Goal: Information Seeking & Learning: Understand process/instructions

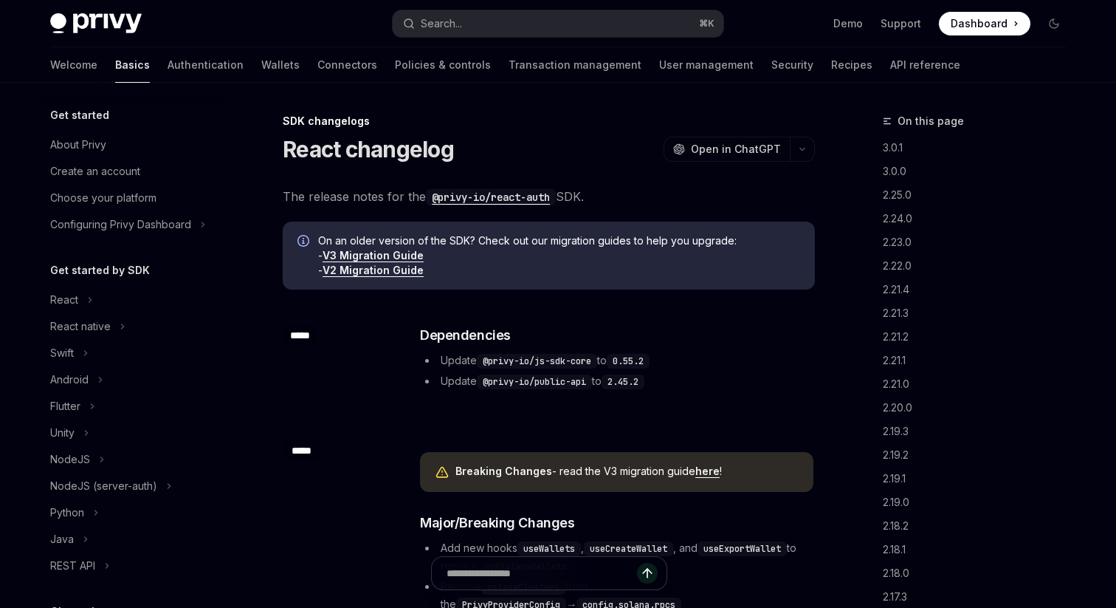
click at [372, 248] on span "On an older version of the SDK? Check out our migration guides to help you upgr…" at bounding box center [559, 255] width 482 height 44
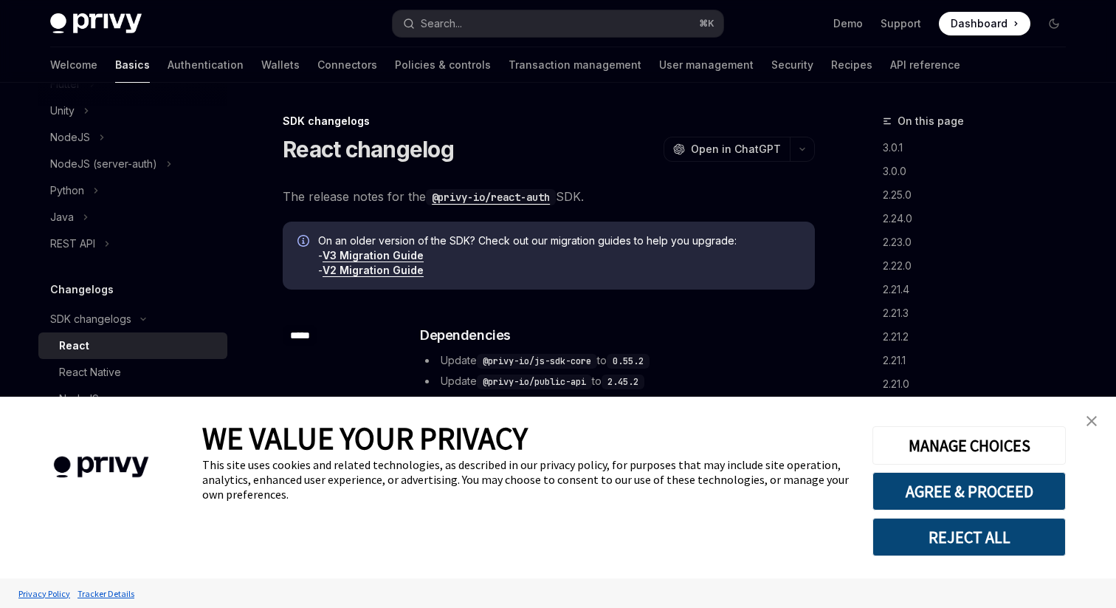
click at [371, 249] on link "V3 Migration Guide" at bounding box center [373, 255] width 101 height 13
type textarea "*"
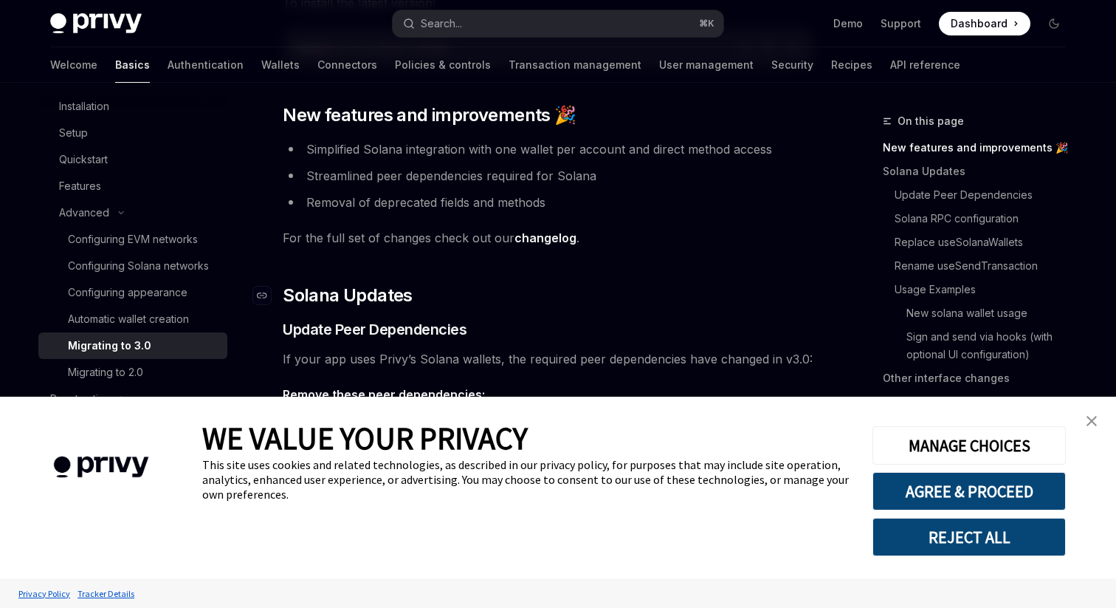
scroll to position [231, 0]
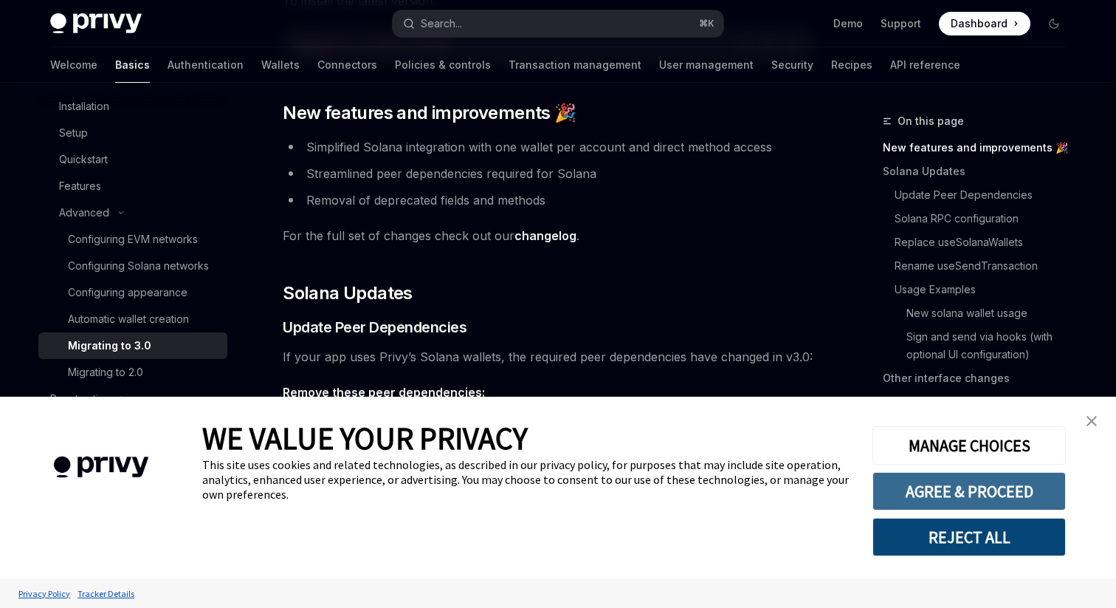
click at [973, 496] on button "AGREE & PROCEED" at bounding box center [969, 491] width 193 height 38
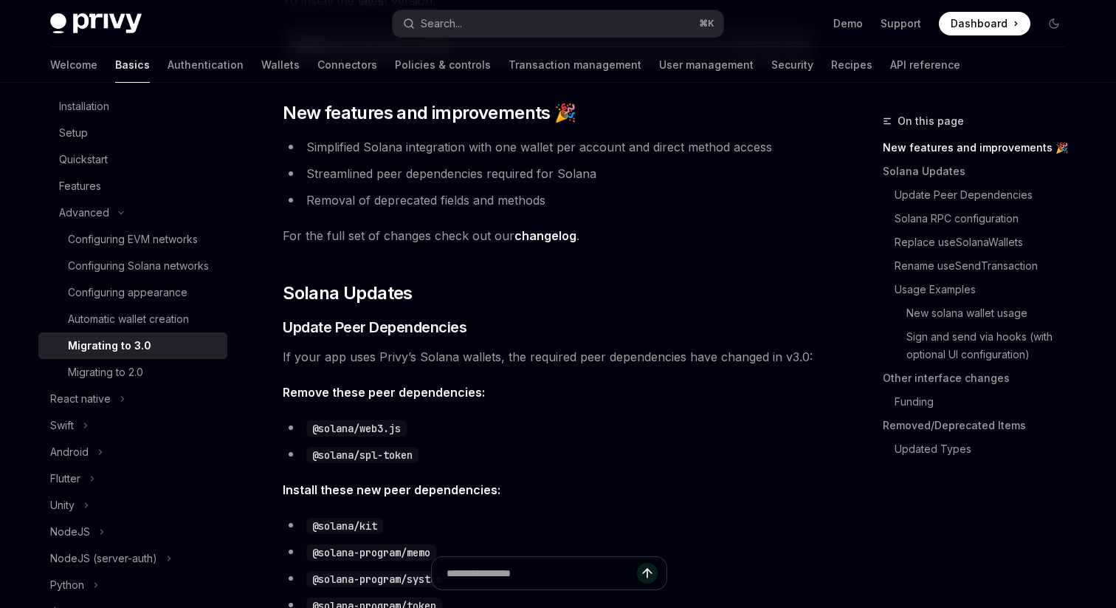
click at [675, 361] on span "If your app uses Privy’s Solana wallets, the required peer dependencies have ch…" at bounding box center [549, 356] width 532 height 21
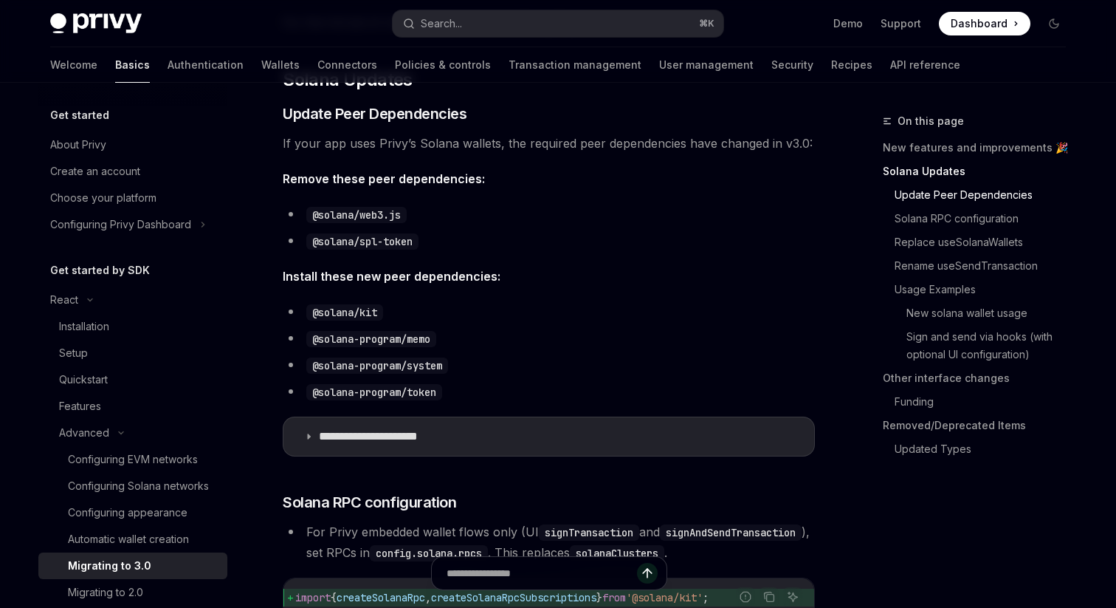
click at [511, 244] on li "@solana/spl-token" at bounding box center [549, 240] width 532 height 21
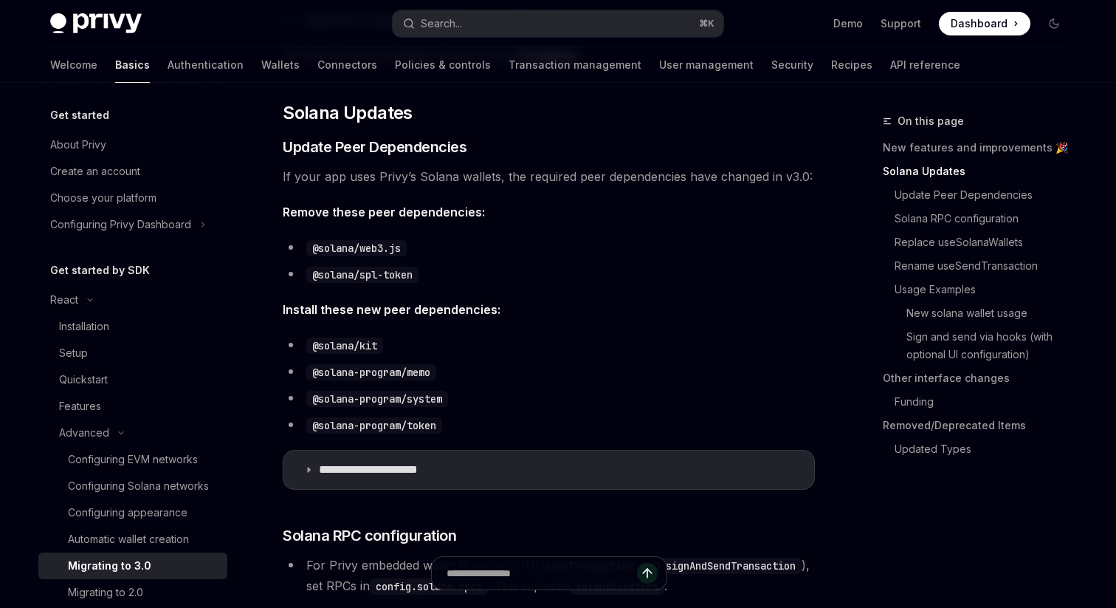
scroll to position [410, 0]
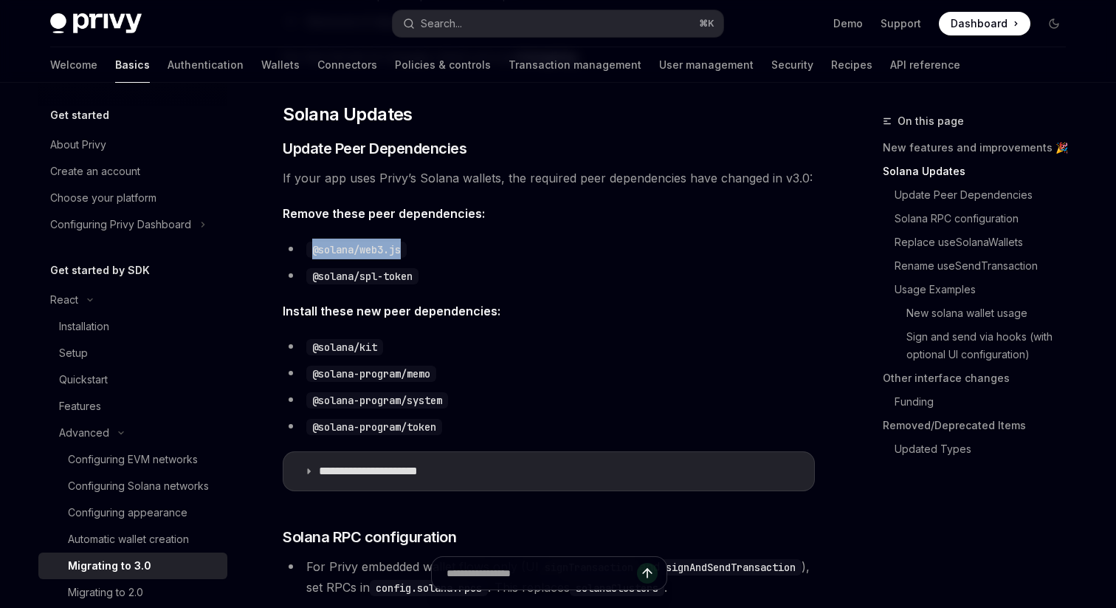
drag, startPoint x: 406, startPoint y: 250, endPoint x: 309, endPoint y: 250, distance: 97.5
click at [310, 250] on code "@solana/web3.js" at bounding box center [356, 249] width 100 height 16
copy code "@solana/web3.js"
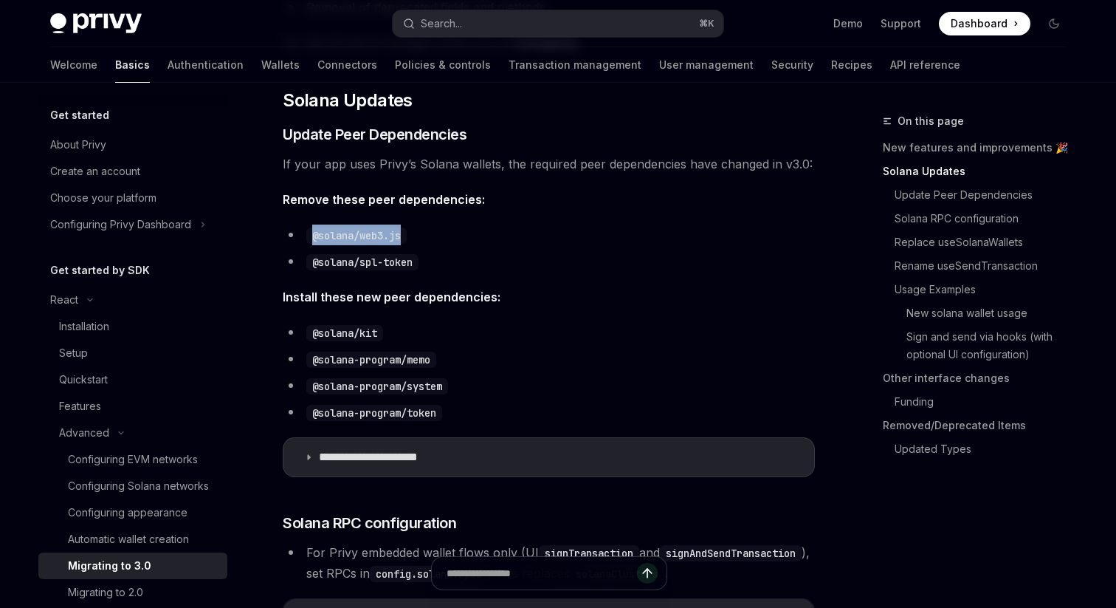
scroll to position [425, 0]
drag, startPoint x: 434, startPoint y: 261, endPoint x: 315, endPoint y: 261, distance: 118.9
click at [315, 261] on li "@solana/spl-token" at bounding box center [549, 260] width 532 height 21
copy code "@solana/spl-token"
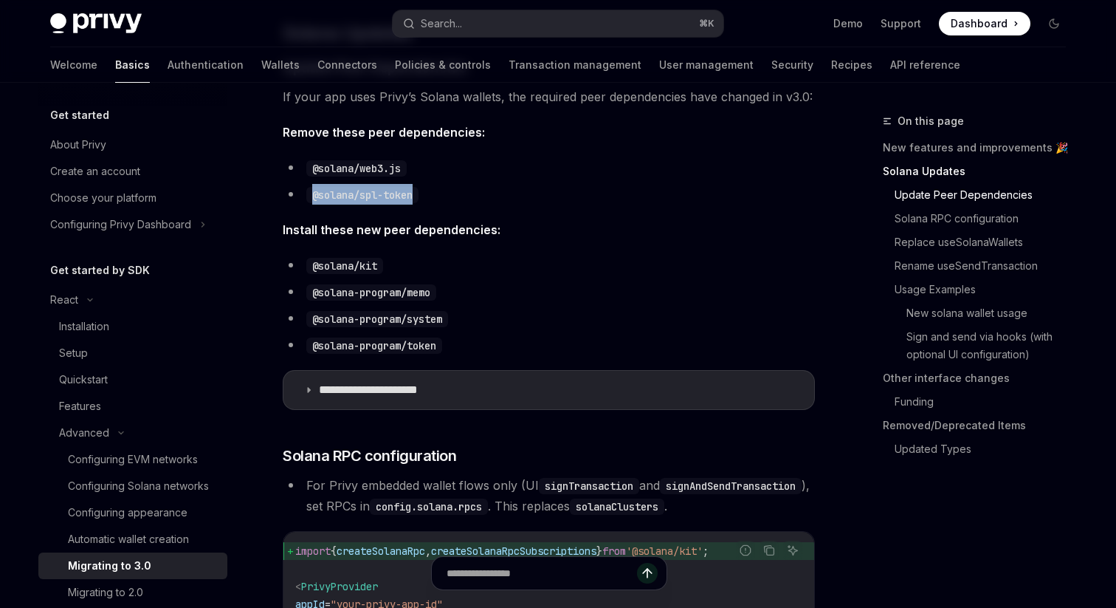
scroll to position [496, 0]
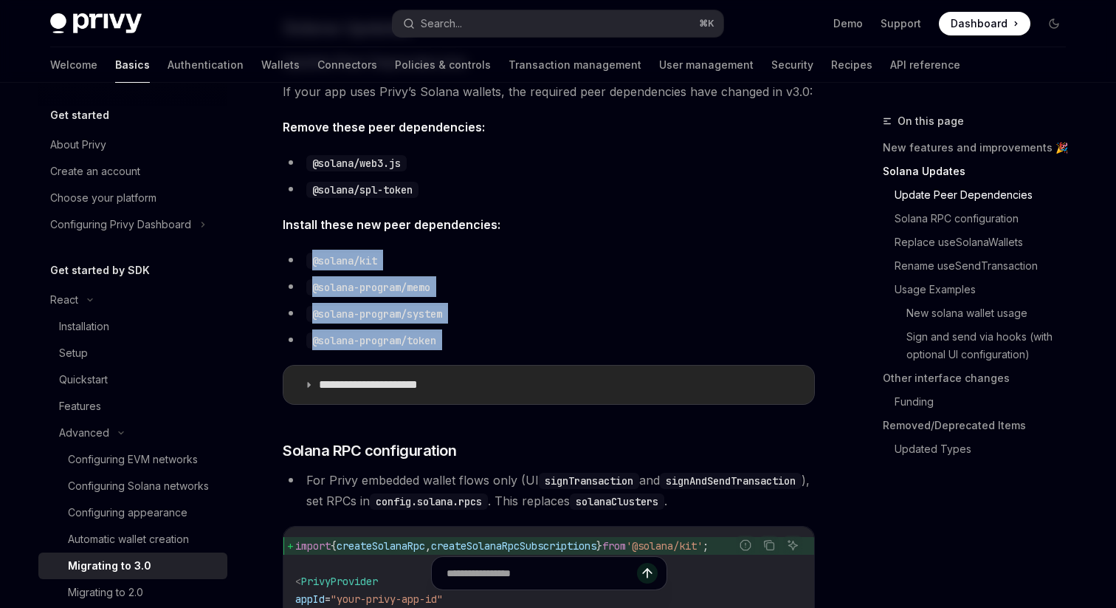
drag, startPoint x: 315, startPoint y: 264, endPoint x: 491, endPoint y: 374, distance: 206.9
click at [491, 374] on summary "**********" at bounding box center [549, 384] width 531 height 38
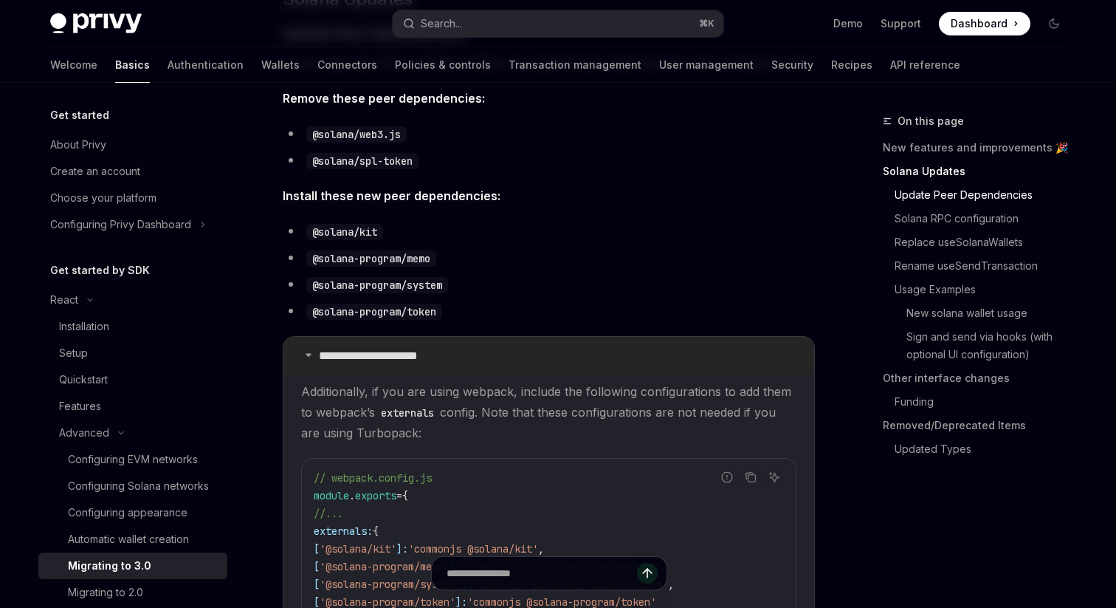
click at [483, 363] on summary "**********" at bounding box center [549, 356] width 531 height 38
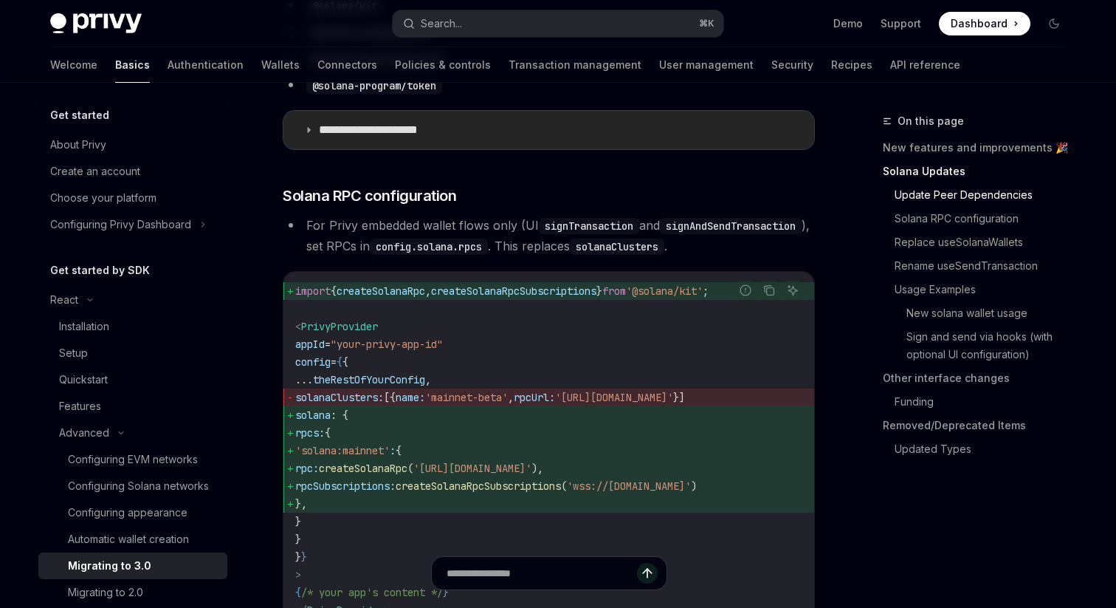
scroll to position [752, 0]
click at [334, 126] on p "**********" at bounding box center [388, 129] width 138 height 15
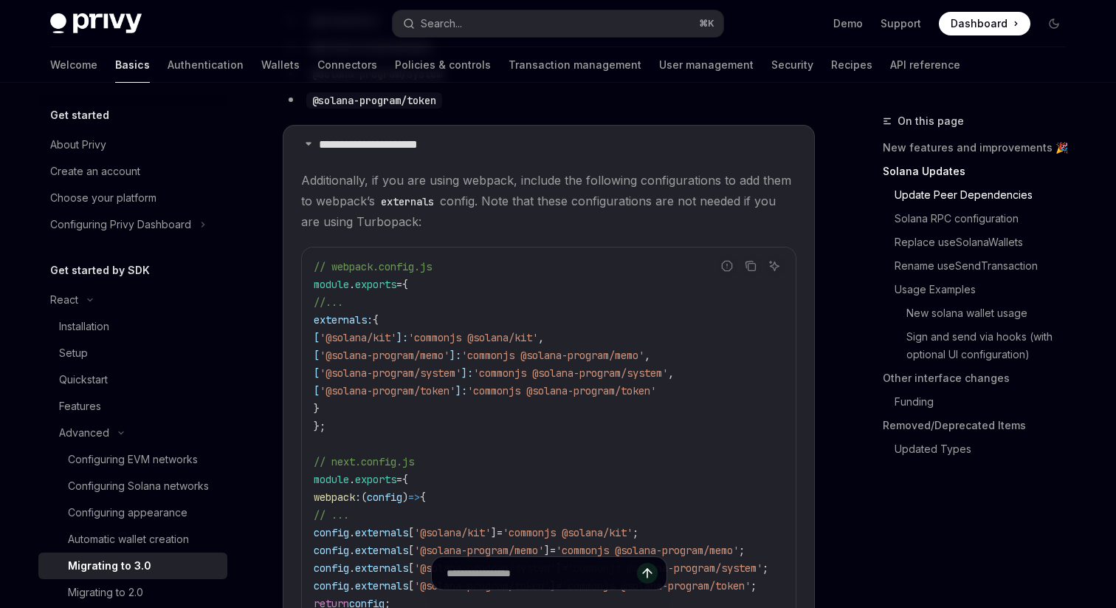
scroll to position [729, 0]
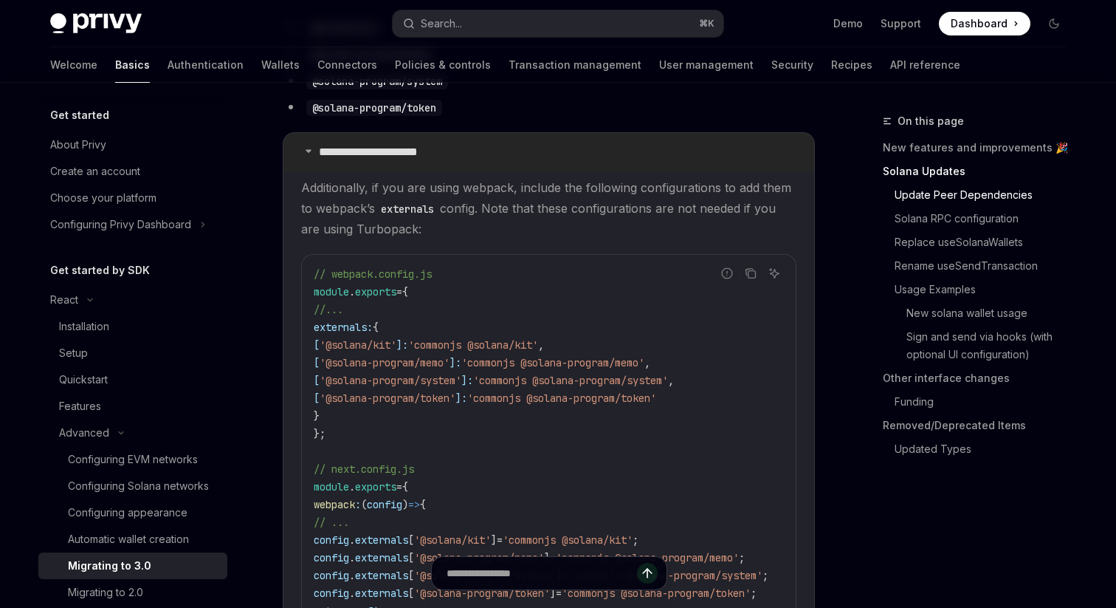
click at [369, 161] on summary "**********" at bounding box center [549, 152] width 531 height 38
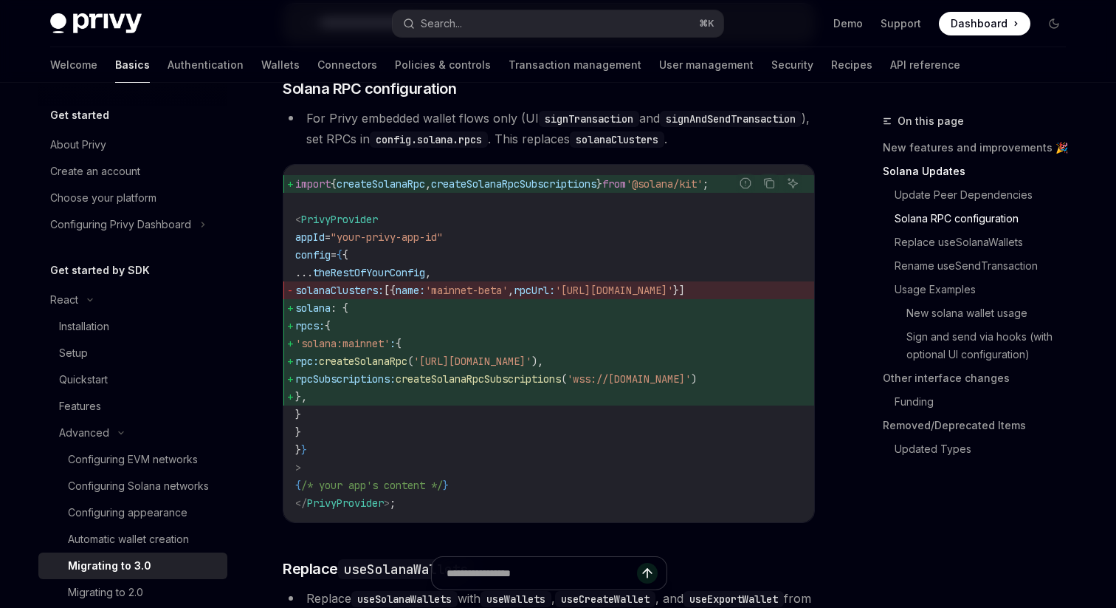
scroll to position [861, 0]
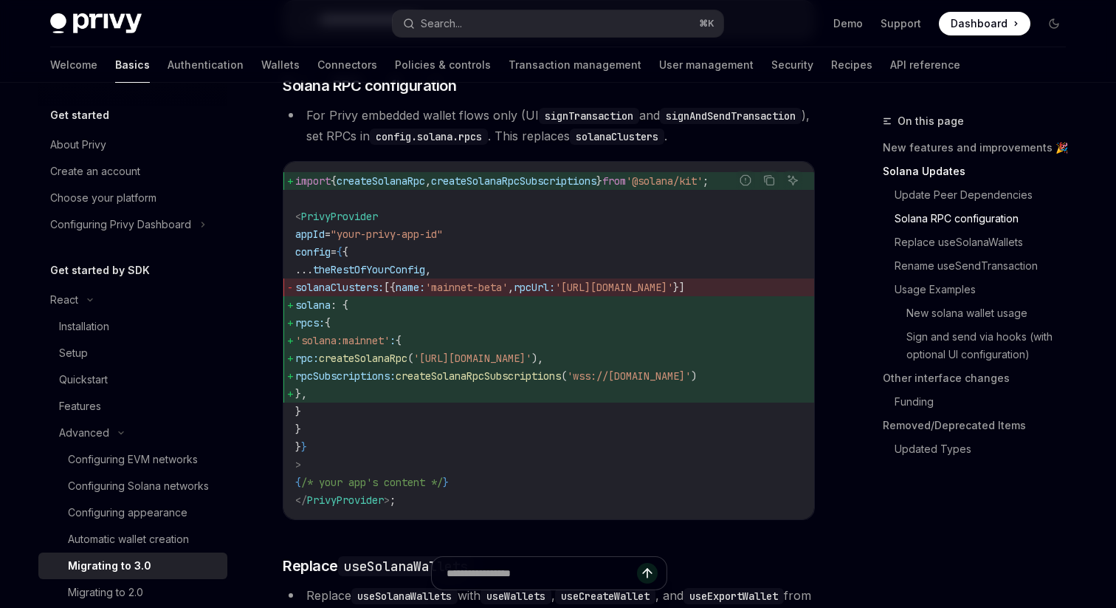
click at [331, 312] on span "solana" at bounding box center [312, 304] width 35 height 13
click at [325, 329] on span "rpcs:" at bounding box center [310, 322] width 30 height 13
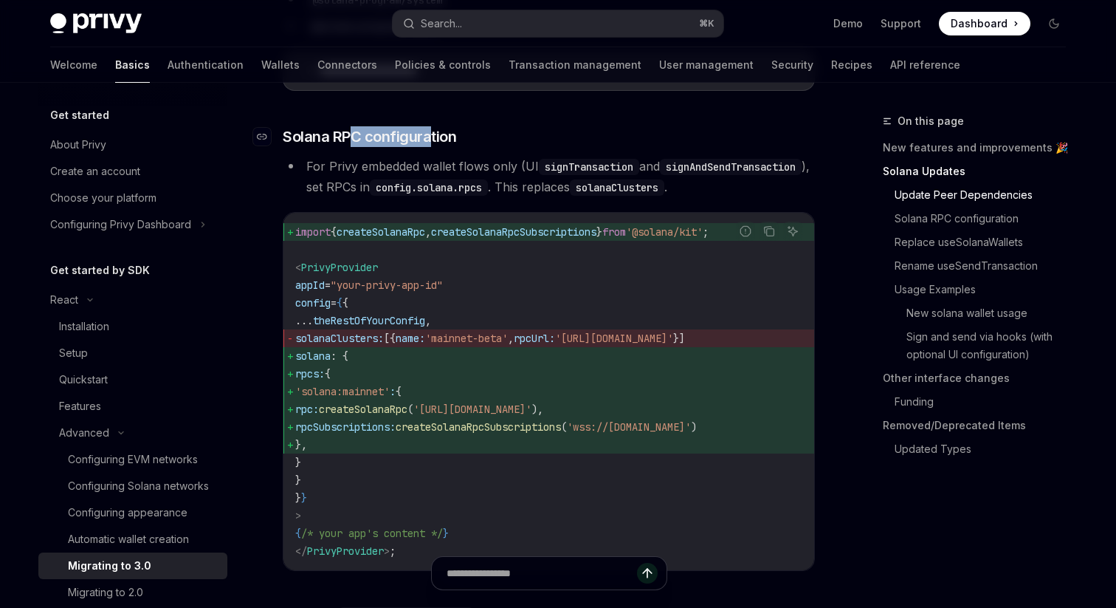
drag, startPoint x: 350, startPoint y: 142, endPoint x: 432, endPoint y: 142, distance: 82.0
click at [432, 142] on span "Solana RPC configuration" at bounding box center [370, 136] width 174 height 21
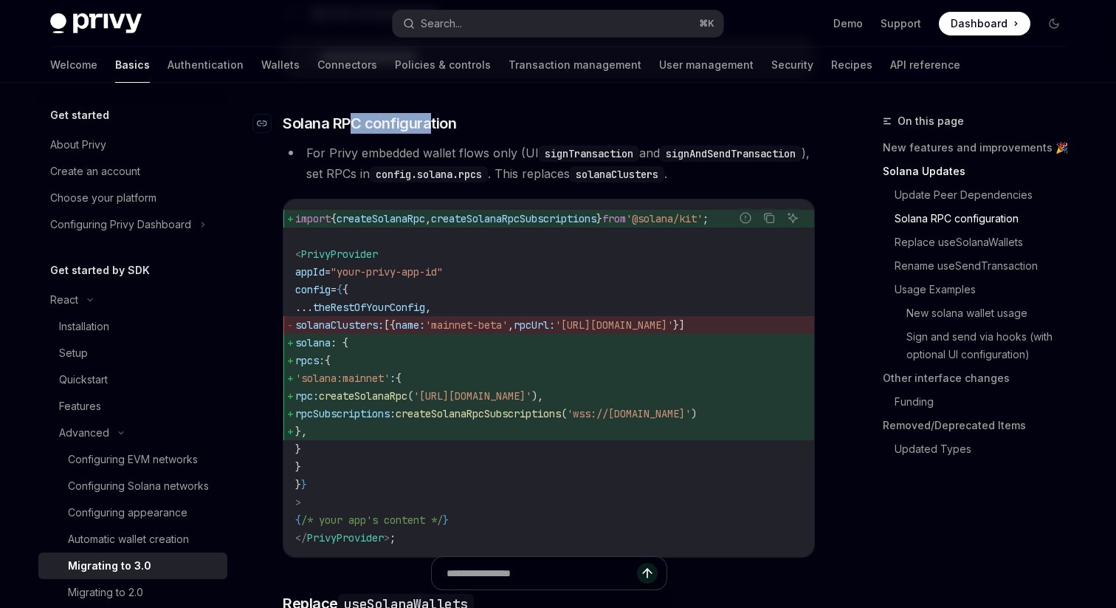
scroll to position [824, 0]
drag, startPoint x: 430, startPoint y: 157, endPoint x: 448, endPoint y: 157, distance: 18.5
click at [448, 157] on li "For Privy embedded wallet flows only (UI signTransaction and signAndSendTransac…" at bounding box center [549, 162] width 532 height 41
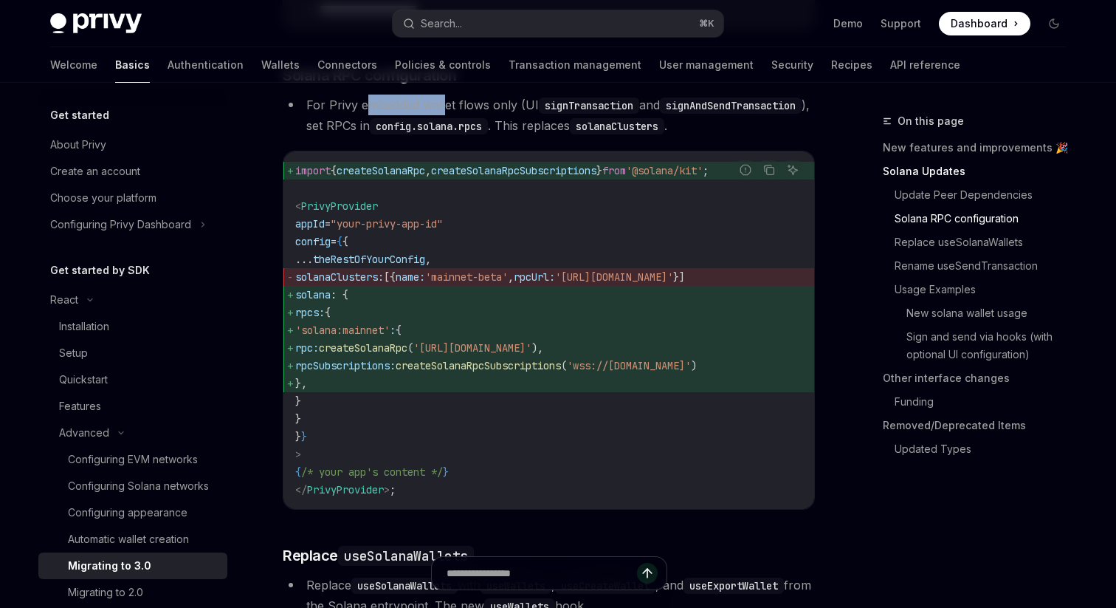
scroll to position [890, 0]
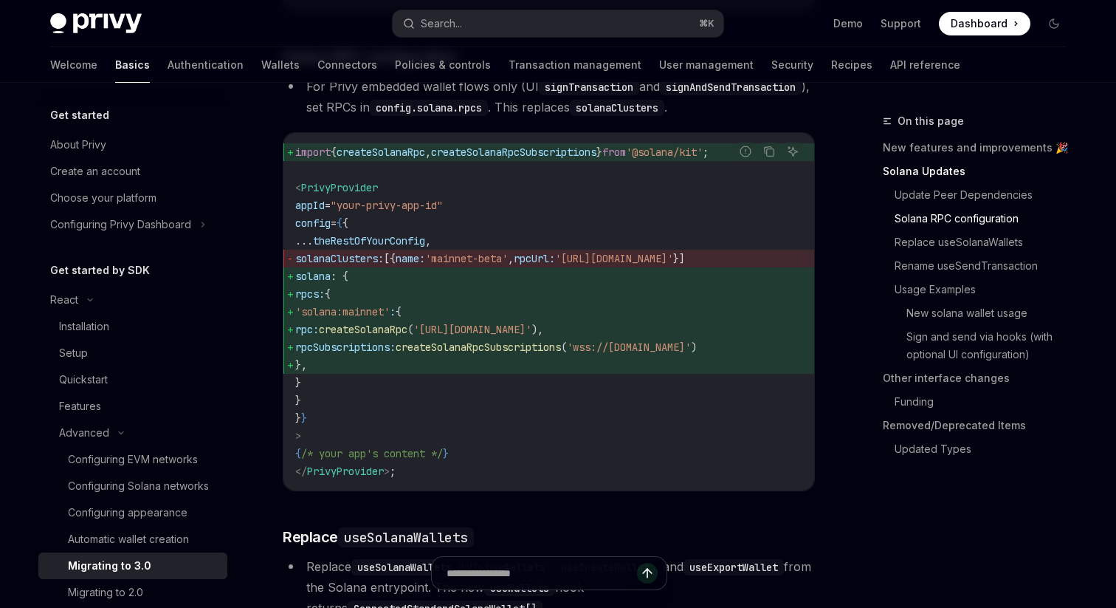
click at [349, 265] on span "solanaClusters:" at bounding box center [339, 258] width 89 height 13
copy span "solanaClusters"
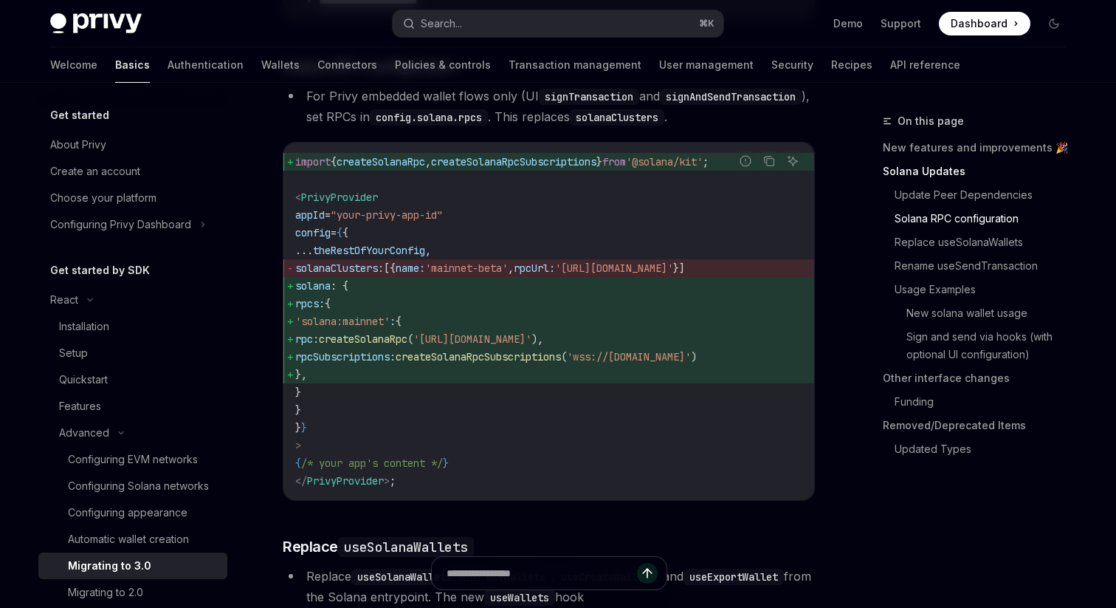
scroll to position [0, 0]
click at [408, 346] on span "createSolanaRpc" at bounding box center [363, 338] width 89 height 13
copy span "createSolanaRpc"
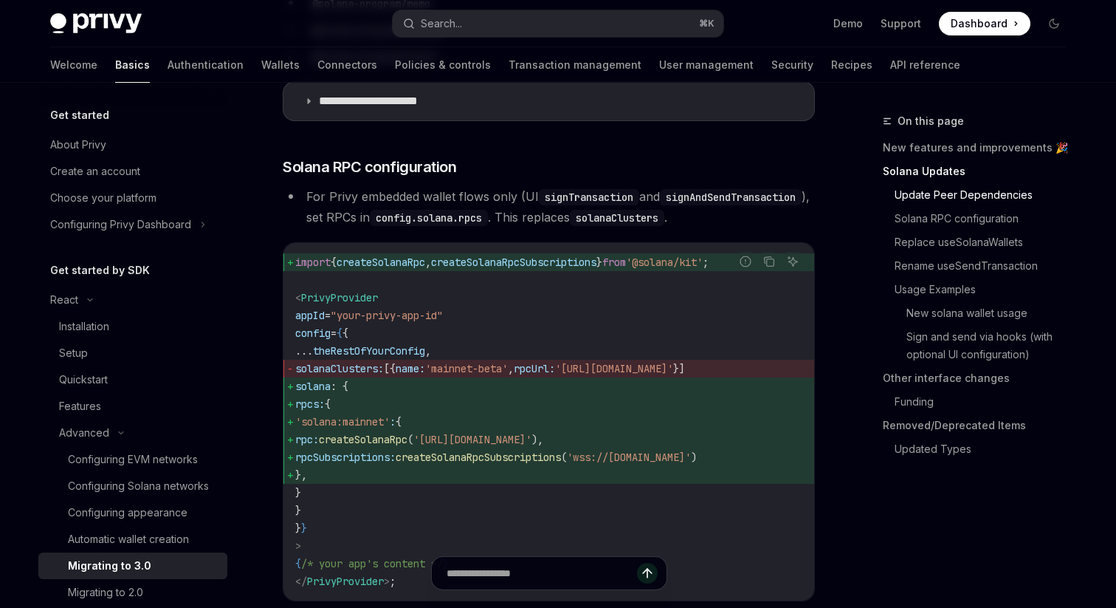
scroll to position [779, 0]
drag, startPoint x: 340, startPoint y: 196, endPoint x: 501, endPoint y: 187, distance: 161.9
click at [501, 187] on li "For Privy embedded wallet flows only (UI signTransaction and signAndSendTransac…" at bounding box center [549, 207] width 532 height 41
drag, startPoint x: 490, startPoint y: 215, endPoint x: 521, endPoint y: 214, distance: 31.0
click at [521, 214] on li "For Privy embedded wallet flows only (UI signTransaction and signAndSendTransac…" at bounding box center [549, 207] width 532 height 41
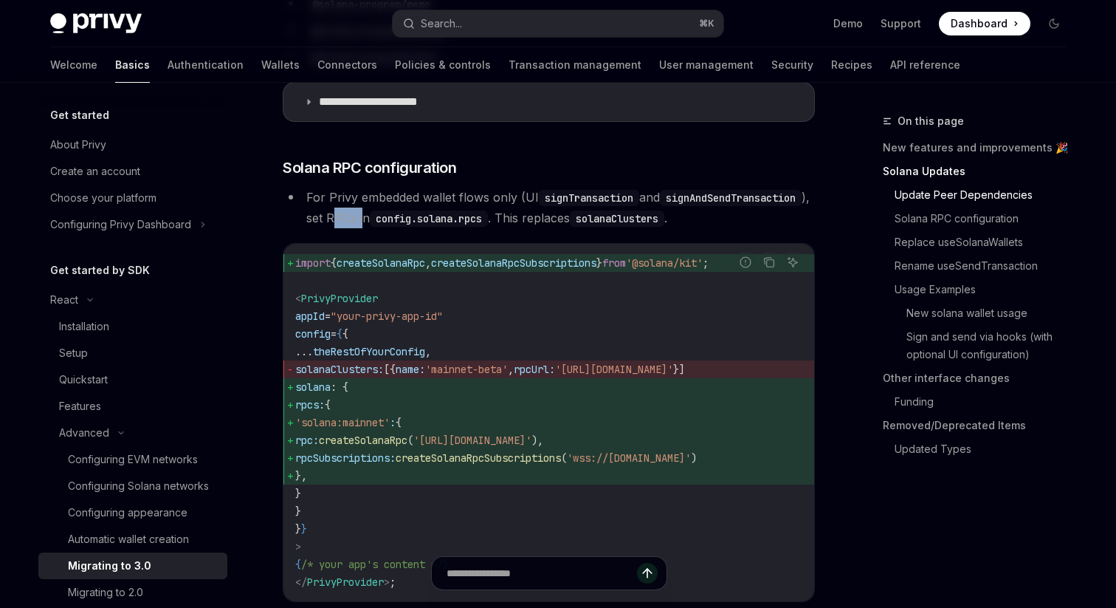
click at [521, 214] on li "For Privy embedded wallet flows only (UI signTransaction and signAndSendTransac…" at bounding box center [549, 207] width 532 height 41
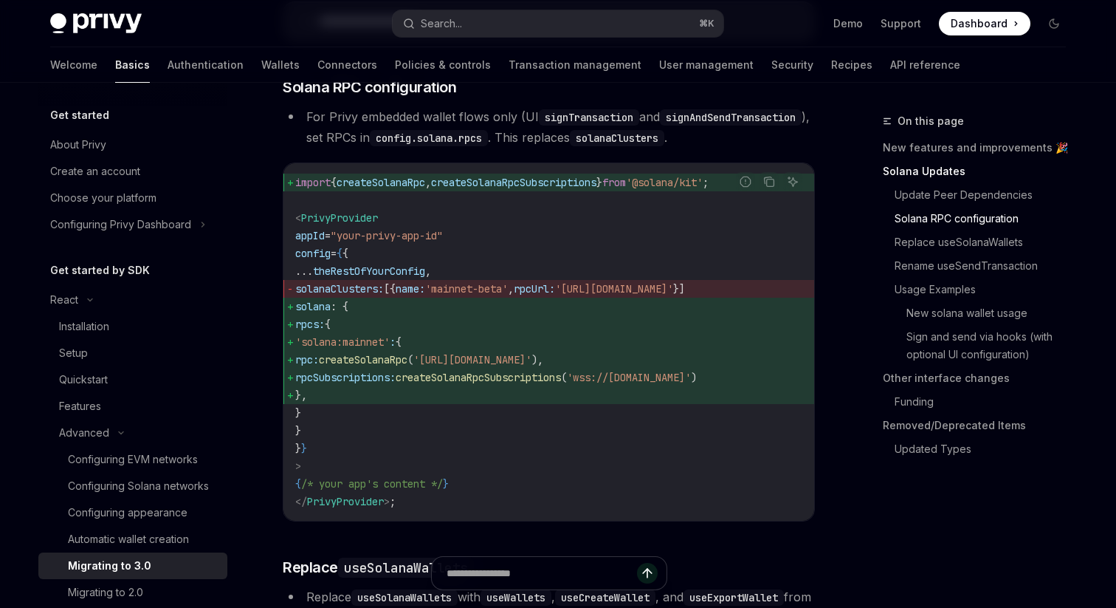
scroll to position [820, 0]
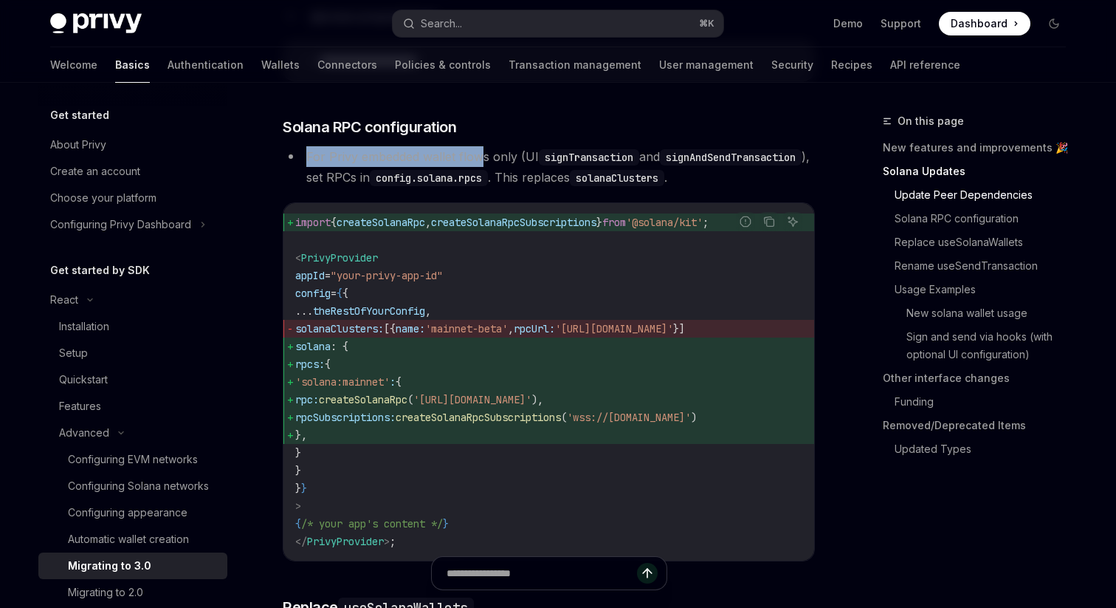
drag, startPoint x: 410, startPoint y: 150, endPoint x: 484, endPoint y: 150, distance: 73.8
click at [484, 150] on li "For Privy embedded wallet flows only (UI signTransaction and signAndSendTransac…" at bounding box center [549, 166] width 532 height 41
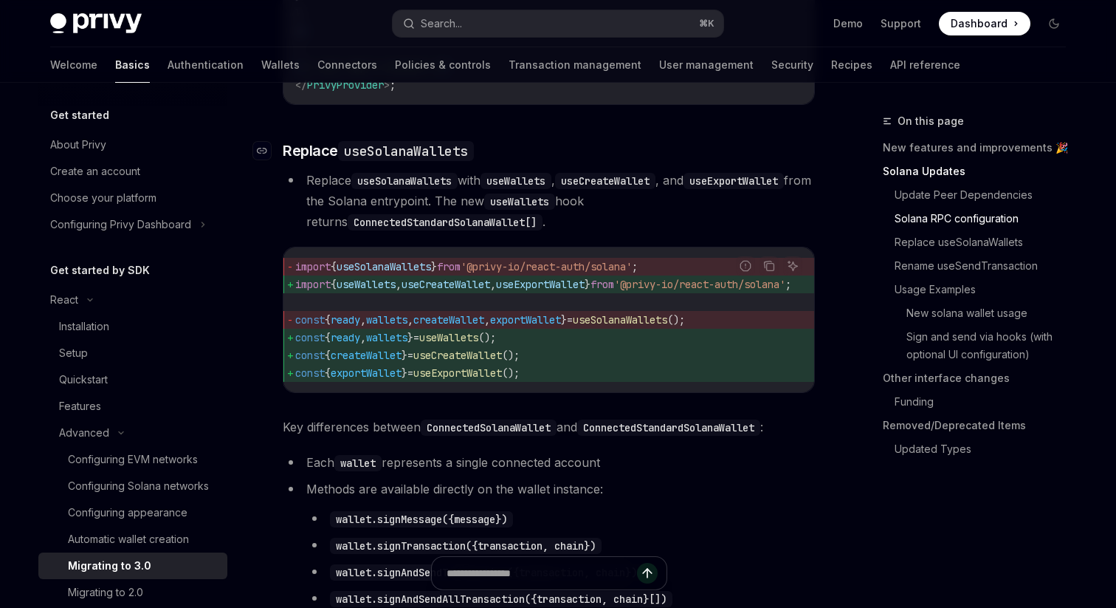
click at [417, 161] on code "useSolanaWallets" at bounding box center [406, 151] width 136 height 20
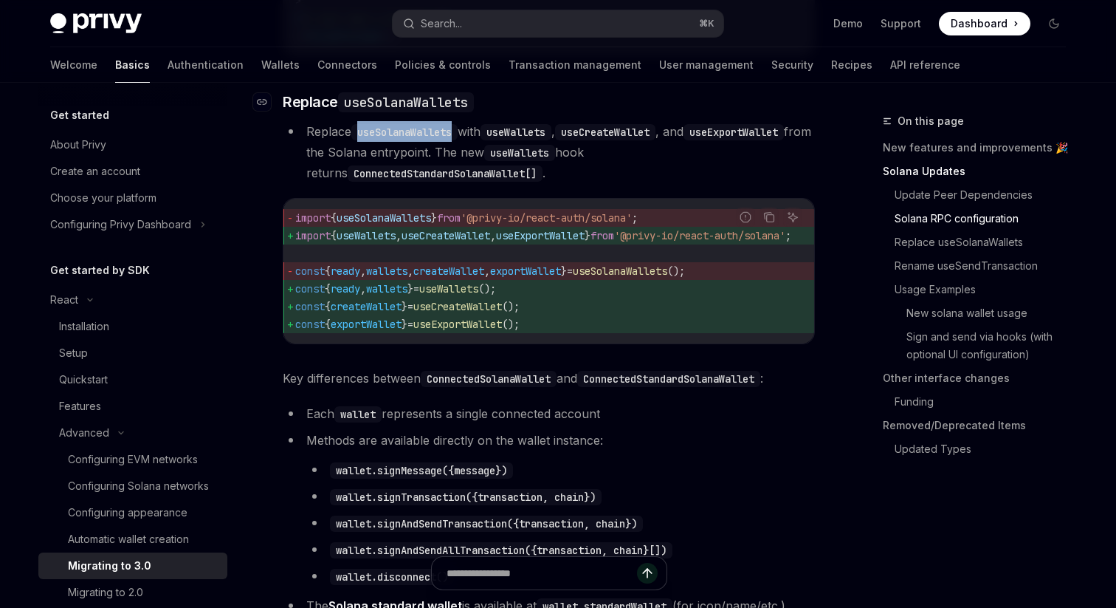
click at [417, 176] on li "Replace useSolanaWallets with useWallets , useCreateWallet , and useExportWalle…" at bounding box center [549, 152] width 532 height 62
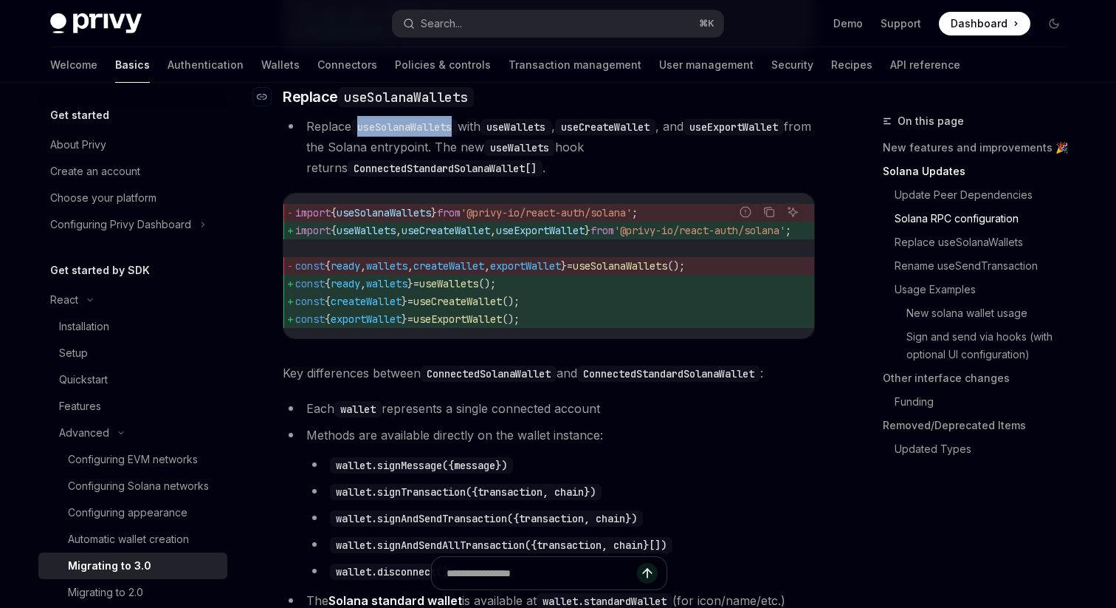
scroll to position [1331, 0]
click at [412, 106] on code "useSolanaWallets" at bounding box center [406, 96] width 136 height 20
copy code "useSolanaWallets"
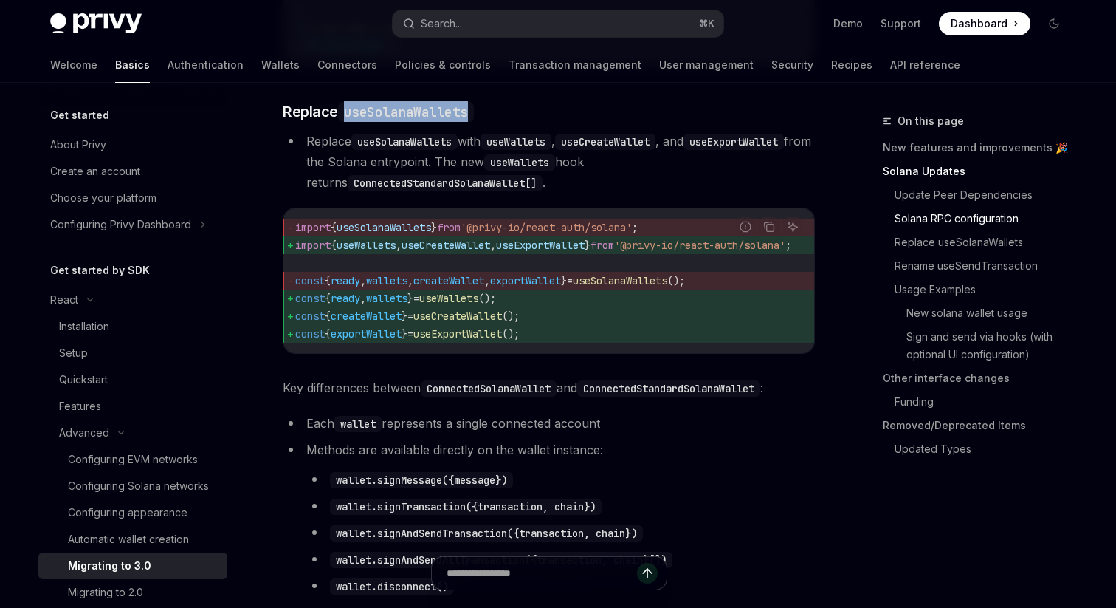
scroll to position [1311, 0]
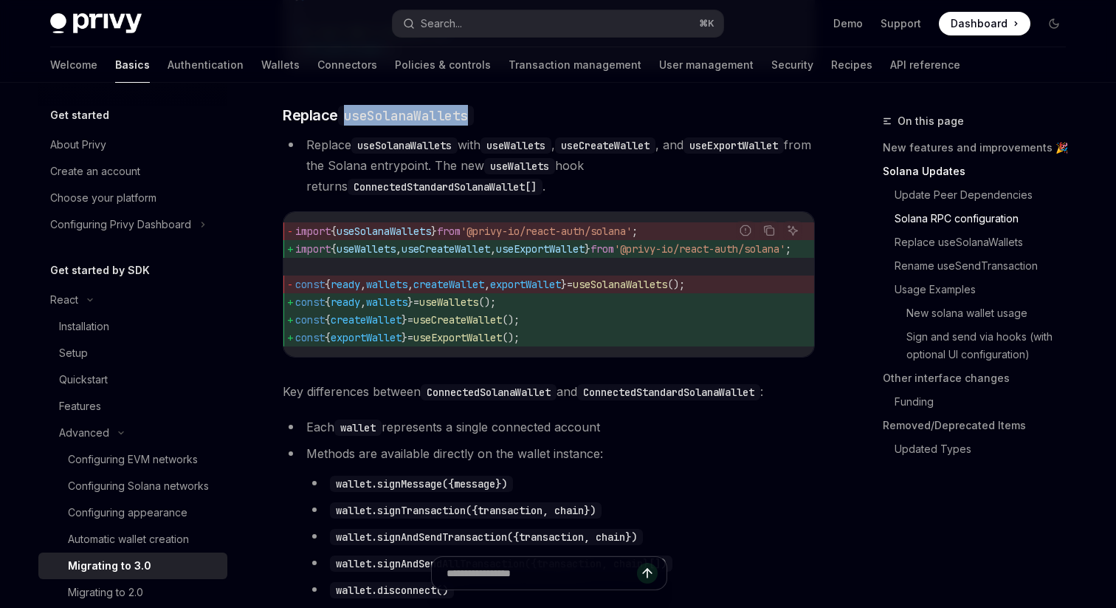
copy code "useSolanaWallets"
click at [571, 196] on li "Replace useSolanaWallets with useWallets , useCreateWallet , and useExportWalle…" at bounding box center [549, 165] width 532 height 62
click at [521, 154] on code "useWallets" at bounding box center [516, 145] width 71 height 16
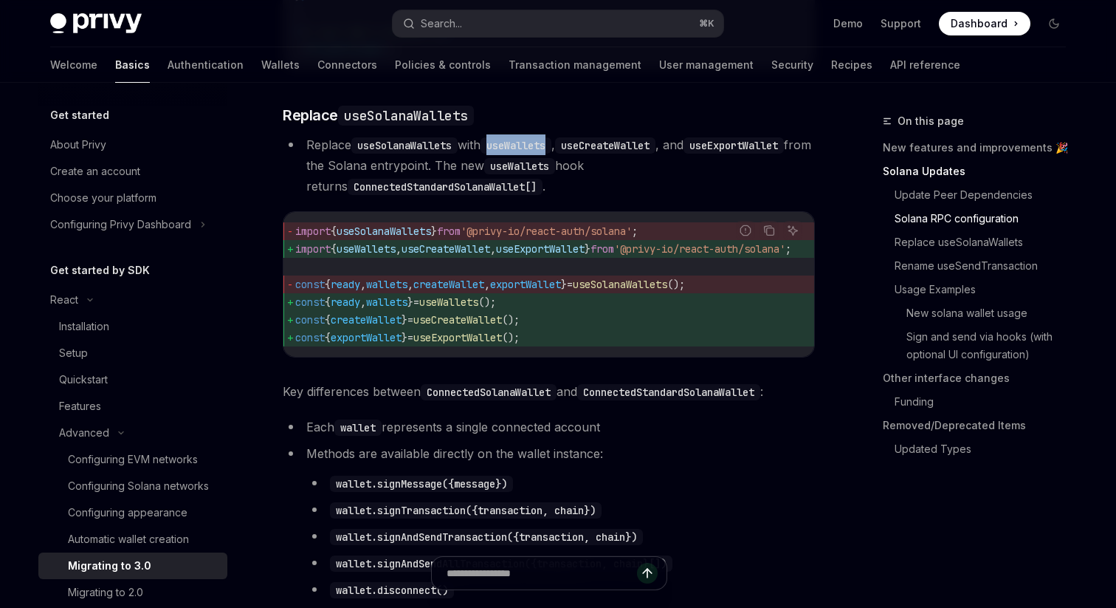
click at [519, 154] on code "useWallets" at bounding box center [516, 145] width 71 height 16
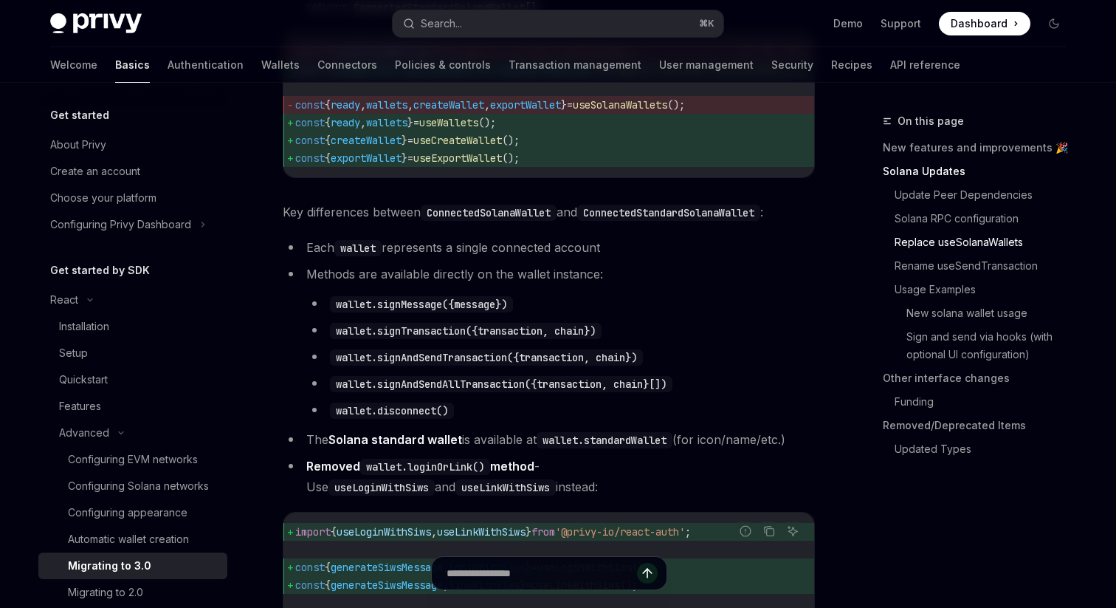
scroll to position [1470, 0]
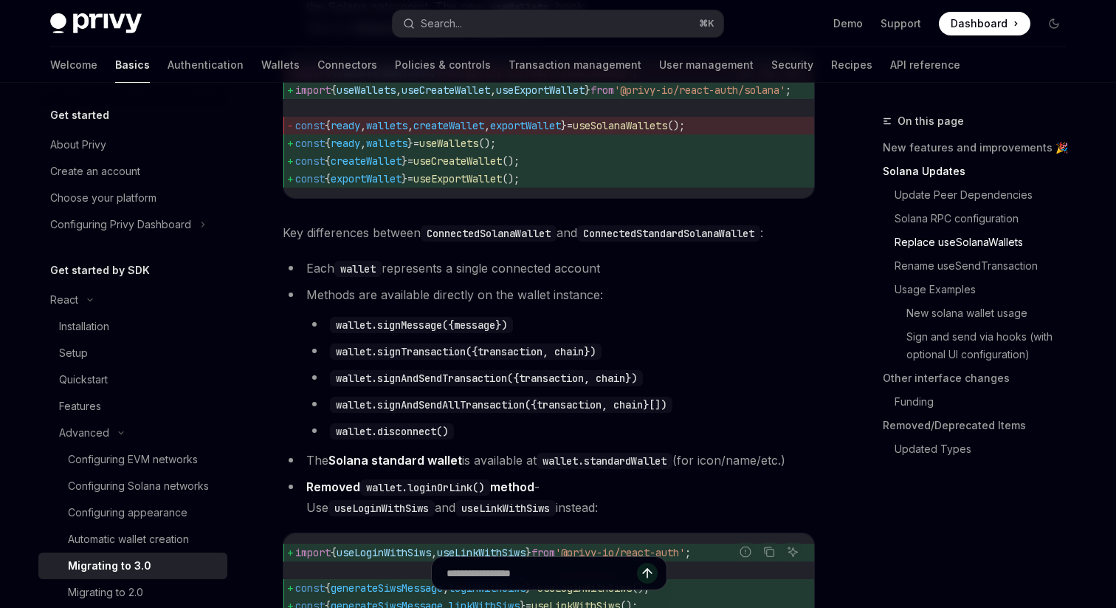
click at [492, 321] on li "Methods are available directly on the wallet instance: wallet.signMessage({mess…" at bounding box center [549, 362] width 532 height 157
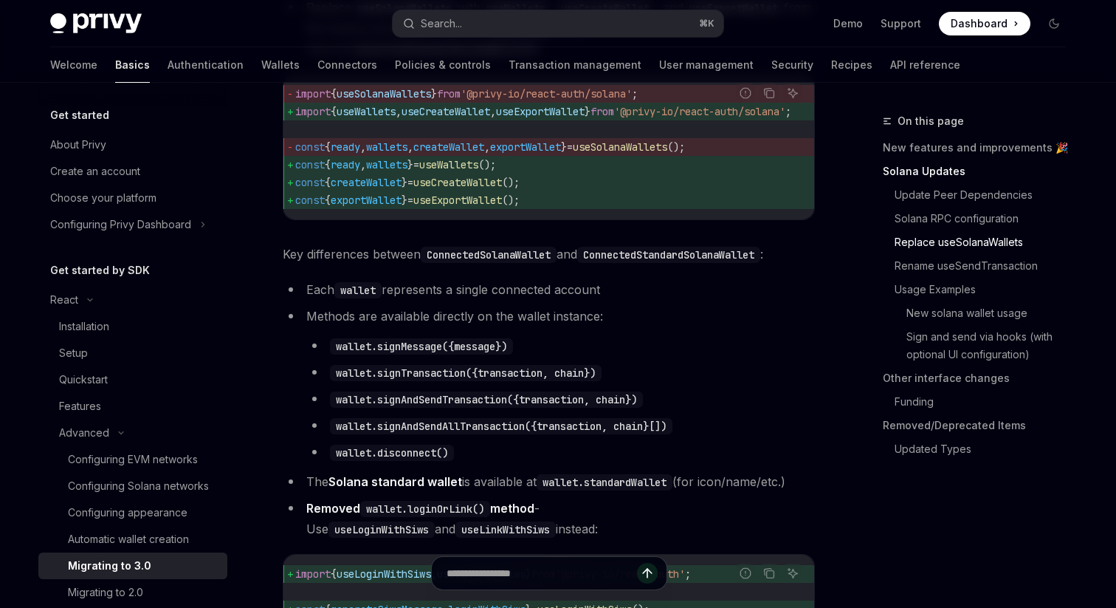
scroll to position [1441, 0]
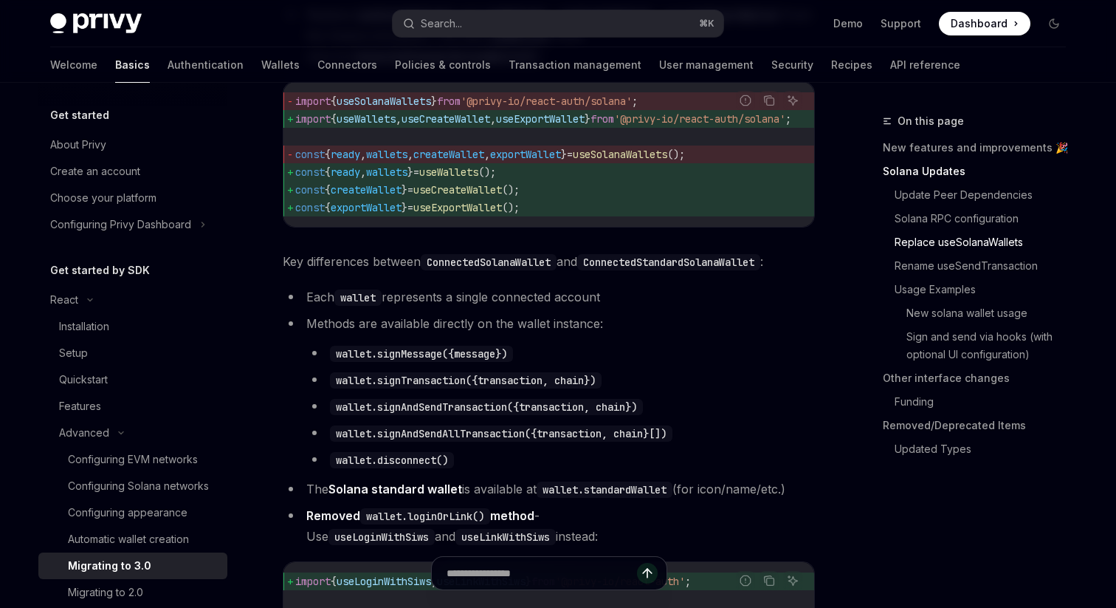
click at [419, 272] on span "Key differences between ConnectedSolanaWallet and ConnectedStandardSolanaWallet…" at bounding box center [549, 261] width 532 height 21
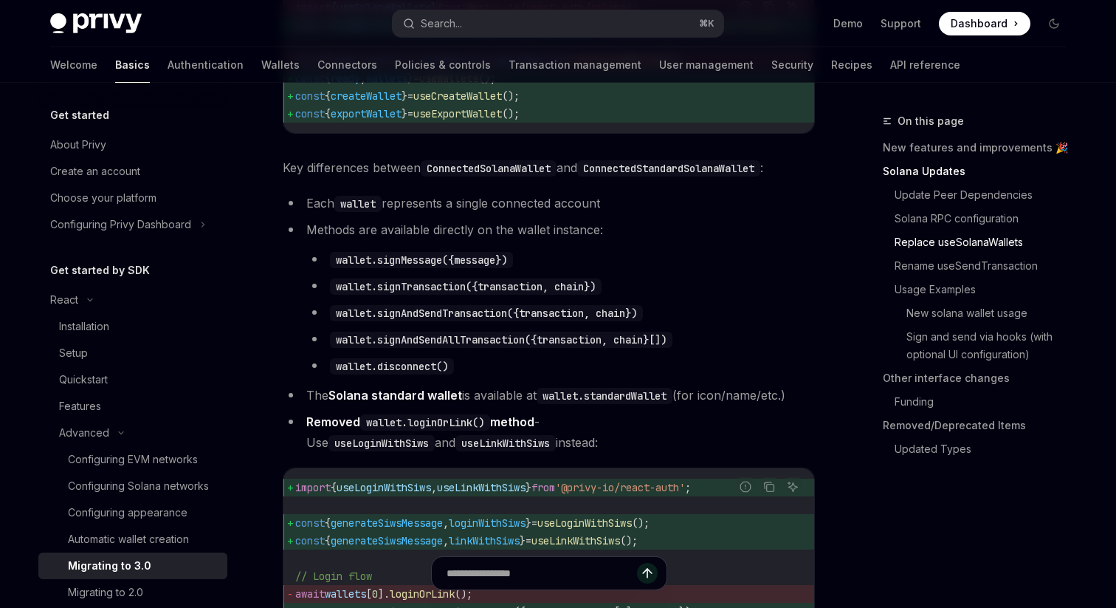
scroll to position [1537, 0]
click at [921, 260] on link "Rename useSendTransaction" at bounding box center [986, 266] width 183 height 24
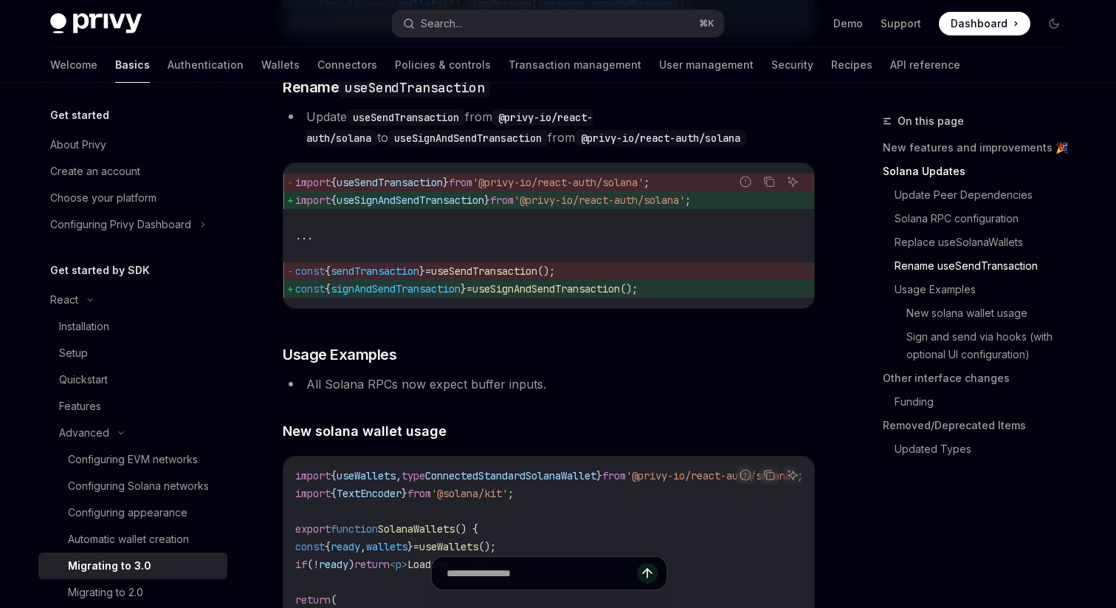
scroll to position [2252, 0]
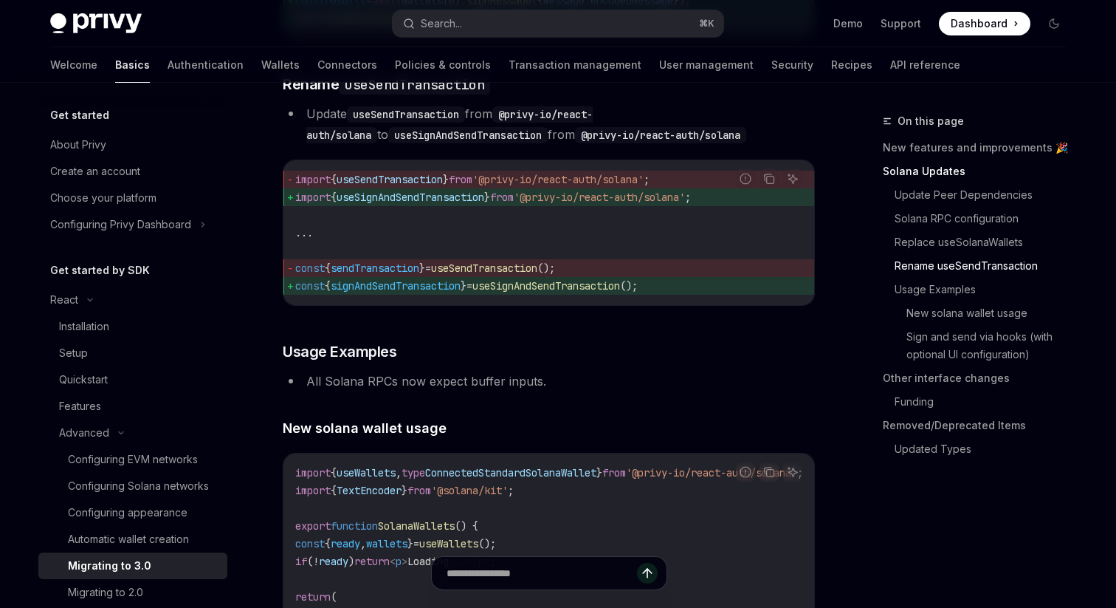
click at [351, 292] on span "signAndSendTransaction" at bounding box center [396, 285] width 130 height 13
copy span "signAndSendTransaction"
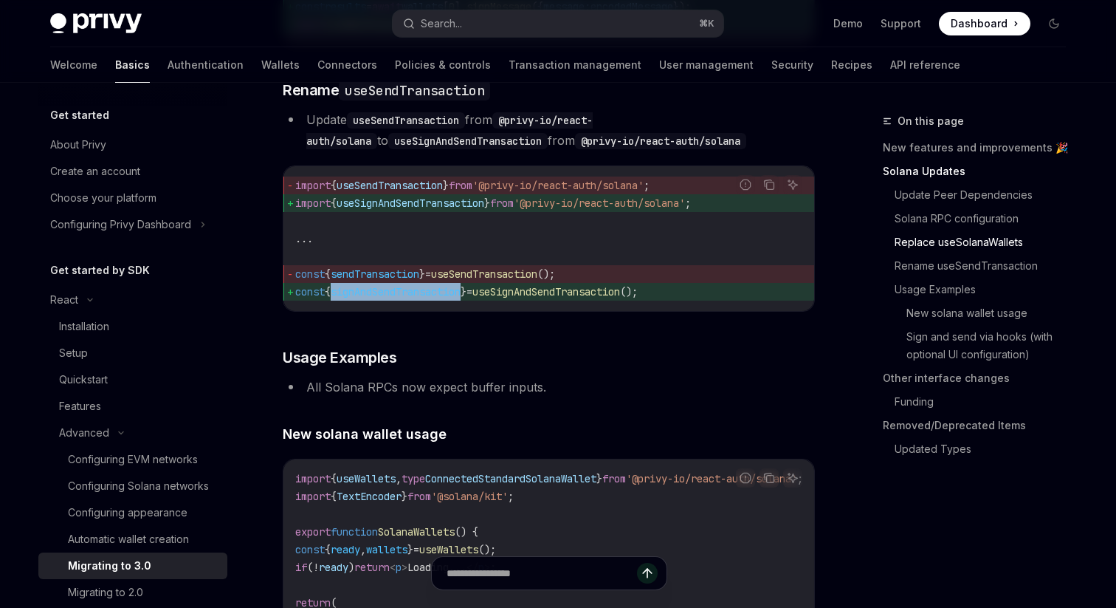
scroll to position [2228, 0]
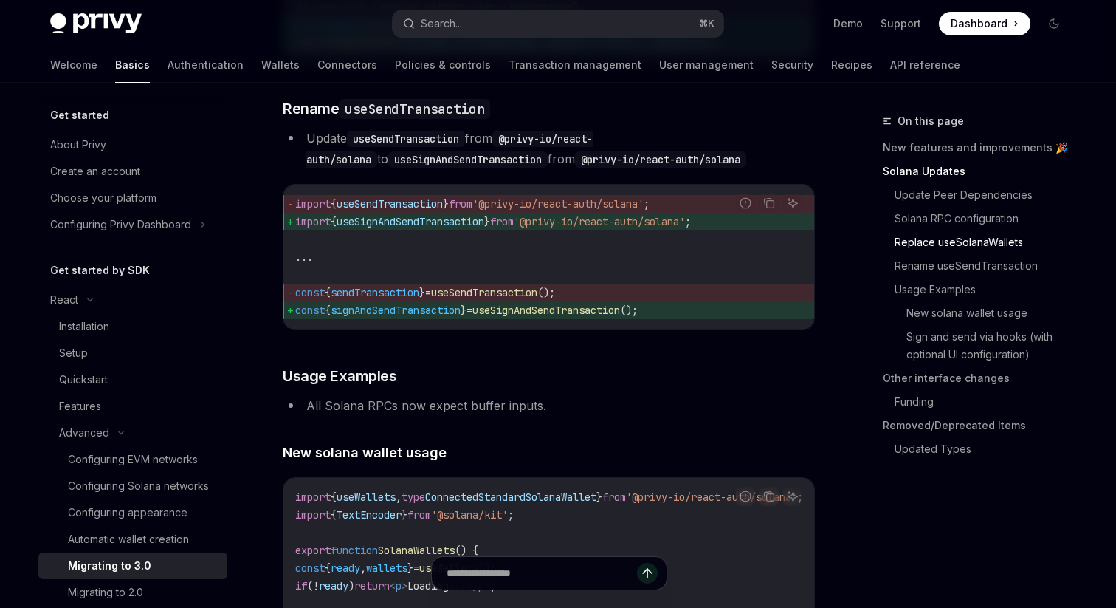
click at [424, 292] on code "import { useSendTransaction } from '@privy-io/react-auth/solana' ; import { use…" at bounding box center [548, 257] width 507 height 124
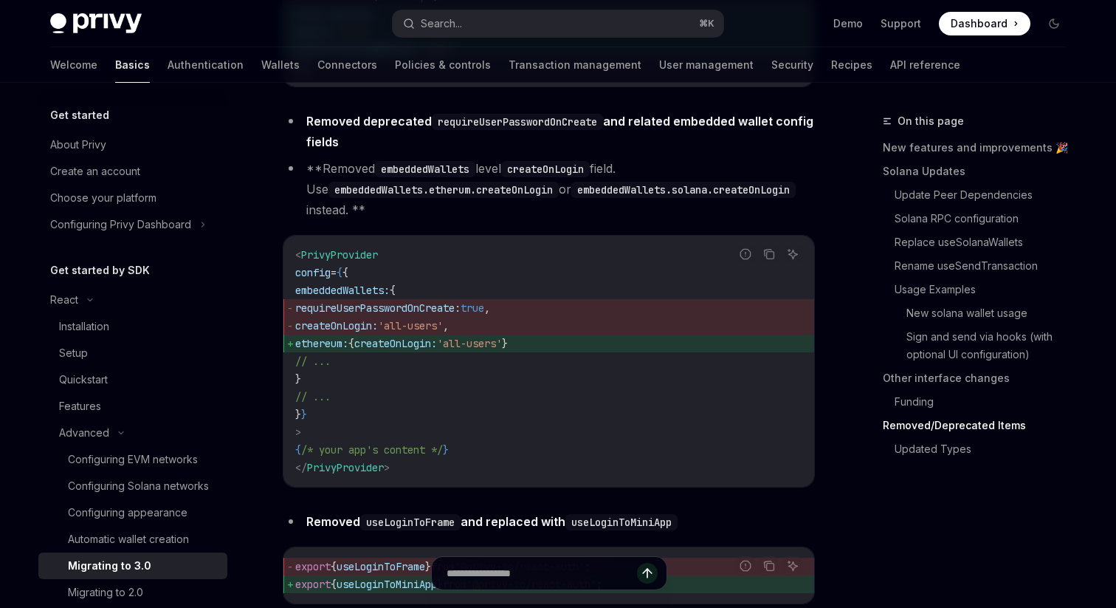
scroll to position [5838, 0]
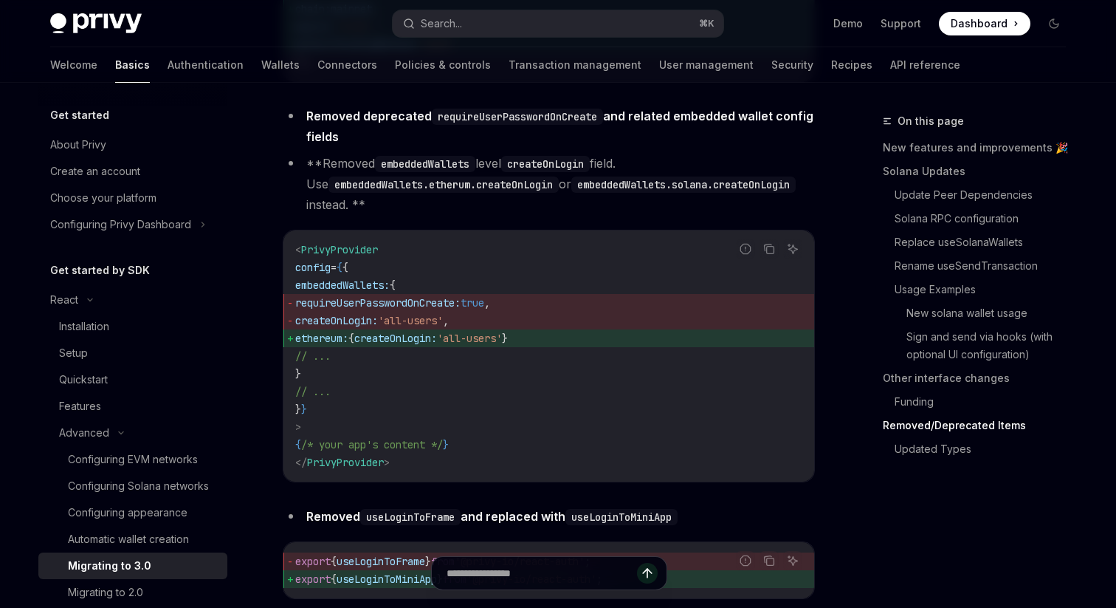
click at [430, 345] on span "createOnLogin:" at bounding box center [395, 338] width 83 height 13
drag, startPoint x: 329, startPoint y: 387, endPoint x: 559, endPoint y: 387, distance: 230.4
click at [559, 347] on span "ethereum: { createOnLogin: 'all-users' }" at bounding box center [548, 338] width 507 height 18
click at [374, 433] on code "< PrivyProvider config = { { embeddedWallets: { requireUserPasswordOnCreate: tr…" at bounding box center [548, 356] width 507 height 230
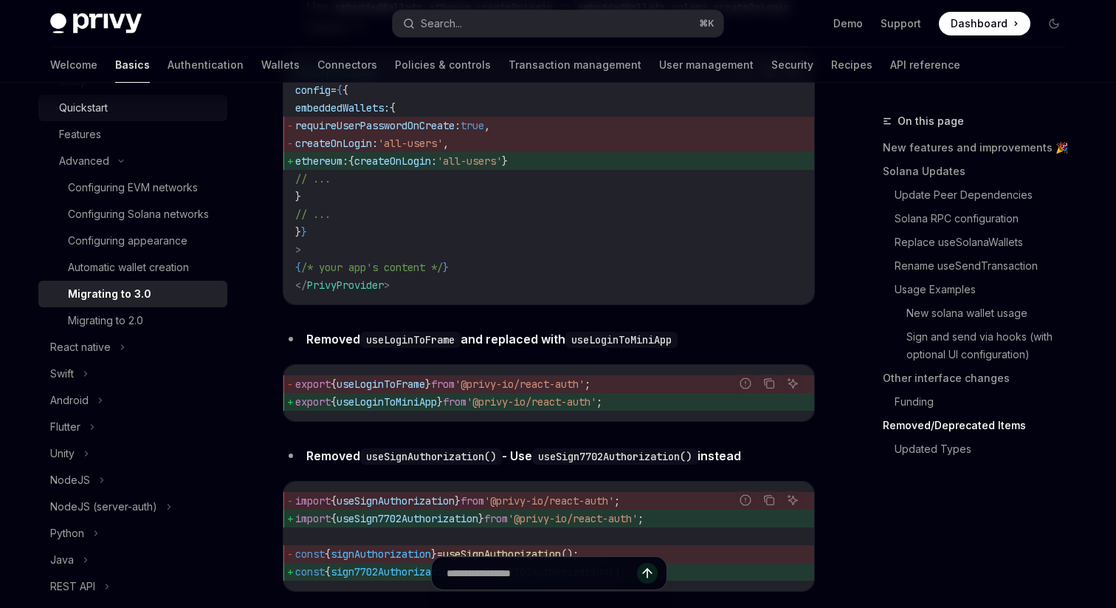
scroll to position [281, 0]
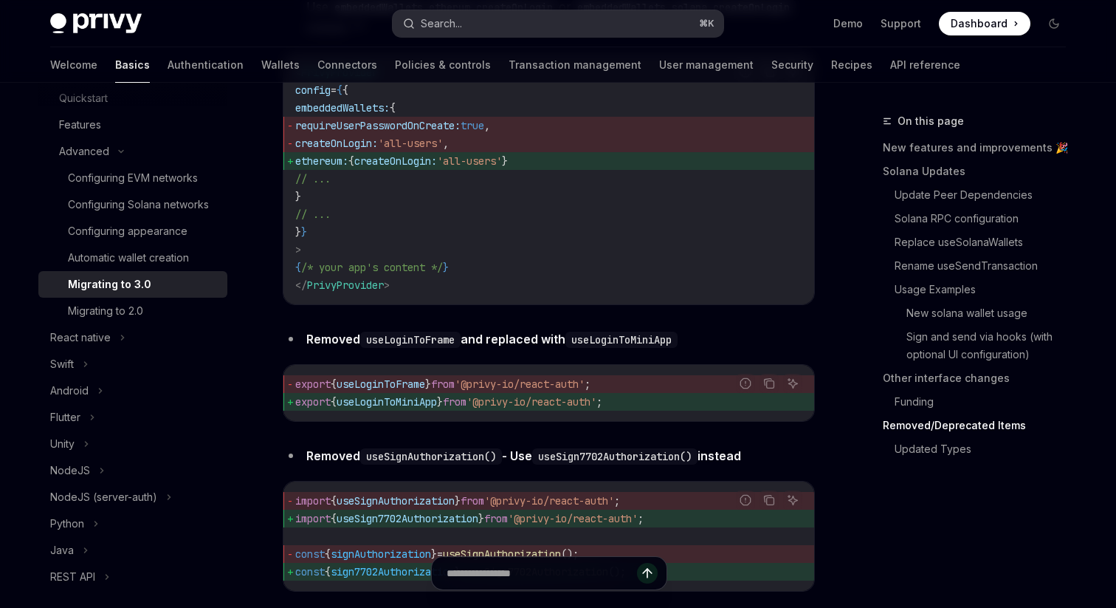
click at [481, 32] on button "Search... ⌘ K" at bounding box center [558, 23] width 331 height 27
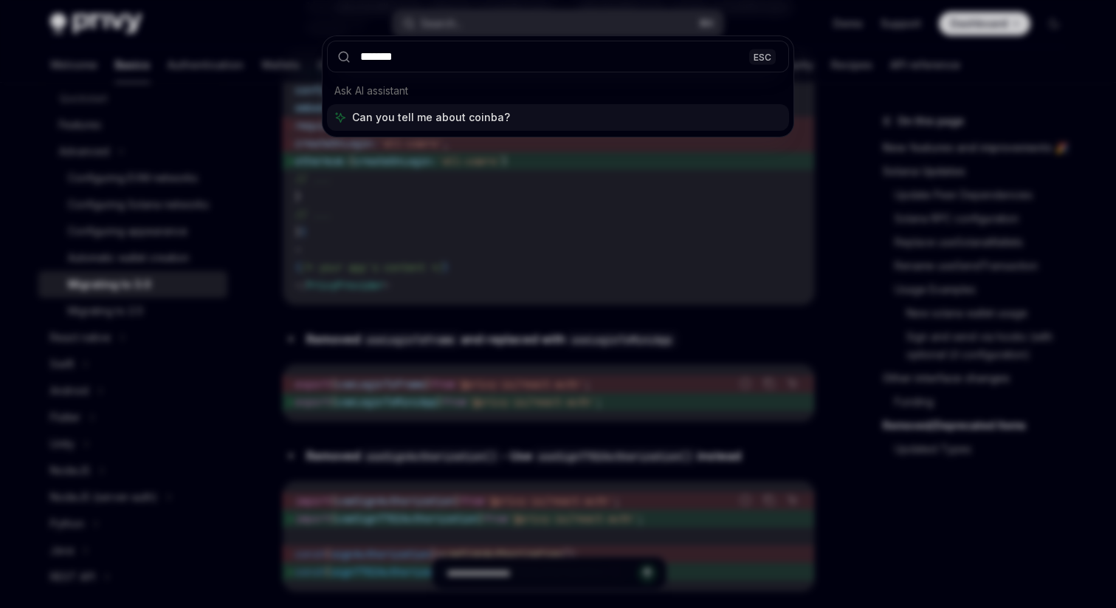
type input "********"
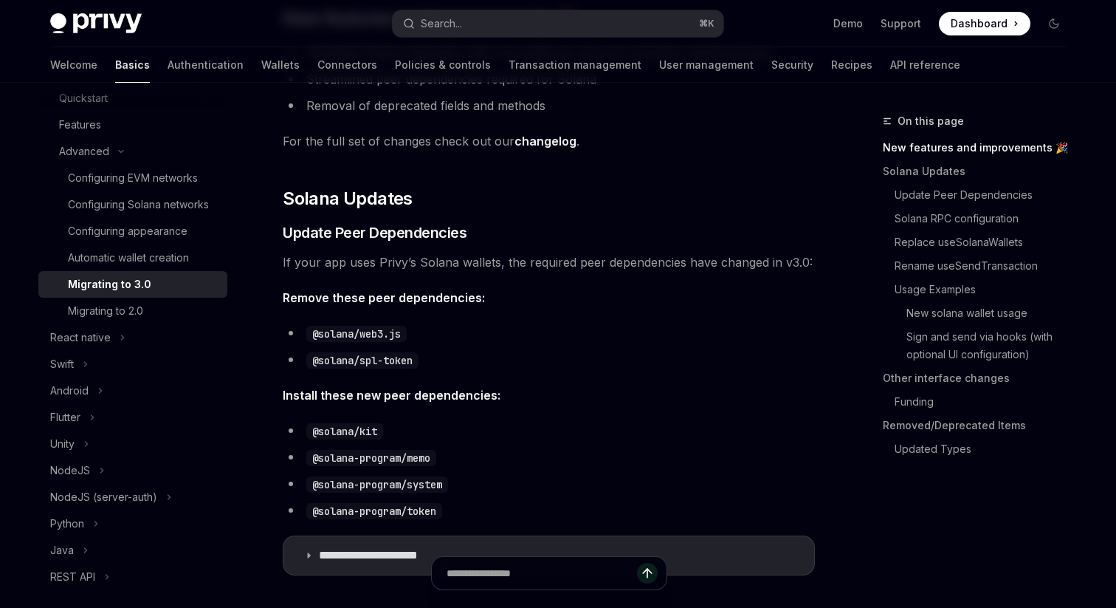
scroll to position [0, 0]
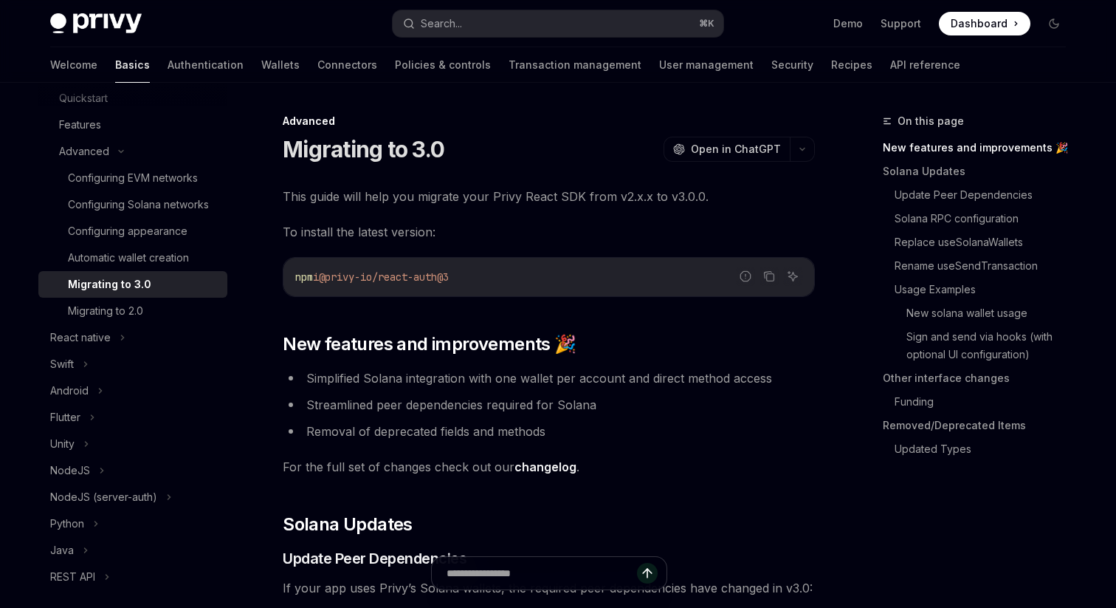
click at [479, 235] on span "To install the latest version:" at bounding box center [549, 232] width 532 height 21
click at [639, 233] on span "To install the latest version:" at bounding box center [549, 232] width 532 height 21
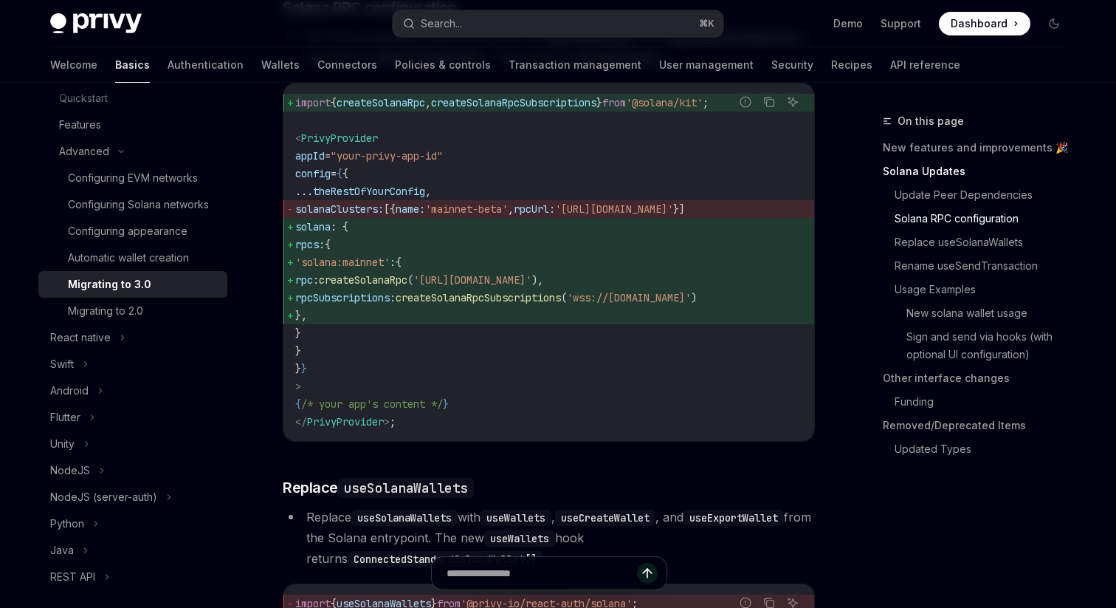
scroll to position [938, 0]
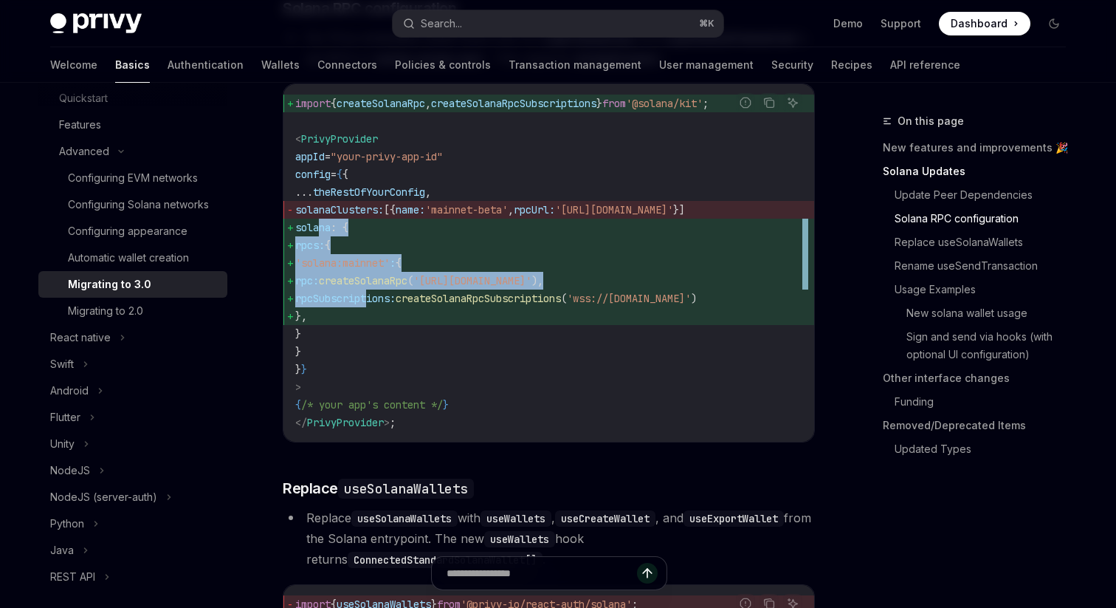
drag, startPoint x: 319, startPoint y: 247, endPoint x: 368, endPoint y: 317, distance: 84.8
click at [368, 317] on code "import { createSolanaRpc , createSolanaRpcSubscriptions } from '@solana/kit' ; …" at bounding box center [548, 263] width 507 height 337
click at [380, 363] on code "import { createSolanaRpc , createSolanaRpcSubscriptions } from '@solana/kit' ; …" at bounding box center [548, 263] width 507 height 337
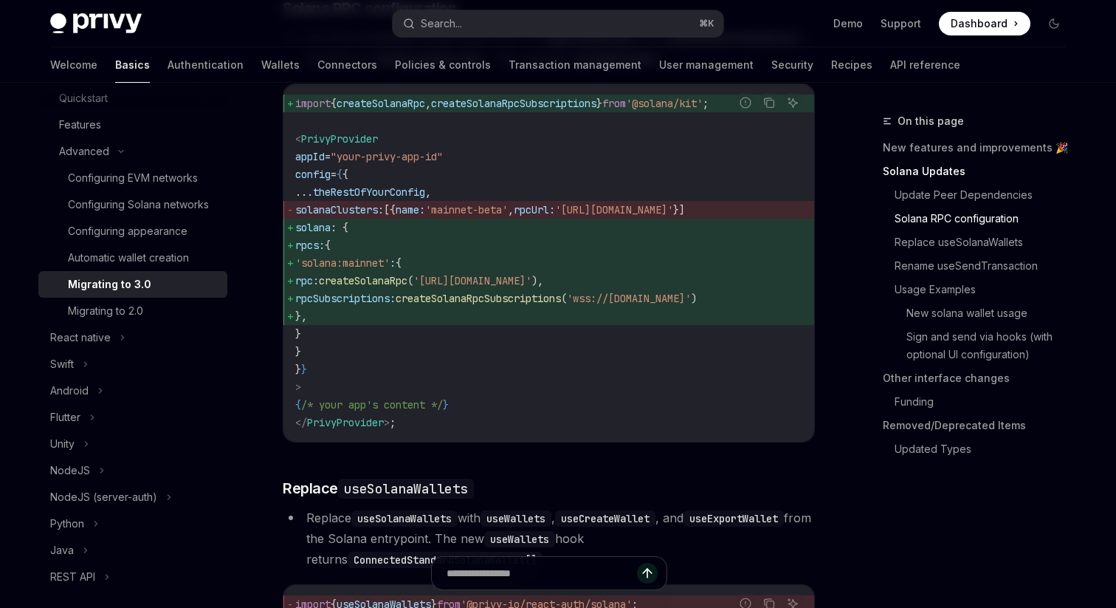
click at [374, 305] on span "rpcSubscriptions:" at bounding box center [345, 298] width 100 height 13
click at [331, 252] on span "{" at bounding box center [328, 244] width 6 height 13
drag, startPoint x: 377, startPoint y: 247, endPoint x: 361, endPoint y: 247, distance: 15.5
click at [349, 234] on span ": {" at bounding box center [340, 227] width 18 height 13
drag, startPoint x: 317, startPoint y: 247, endPoint x: 361, endPoint y: 351, distance: 113.8
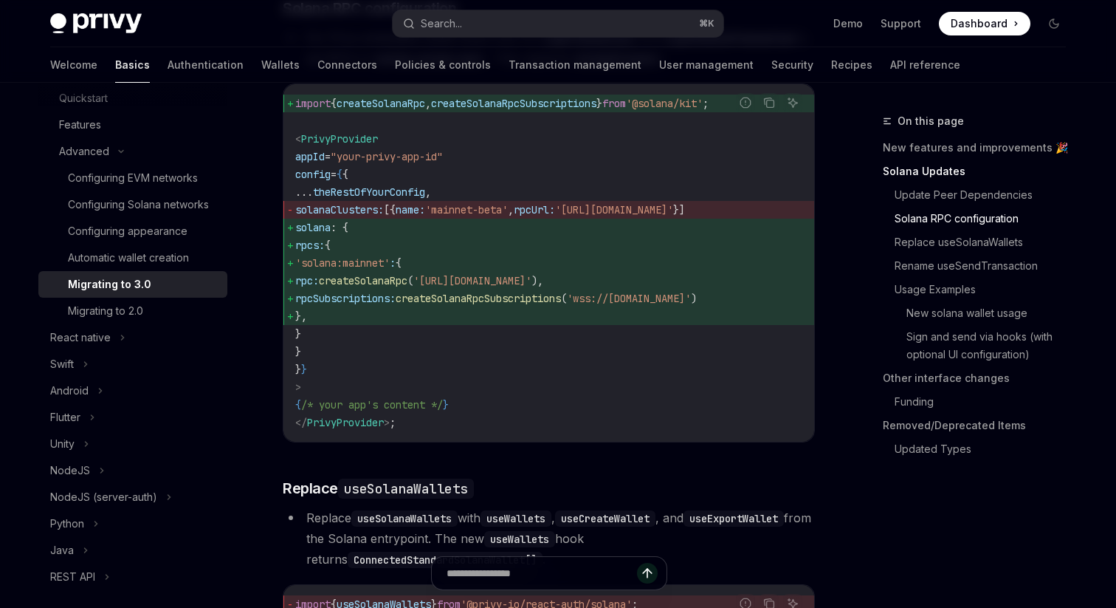
click at [361, 351] on code "import { createSolanaRpc , createSolanaRpcSubscriptions } from '@solana/kit' ; …" at bounding box center [548, 263] width 507 height 337
drag, startPoint x: 361, startPoint y: 351, endPoint x: 343, endPoint y: 326, distance: 31.3
click at [343, 326] on code "import { createSolanaRpc , createSolanaRpcSubscriptions } from '@solana/kit' ; …" at bounding box center [548, 263] width 507 height 337
click at [331, 252] on span "{" at bounding box center [328, 244] width 6 height 13
drag, startPoint x: 371, startPoint y: 266, endPoint x: 371, endPoint y: 293, distance: 27.3
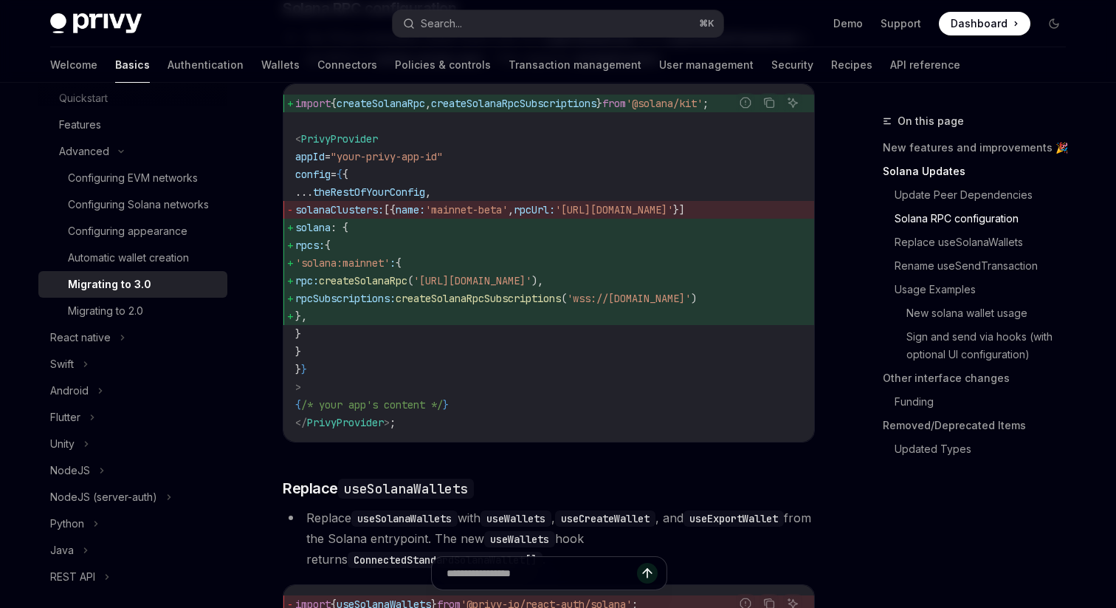
click at [371, 293] on code "import { createSolanaRpc , createSolanaRpcSubscriptions } from '@solana/kit' ; …" at bounding box center [548, 263] width 507 height 337
click at [376, 349] on code "import { createSolanaRpc , createSolanaRpcSubscriptions } from '@solana/kit' ; …" at bounding box center [548, 263] width 507 height 337
click at [544, 305] on span "createSolanaRpcSubscriptions" at bounding box center [478, 298] width 165 height 13
drag, startPoint x: 320, startPoint y: 251, endPoint x: 418, endPoint y: 350, distance: 139.4
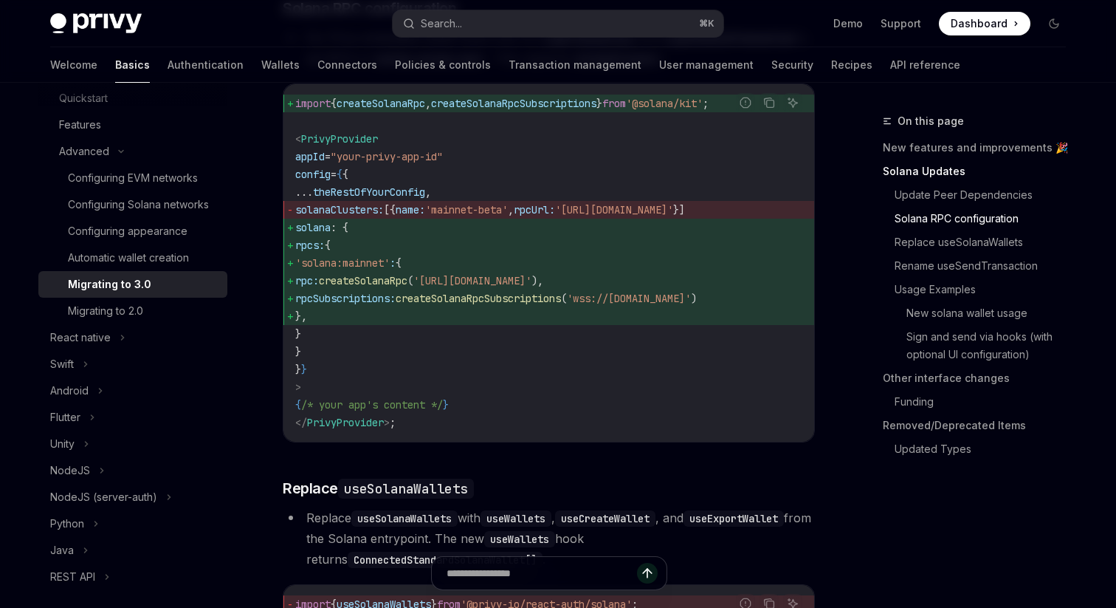
click at [418, 350] on code "import { createSolanaRpc , createSolanaRpcSubscriptions } from '@solana/kit' ; …" at bounding box center [548, 263] width 507 height 337
copy code "solana : { rpcs: { 'solana:mainnet' : { rpc: createSolanaRpc ( 'https://api.mai…"
click at [425, 110] on span "createSolanaRpc" at bounding box center [381, 103] width 89 height 13
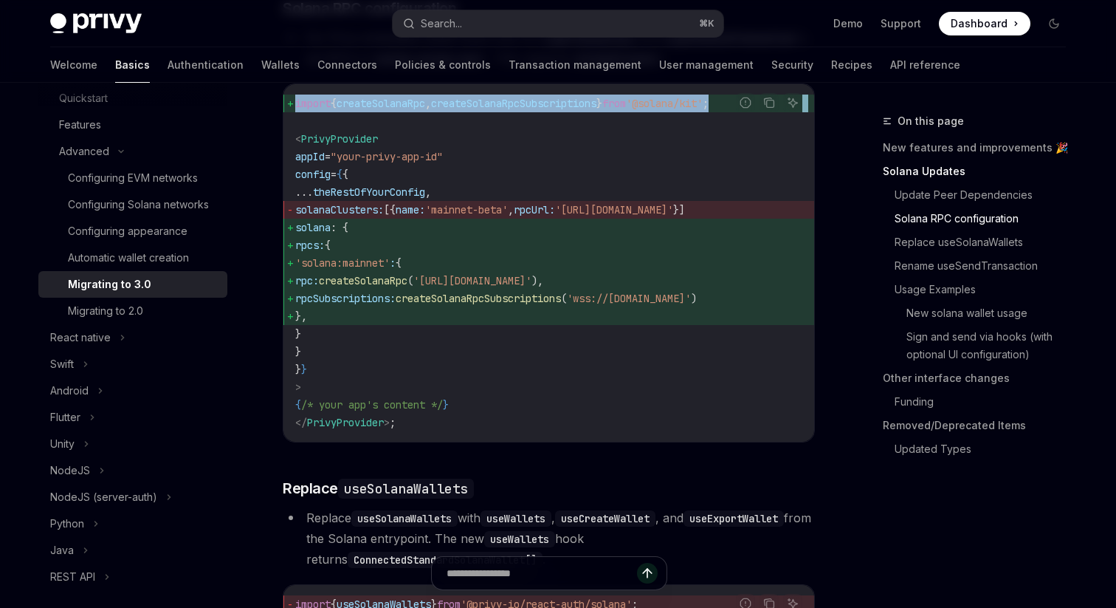
click at [425, 110] on span "createSolanaRpc" at bounding box center [381, 103] width 89 height 13
copy code "import { createSolanaRpc , createSolanaRpcSubscriptions } from '@solana/kit' ;"
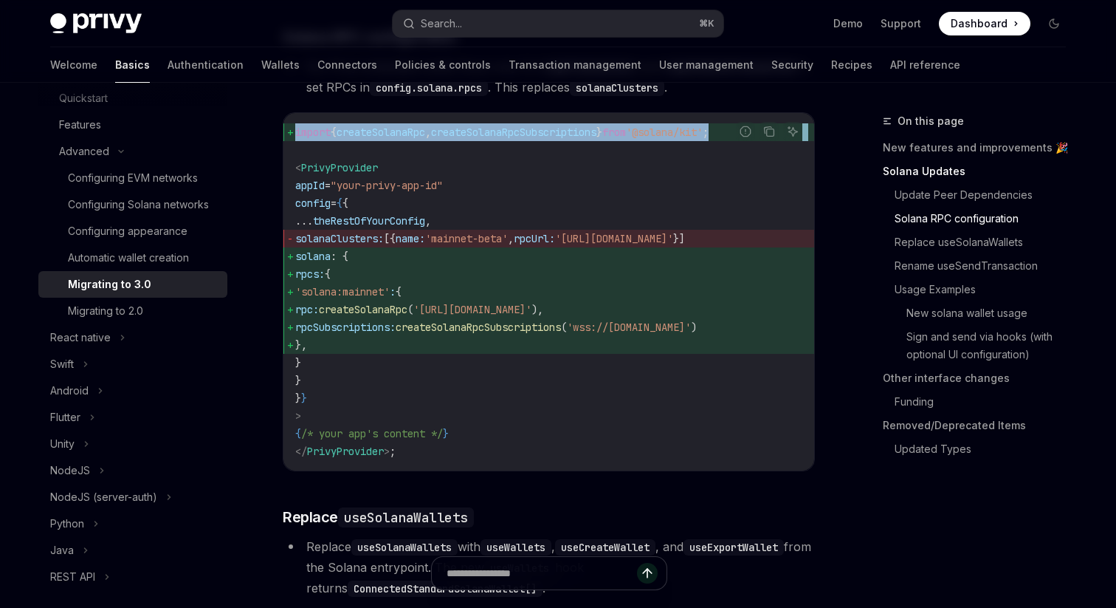
scroll to position [903, 0]
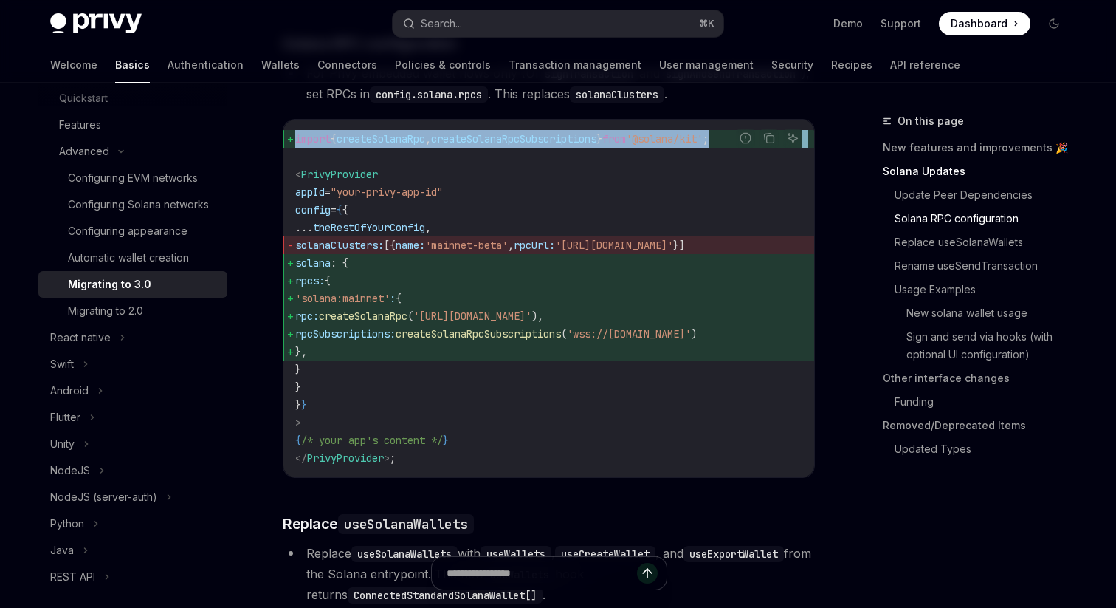
drag, startPoint x: 376, startPoint y: 373, endPoint x: 339, endPoint y: 320, distance: 64.7
click at [339, 320] on code "import { createSolanaRpc , createSolanaRpcSubscriptions } from '@solana/kit' ; …" at bounding box center [548, 298] width 507 height 337
copy code "'solana:mainnet' : { rpc: createSolanaRpc ( 'https://api.mainnet-beta.solana.co…"
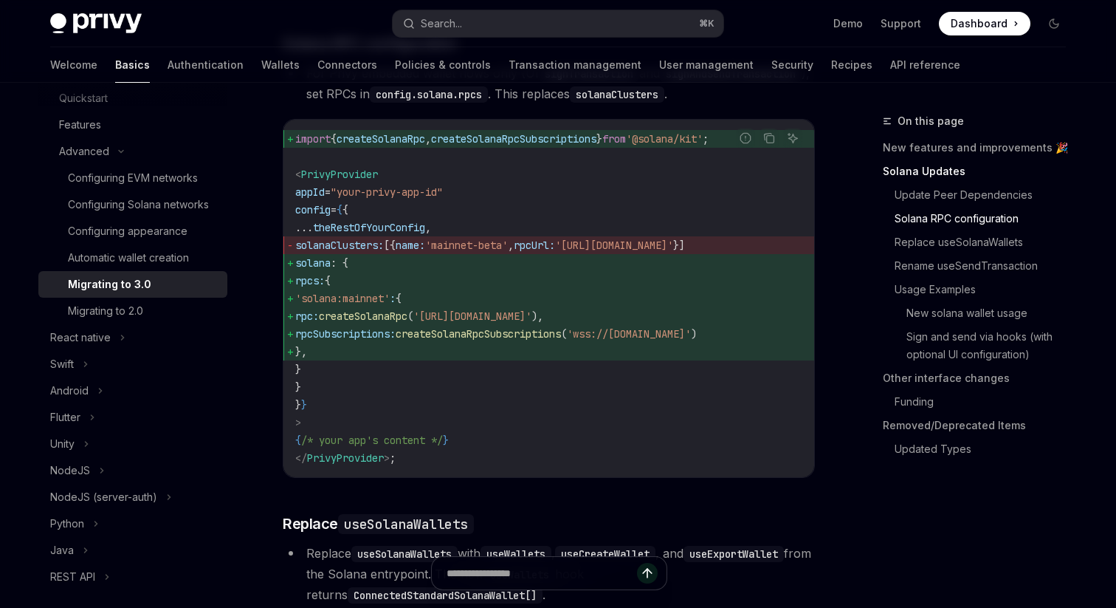
click at [532, 272] on span "solana : {" at bounding box center [548, 263] width 507 height 18
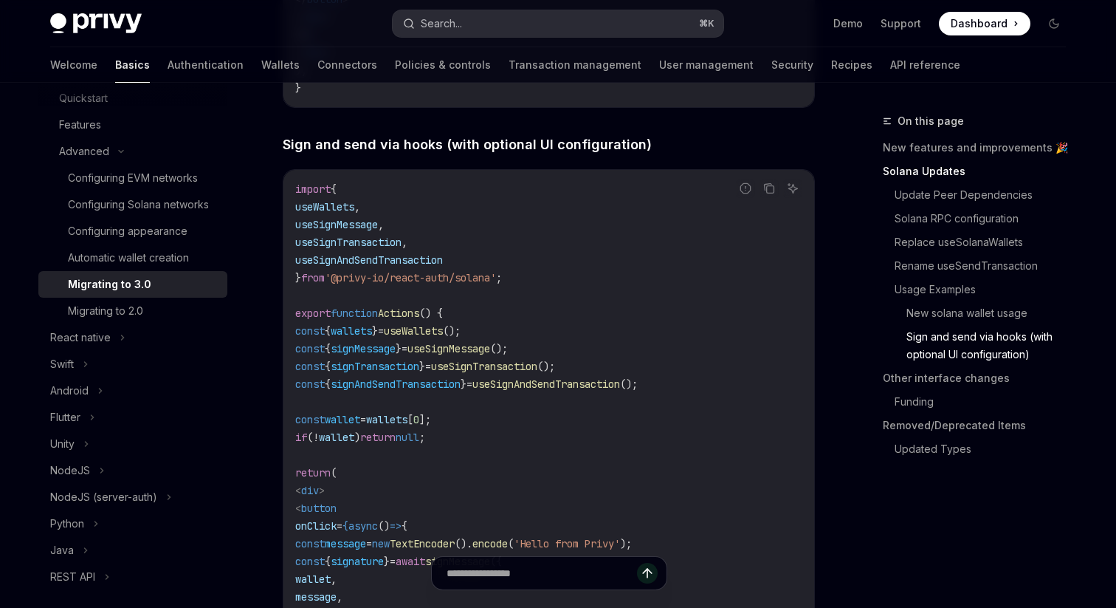
scroll to position [3948, 0]
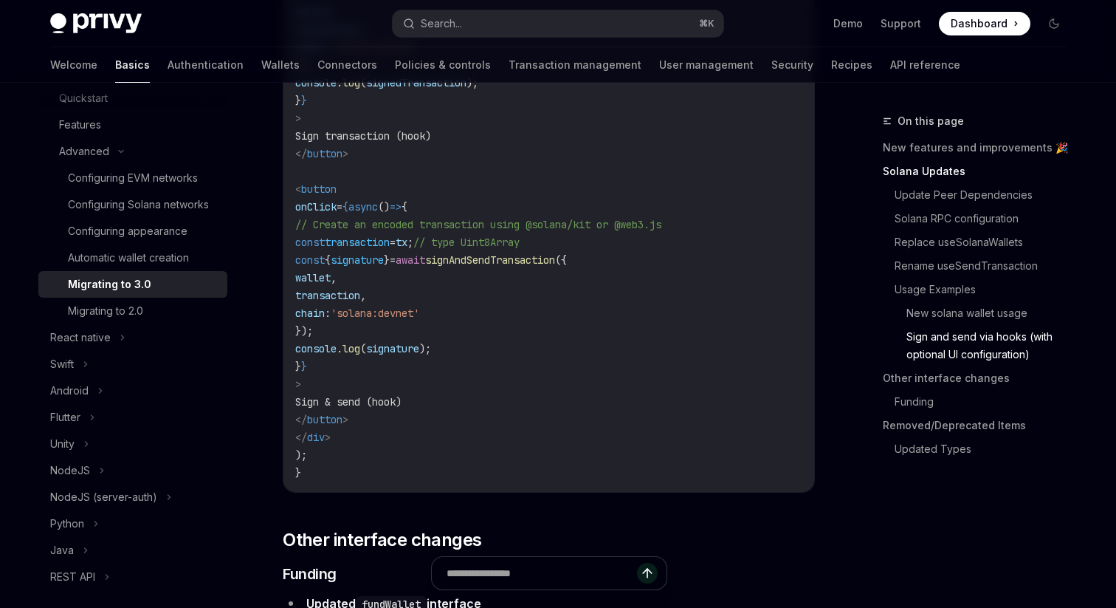
click at [331, 284] on span "wallet" at bounding box center [312, 277] width 35 height 13
click at [360, 302] on span "transaction" at bounding box center [327, 295] width 65 height 13
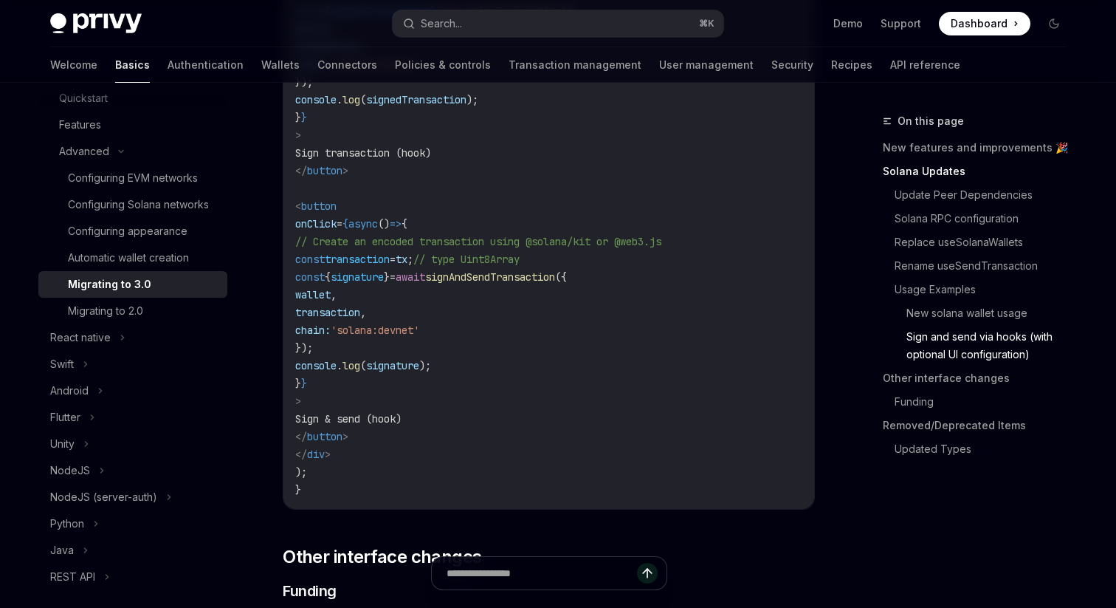
scroll to position [3932, 0]
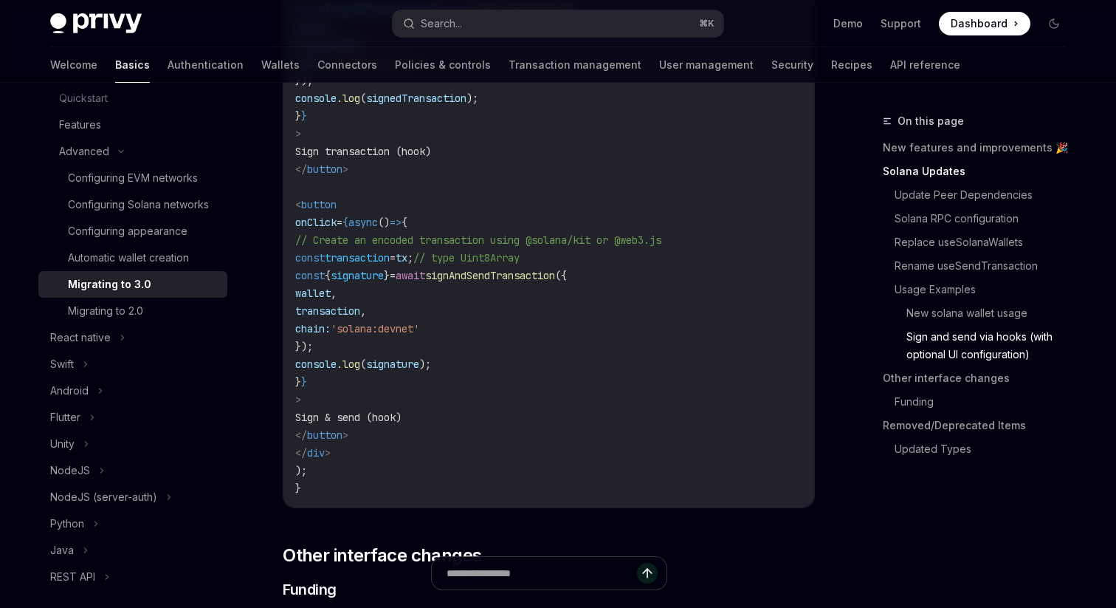
click at [408, 264] on span "tx" at bounding box center [402, 257] width 12 height 13
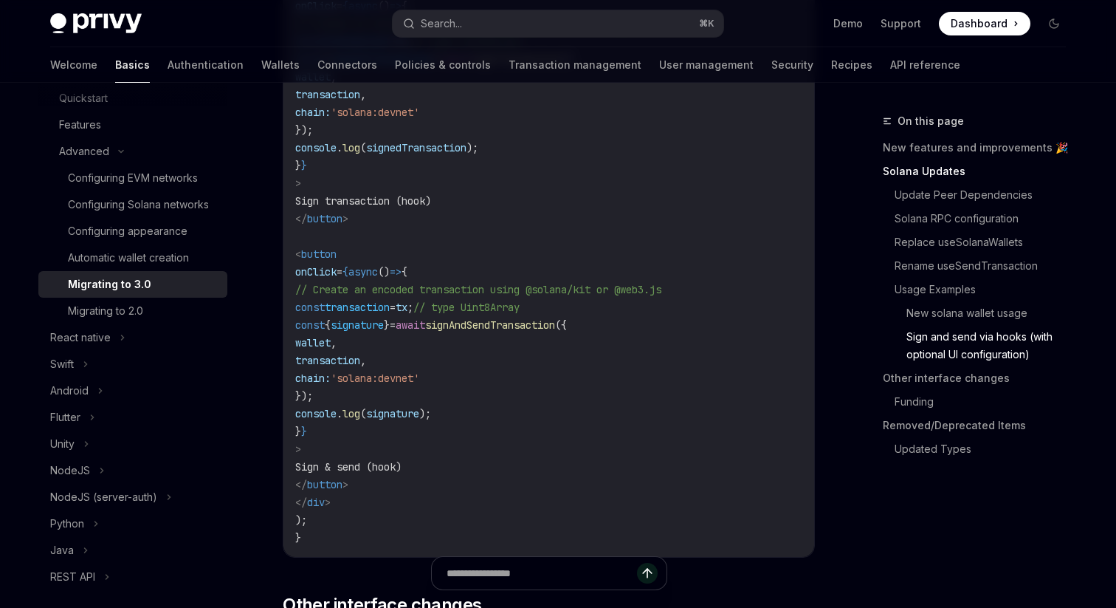
scroll to position [3904, 0]
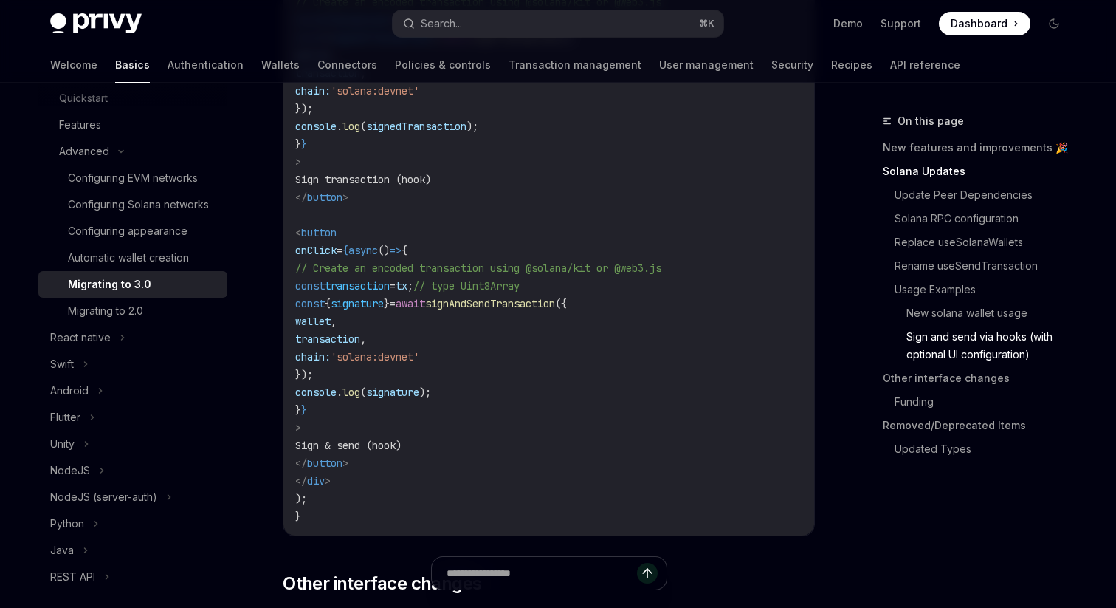
click at [390, 292] on span "transaction" at bounding box center [357, 285] width 65 height 13
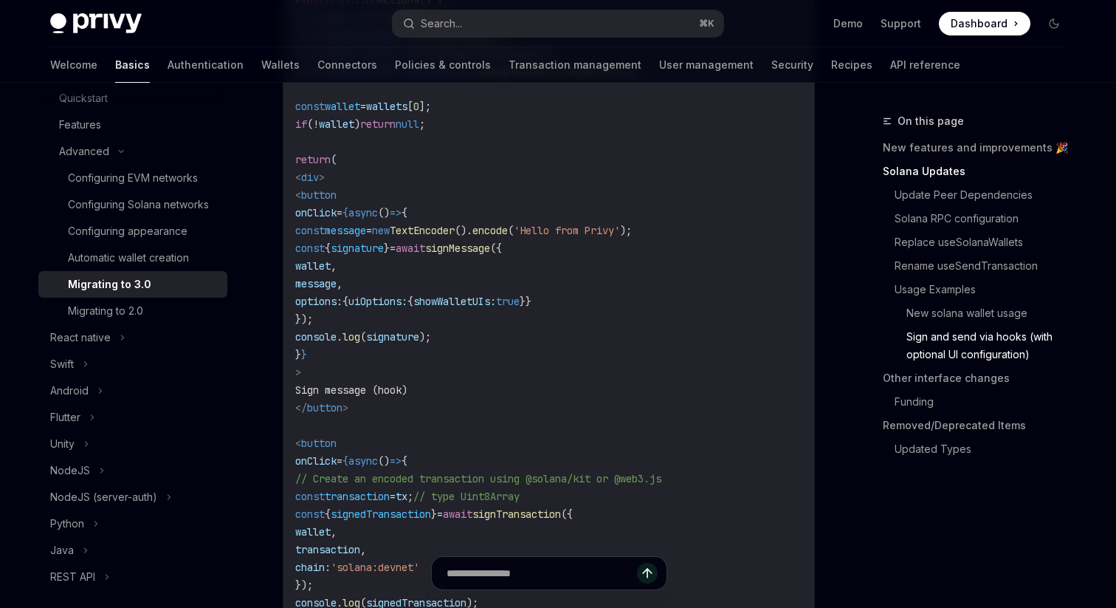
scroll to position [3398, 0]
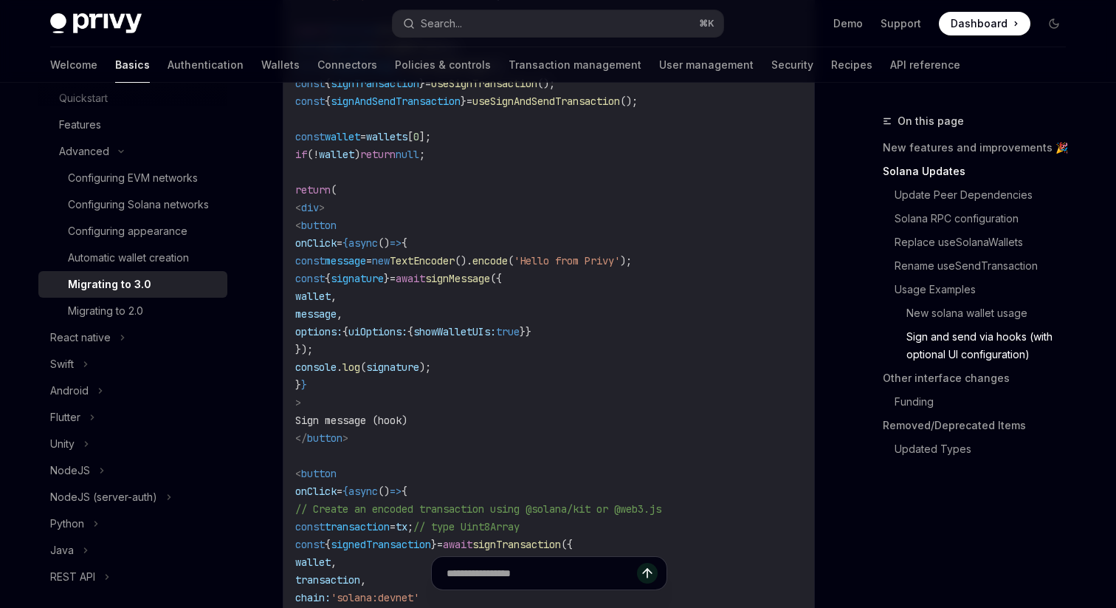
click at [366, 267] on span "message" at bounding box center [345, 260] width 41 height 13
click at [422, 353] on code "import { useWallets , useSignMessage , useSignTransaction , useSignAndSendTrans…" at bounding box center [548, 464] width 507 height 1134
click at [422, 382] on code "import { useWallets , useSignMessage , useSignTransaction , useSignAndSendTrans…" at bounding box center [548, 464] width 507 height 1134
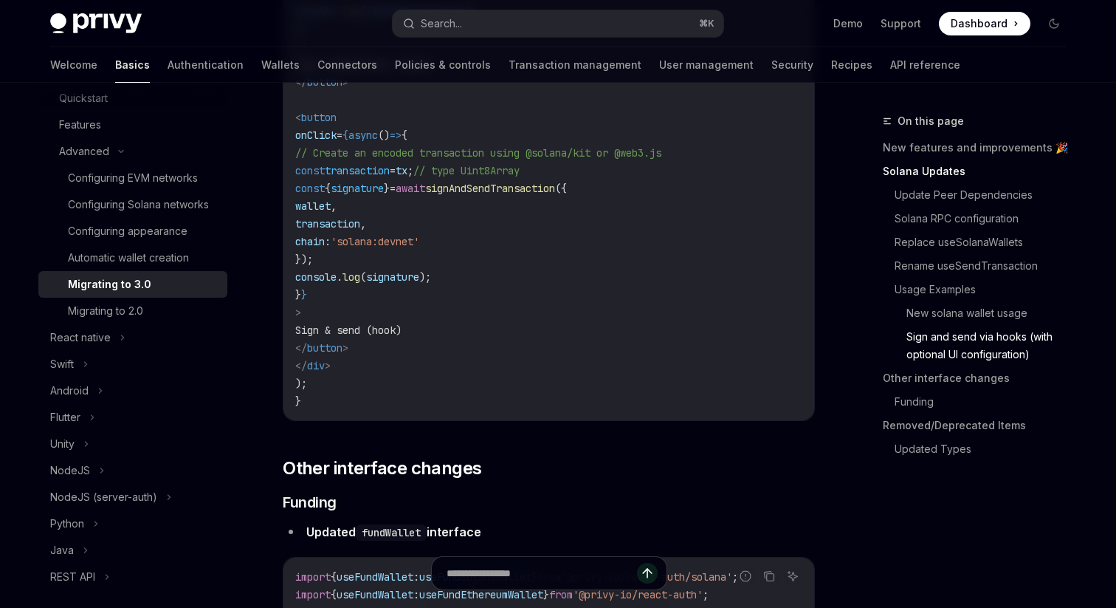
scroll to position [4017, 0]
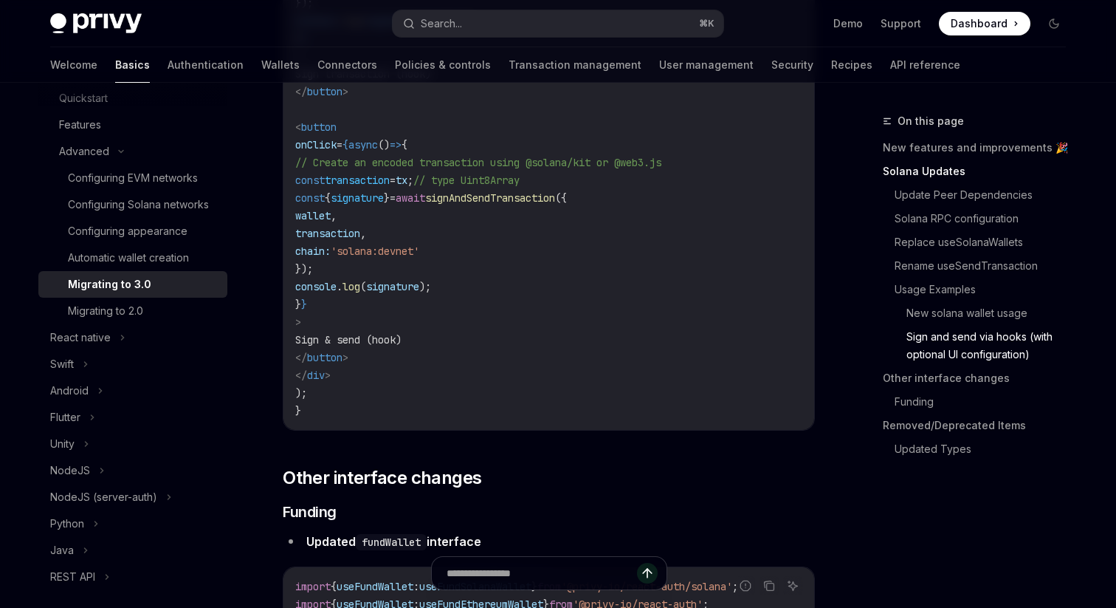
scroll to position [3958, 0]
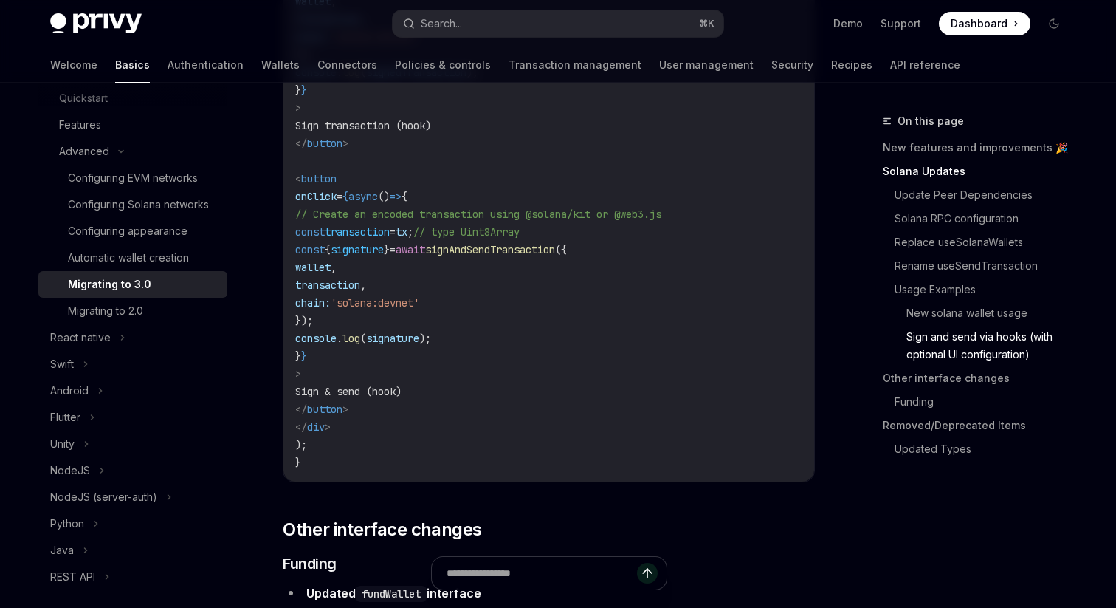
click at [503, 221] on span "// Create an encoded transaction using @solana/kit or @web3.js" at bounding box center [478, 213] width 366 height 13
click at [534, 221] on span "// Create an encoded transaction using @solana/kit or @web3.js" at bounding box center [478, 213] width 366 height 13
click at [402, 221] on span "// Create an encoded transaction using @solana/kit or @web3.js" at bounding box center [478, 213] width 366 height 13
drag, startPoint x: 371, startPoint y: 259, endPoint x: 585, endPoint y: 259, distance: 214.1
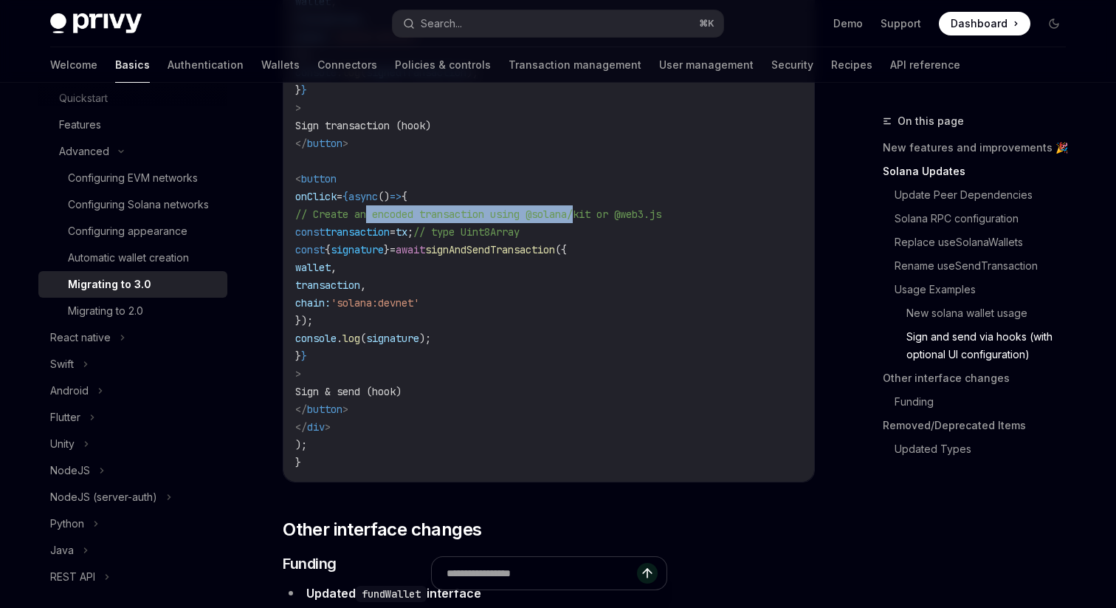
click at [585, 221] on span "// Create an encoded transaction using @solana/kit or @web3.js" at bounding box center [478, 213] width 366 height 13
drag, startPoint x: 595, startPoint y: 259, endPoint x: 719, endPoint y: 259, distance: 124.0
click at [662, 221] on span "// Create an encoded transaction using @solana/kit or @web3.js" at bounding box center [478, 213] width 366 height 13
drag, startPoint x: 658, startPoint y: 276, endPoint x: 526, endPoint y: 276, distance: 131.4
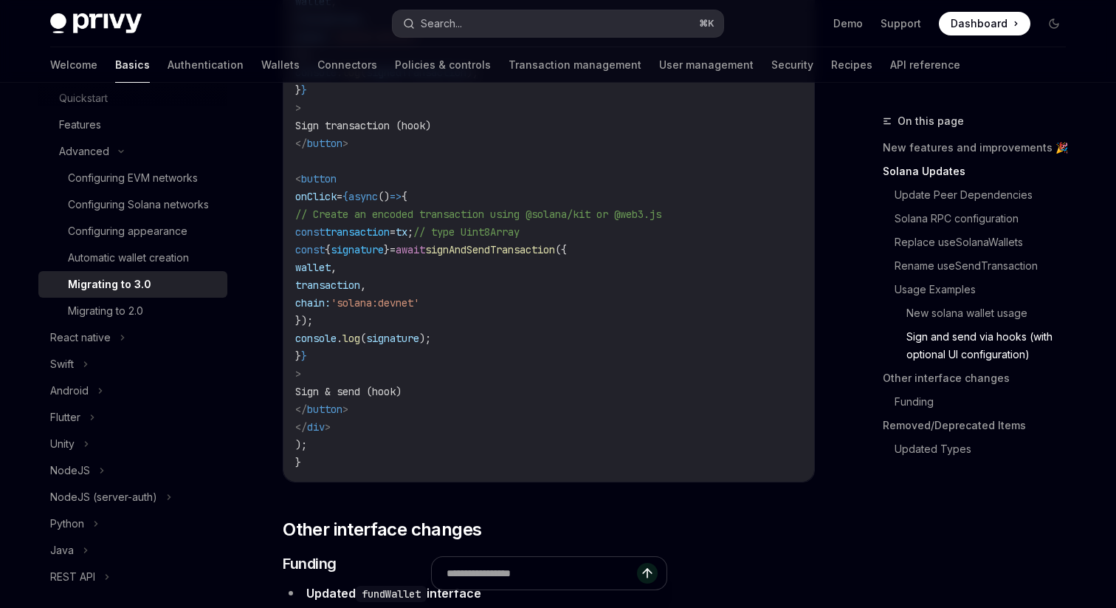
click at [507, 35] on button "Search... ⌘ K" at bounding box center [558, 23] width 331 height 27
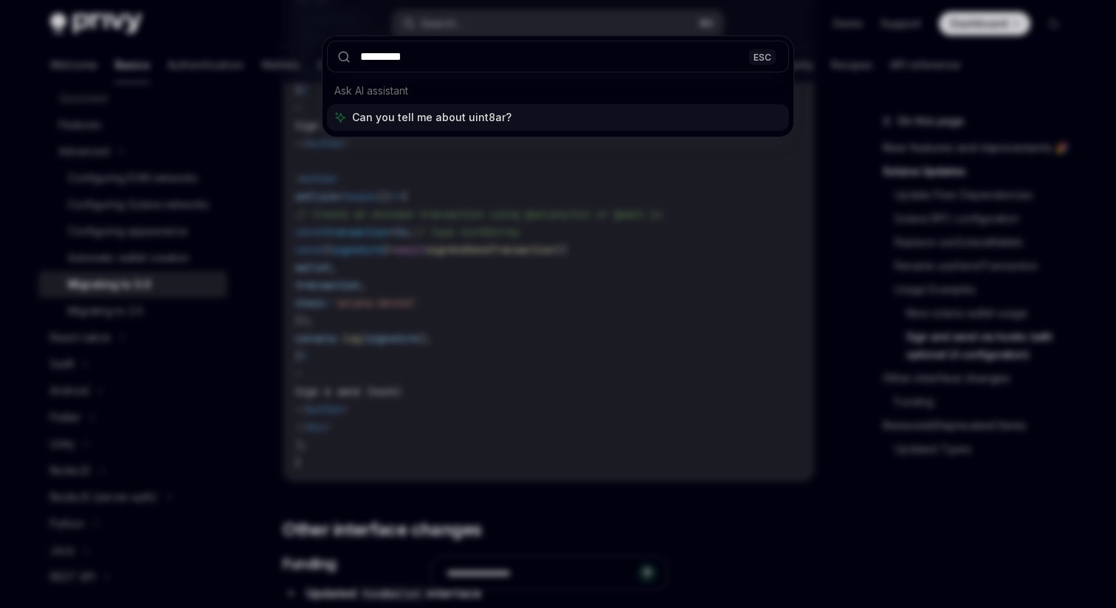
type input "**********"
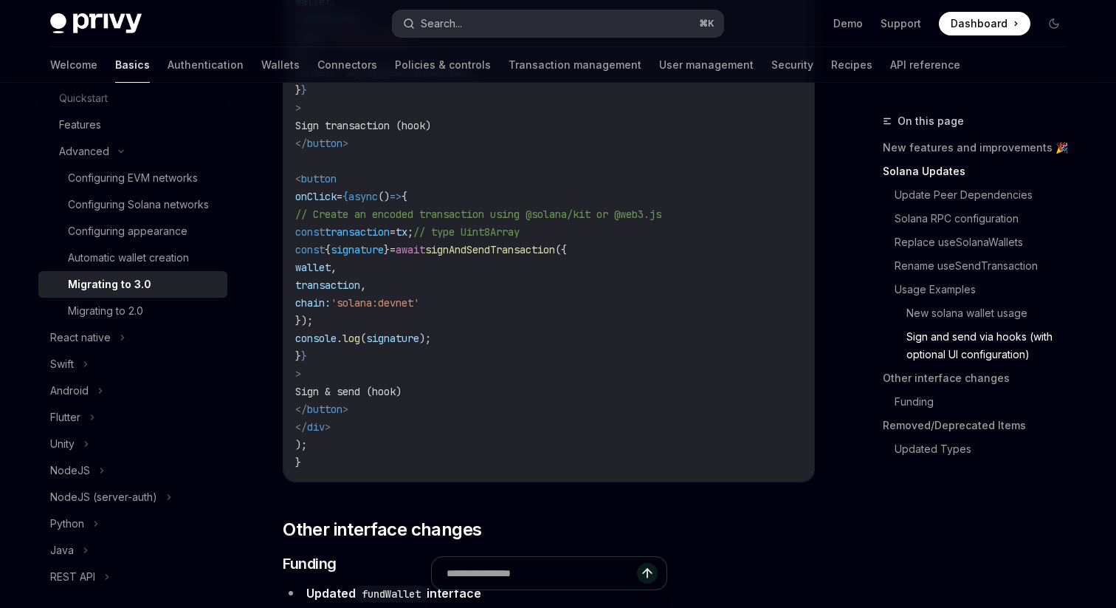
click at [497, 17] on button "Search... ⌘ K" at bounding box center [558, 23] width 331 height 27
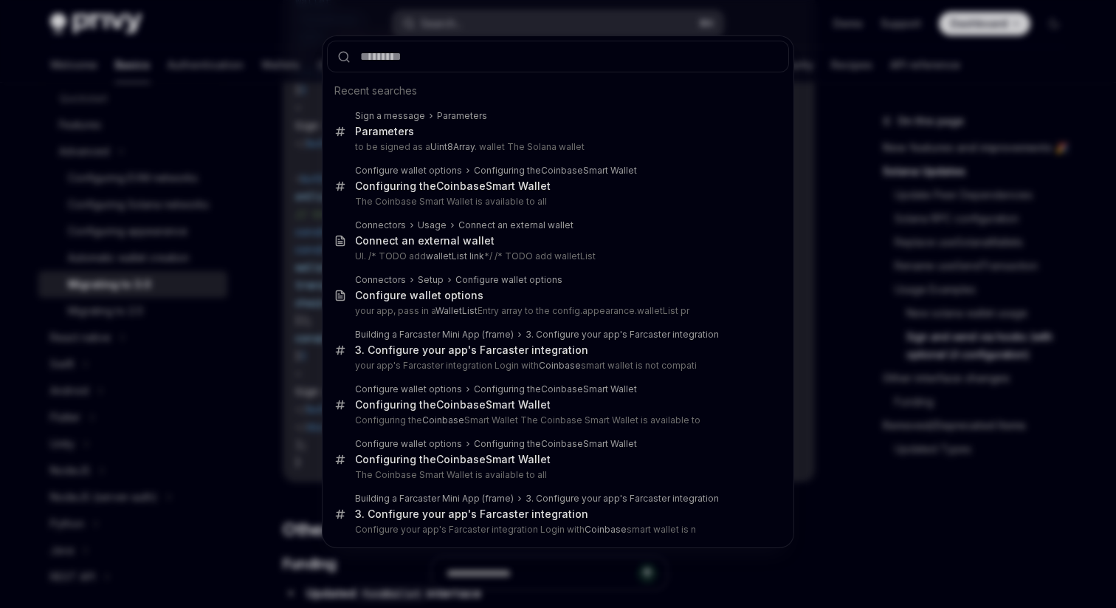
type input "**********"
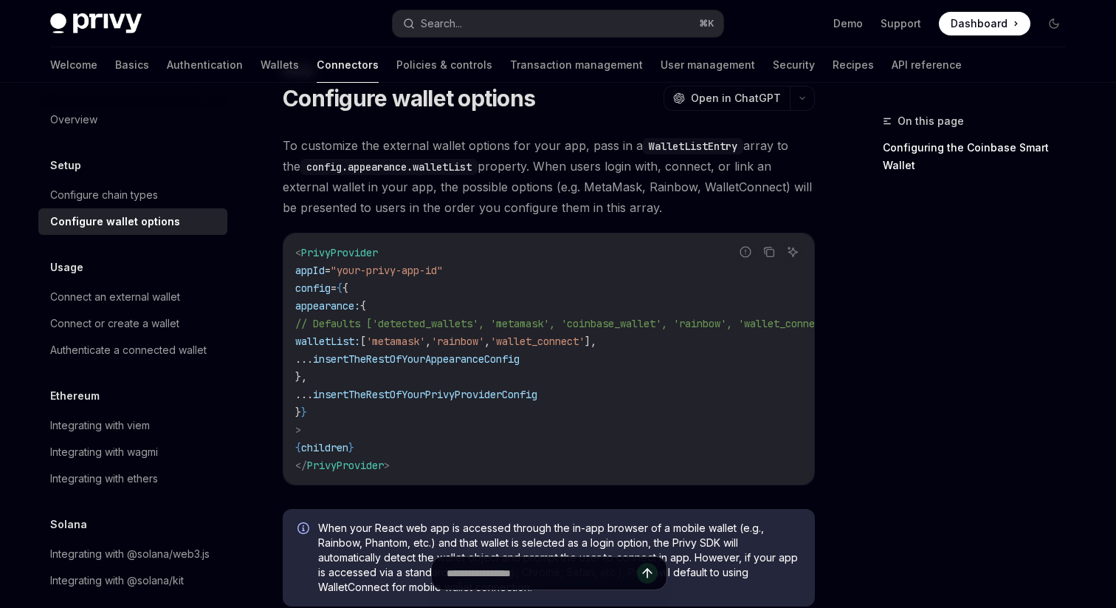
click at [473, 373] on code "< PrivyProvider appId = "your-privy-app-id" config = { { appearance: { // Defau…" at bounding box center [584, 359] width 579 height 230
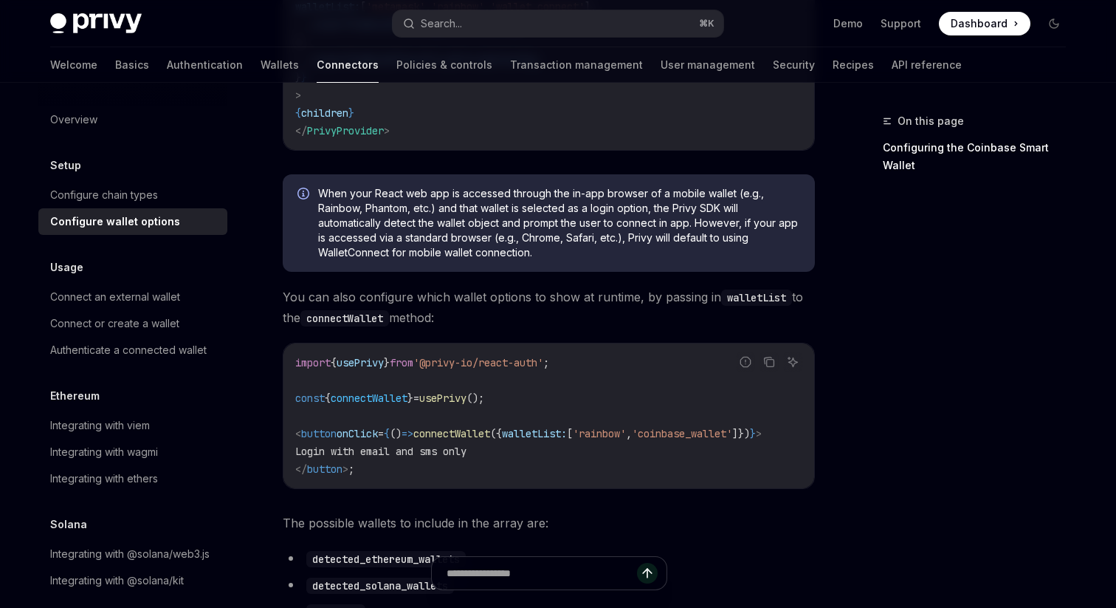
scroll to position [387, 0]
click at [473, 368] on span "'@privy-io/react-auth'" at bounding box center [478, 360] width 130 height 13
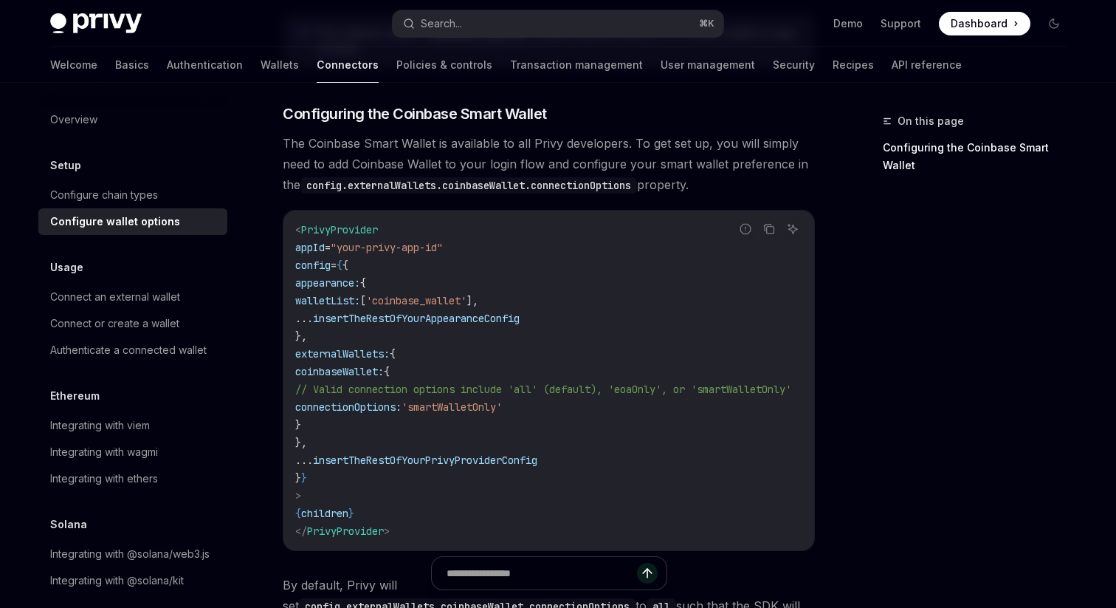
scroll to position [1686, 0]
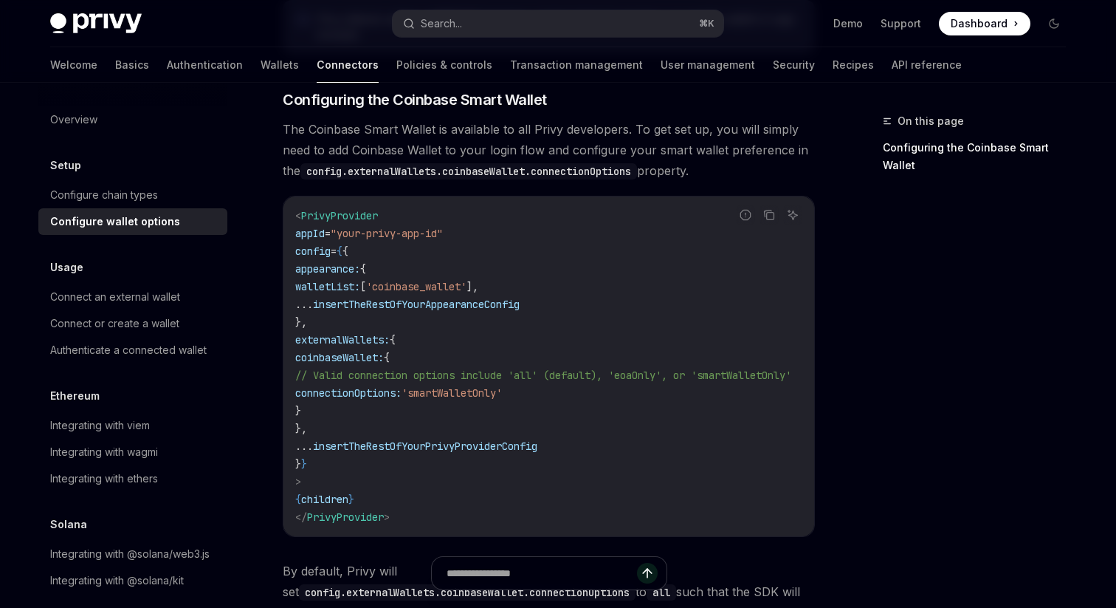
click at [388, 368] on span "// Valid connection options include 'all' (default), 'eoaOnly', or 'smartWallet…" at bounding box center [543, 374] width 496 height 13
click at [408, 355] on code "< PrivyProvider appId = "your-privy-app-id" config = { { appearance: { walletLi…" at bounding box center [561, 366] width 532 height 319
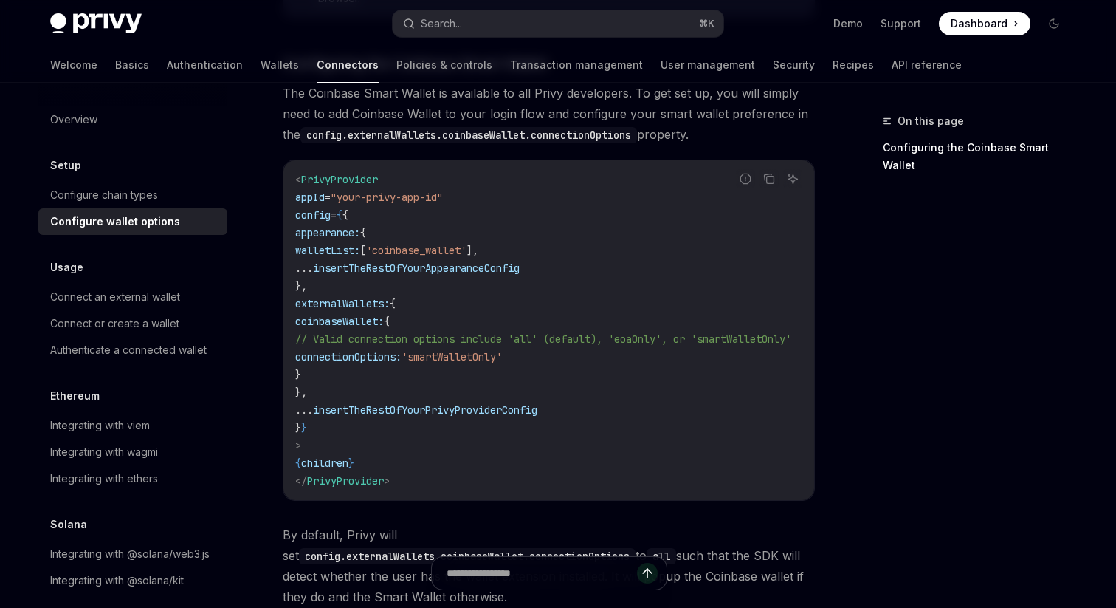
click at [402, 350] on span "connectionOptions:" at bounding box center [348, 356] width 106 height 13
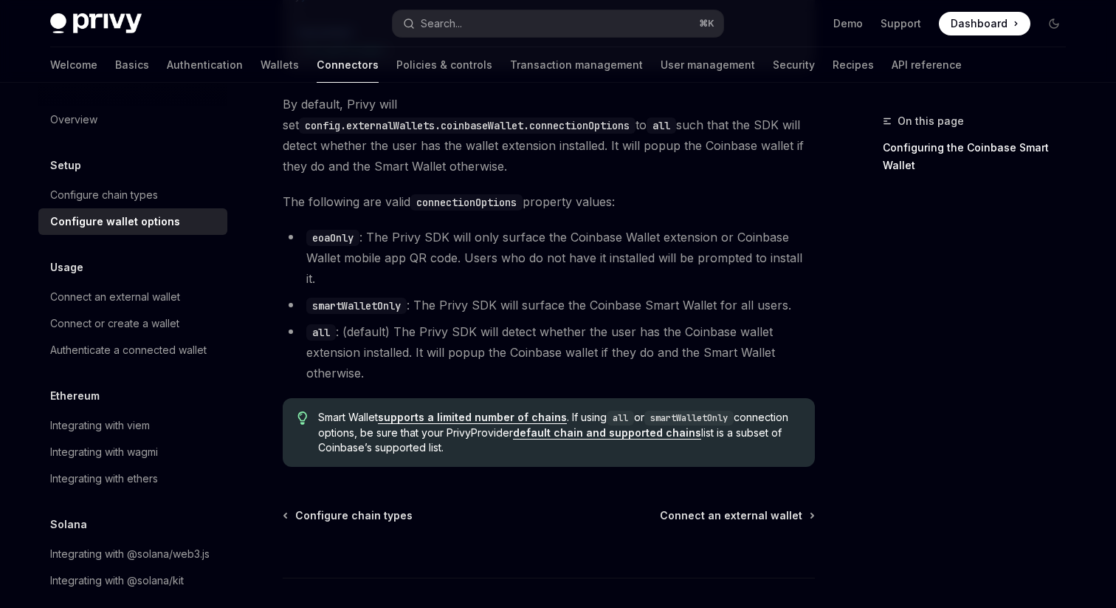
scroll to position [2205, 0]
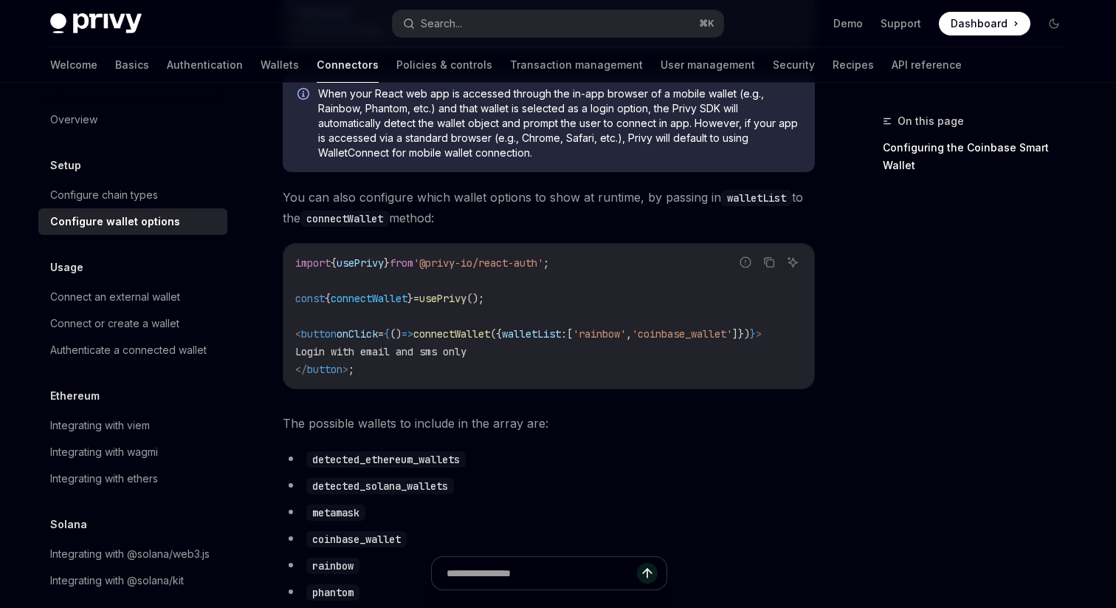
scroll to position [0, 0]
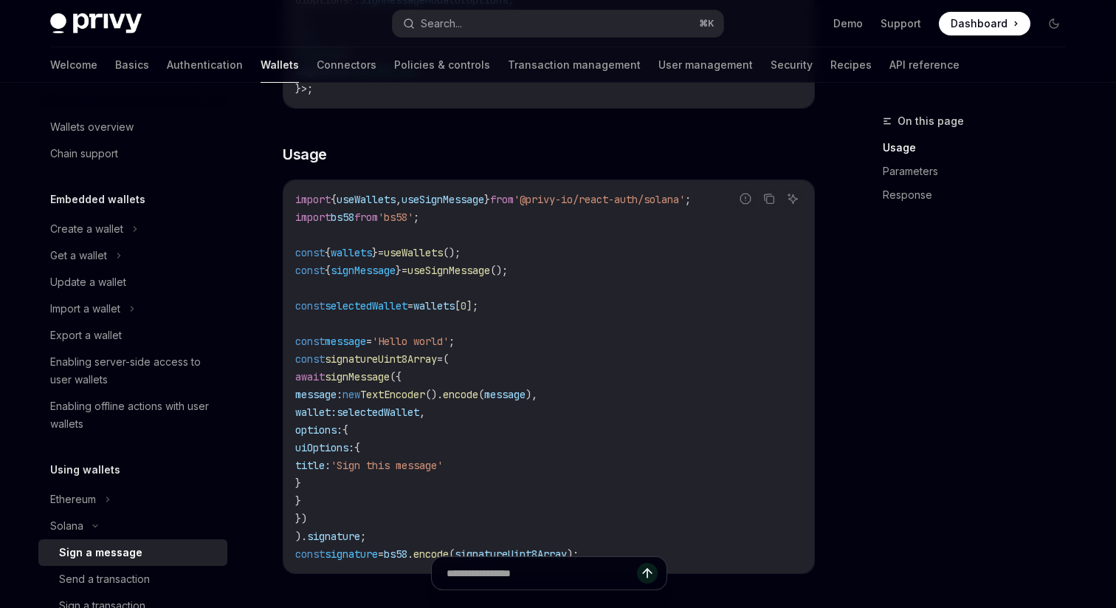
scroll to position [440, 0]
click at [356, 358] on span "signatureUint8Array" at bounding box center [381, 357] width 112 height 13
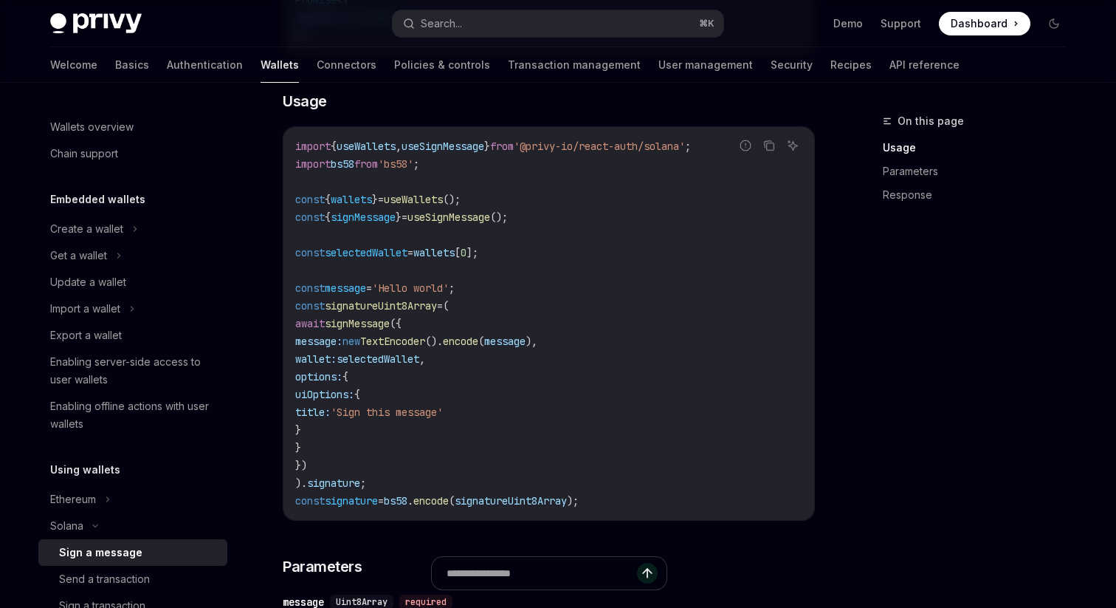
scroll to position [509, 0]
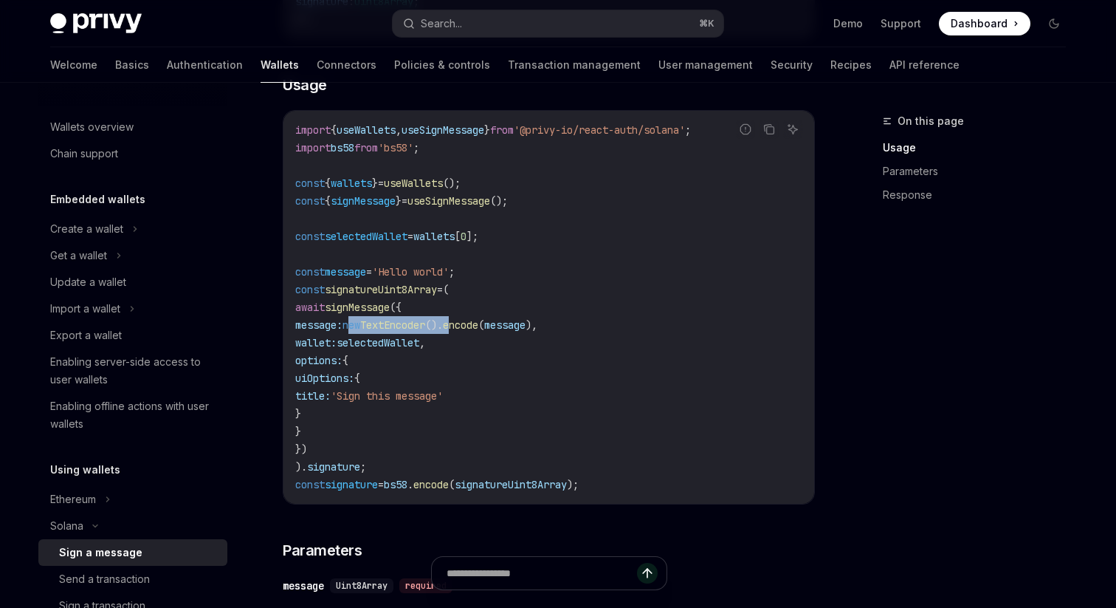
drag, startPoint x: 377, startPoint y: 328, endPoint x: 495, endPoint y: 328, distance: 117.4
click at [495, 328] on span "message: new TextEncoder (). encode ( message )," at bounding box center [416, 324] width 242 height 13
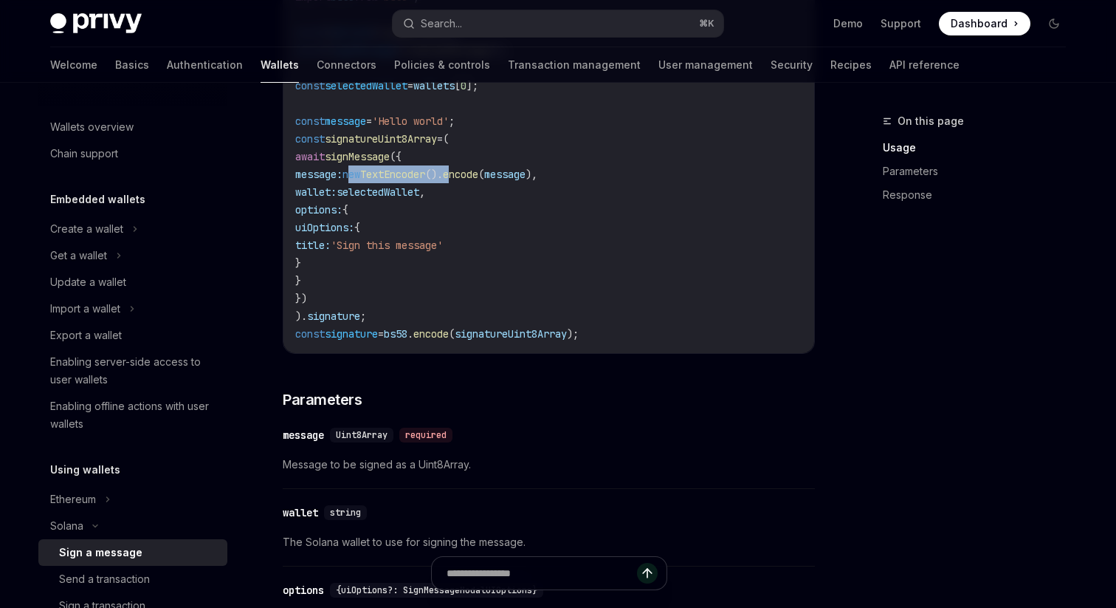
scroll to position [0, 0]
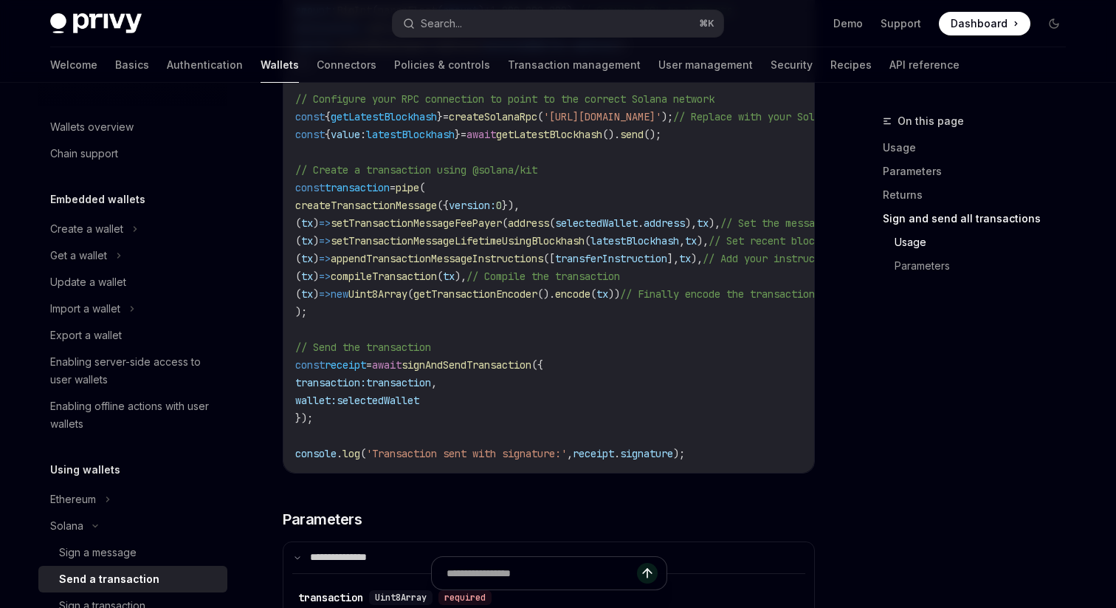
scroll to position [2914, 0]
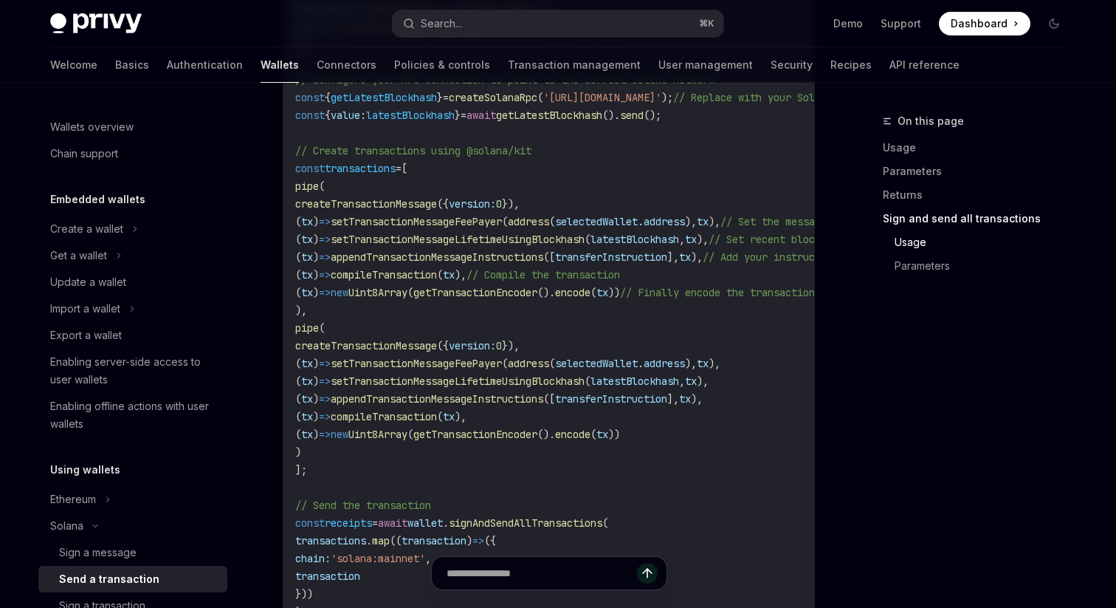
click at [528, 299] on span "getTransactionEncoder" at bounding box center [475, 292] width 124 height 13
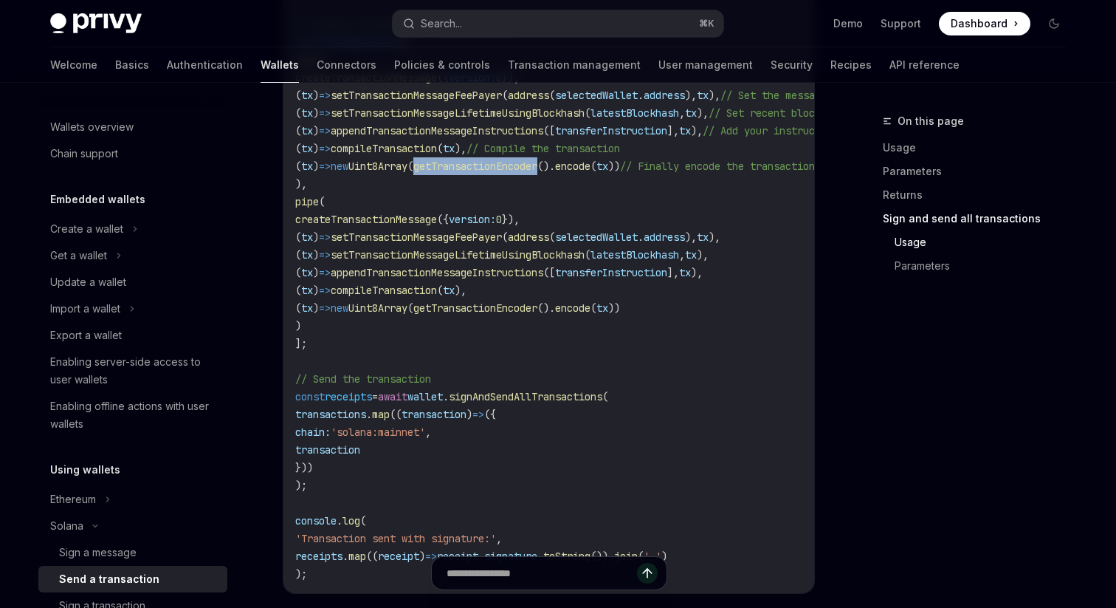
scroll to position [3037, 0]
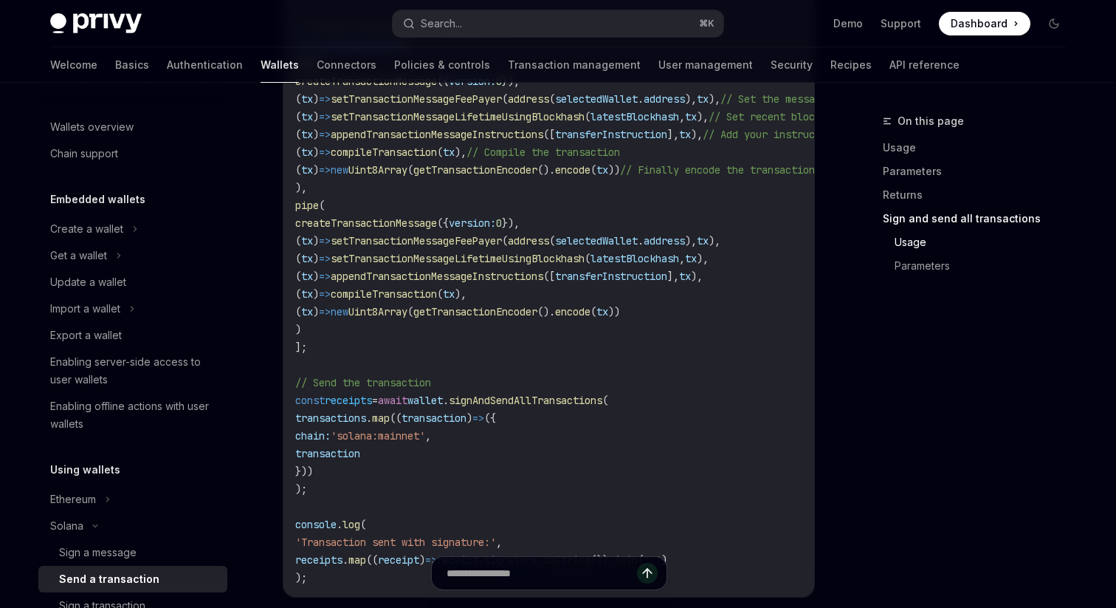
click at [360, 460] on span "transaction" at bounding box center [327, 453] width 65 height 13
copy span "transaction"
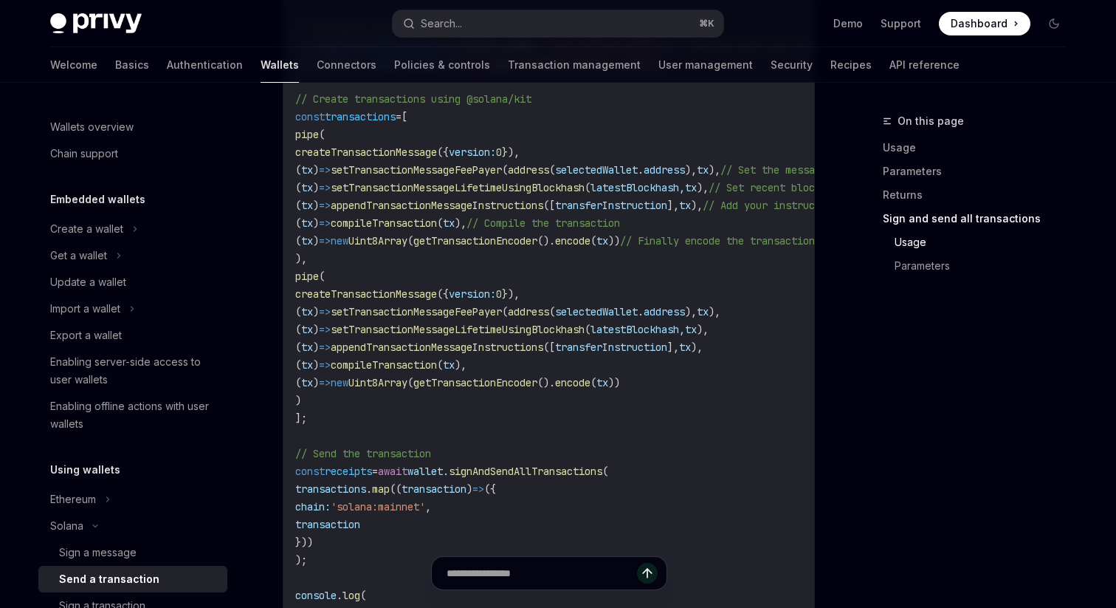
scroll to position [2963, 0]
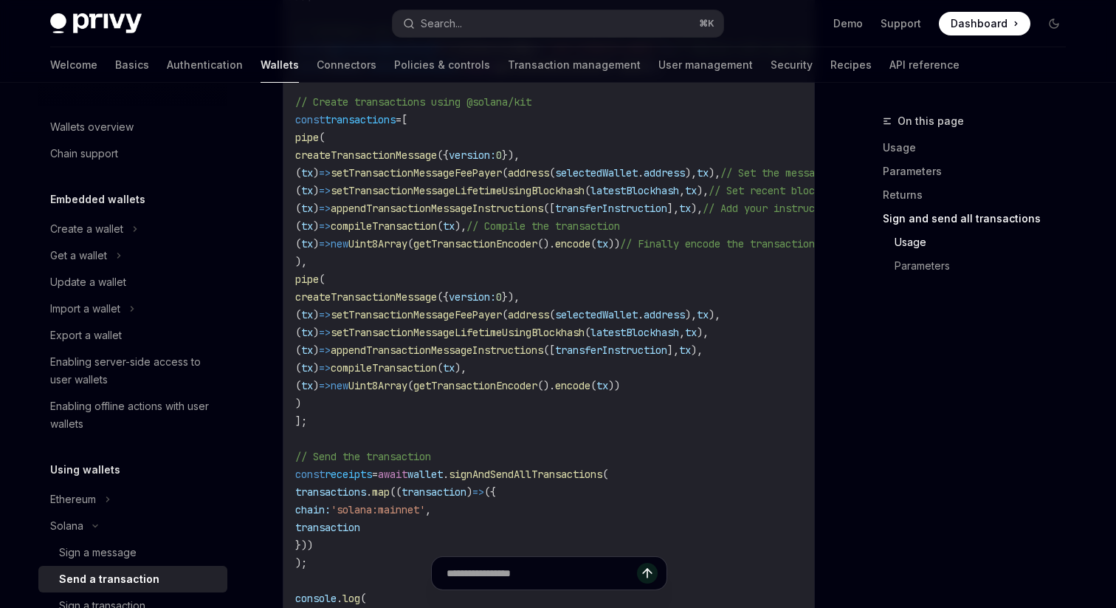
click at [380, 374] on span "compileTransaction" at bounding box center [384, 367] width 106 height 13
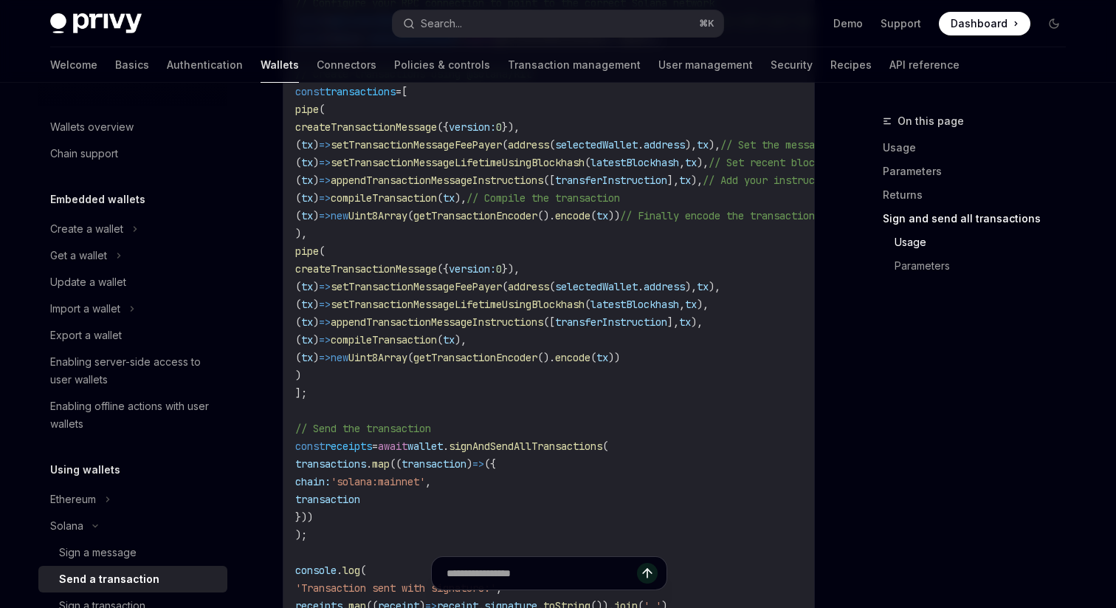
scroll to position [2994, 0]
click at [431, 343] on span "compileTransaction" at bounding box center [384, 336] width 106 height 13
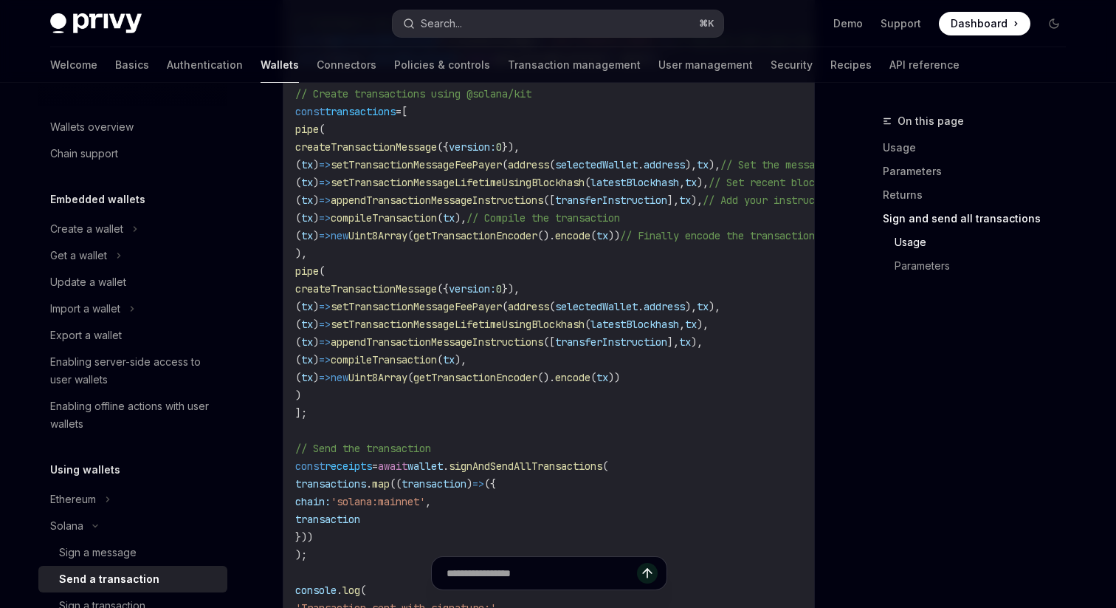
click at [431, 23] on div "Search..." at bounding box center [441, 24] width 41 height 18
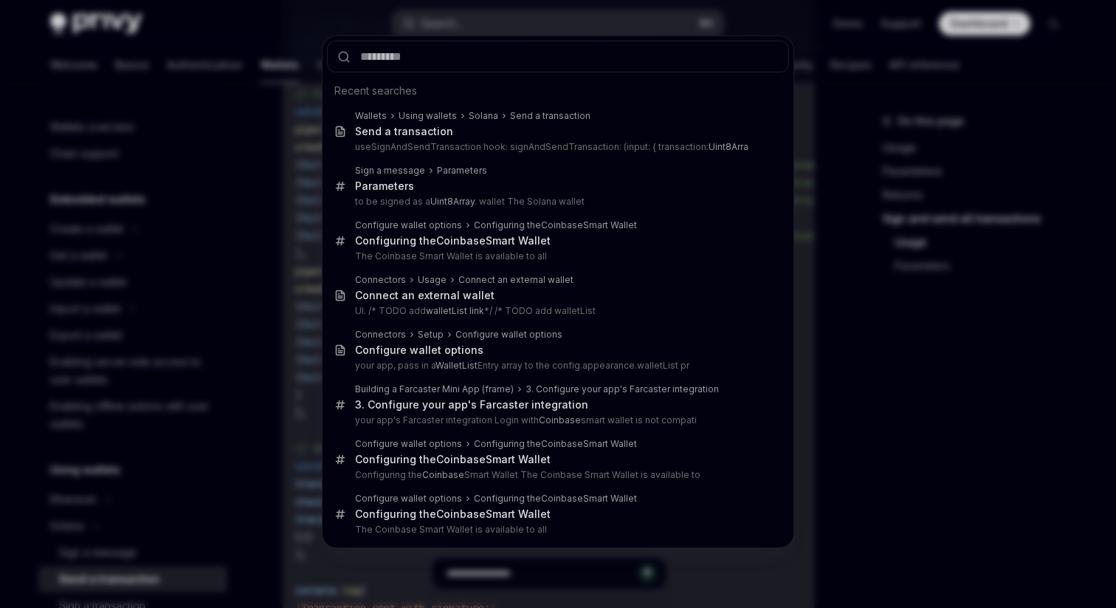
type input "**********"
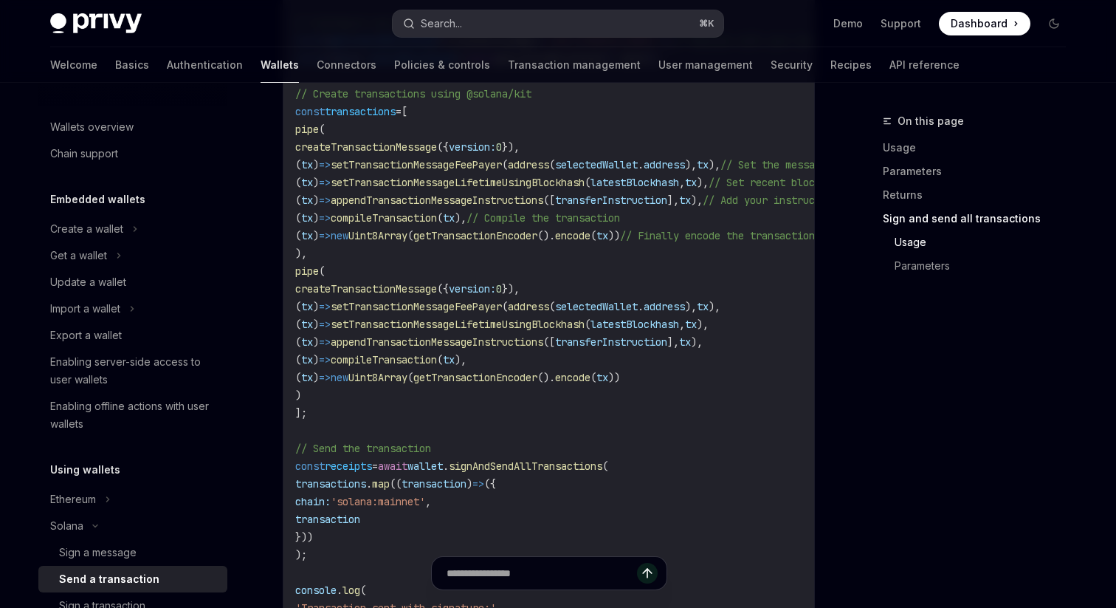
click at [437, 32] on button "Search... ⌘ K" at bounding box center [558, 23] width 331 height 27
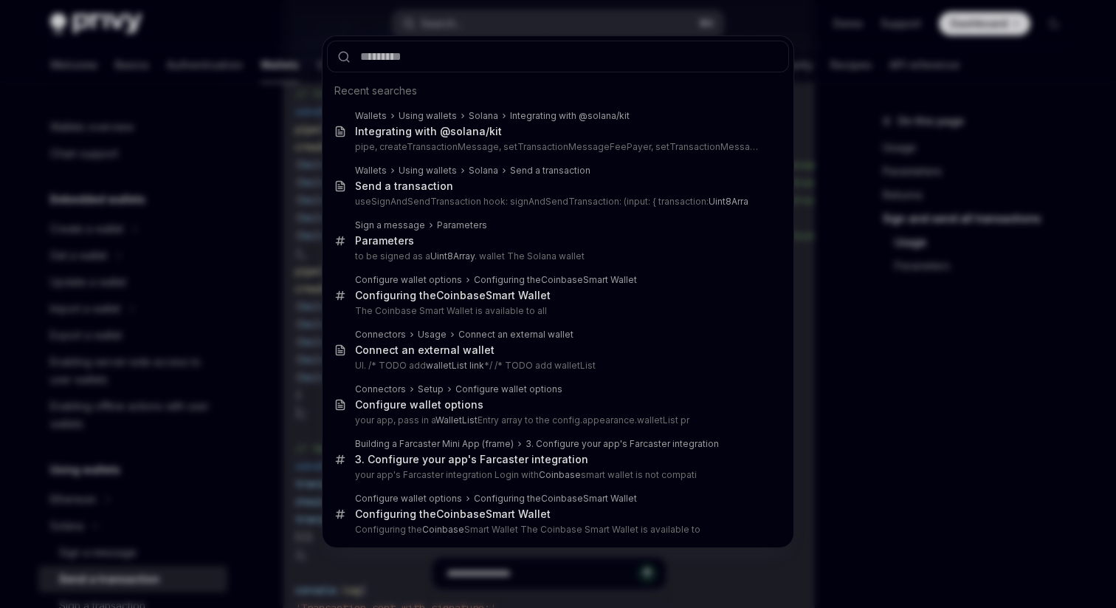
type input "**********"
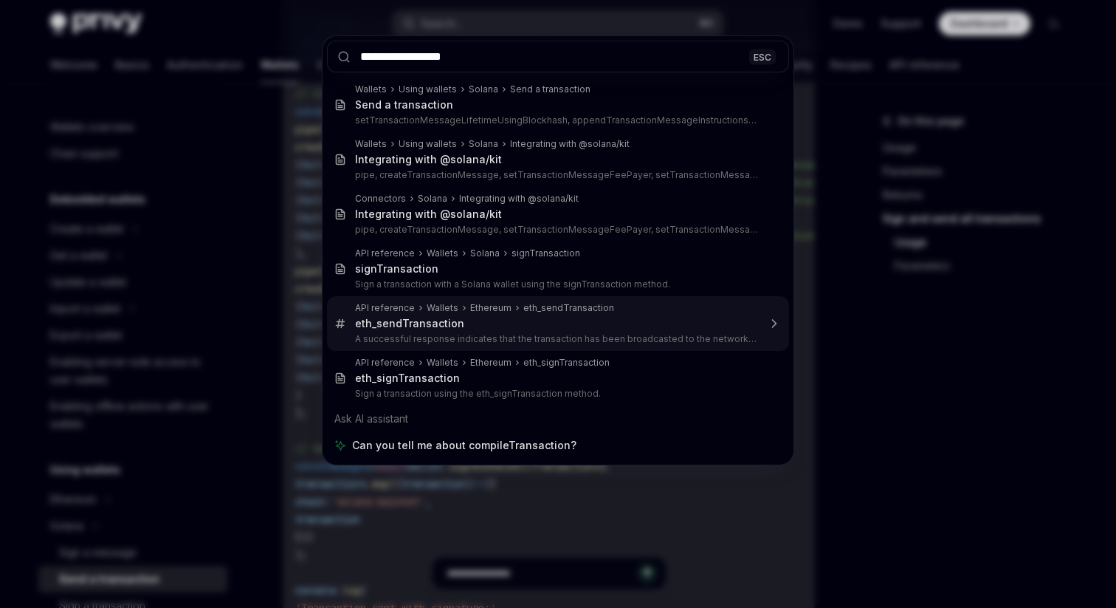
type textarea "*"
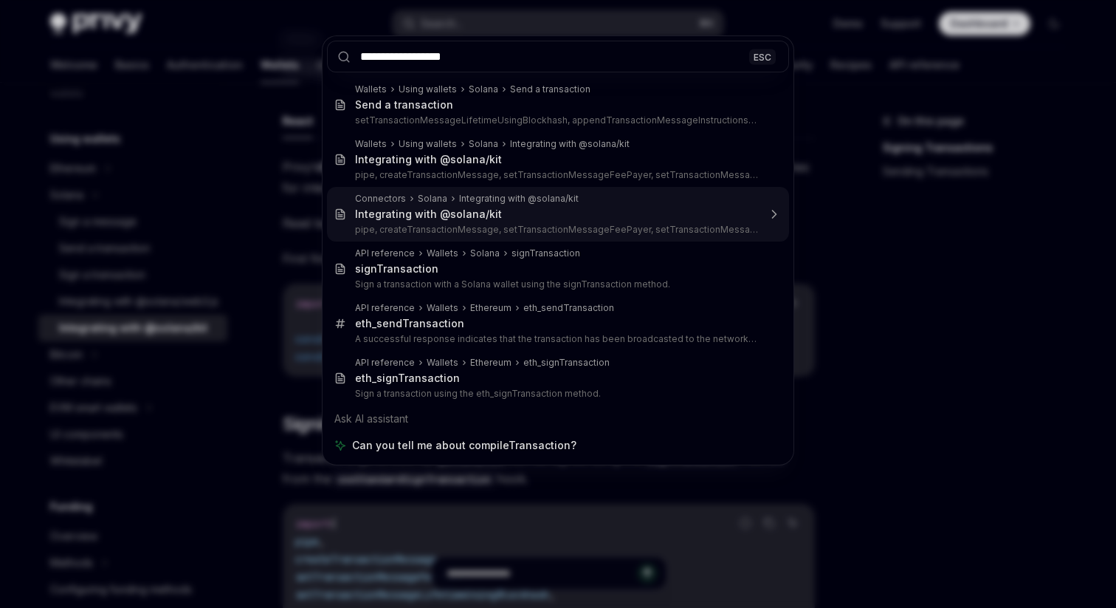
type input "**********"
click at [312, 200] on div "**********" at bounding box center [558, 304] width 1116 height 608
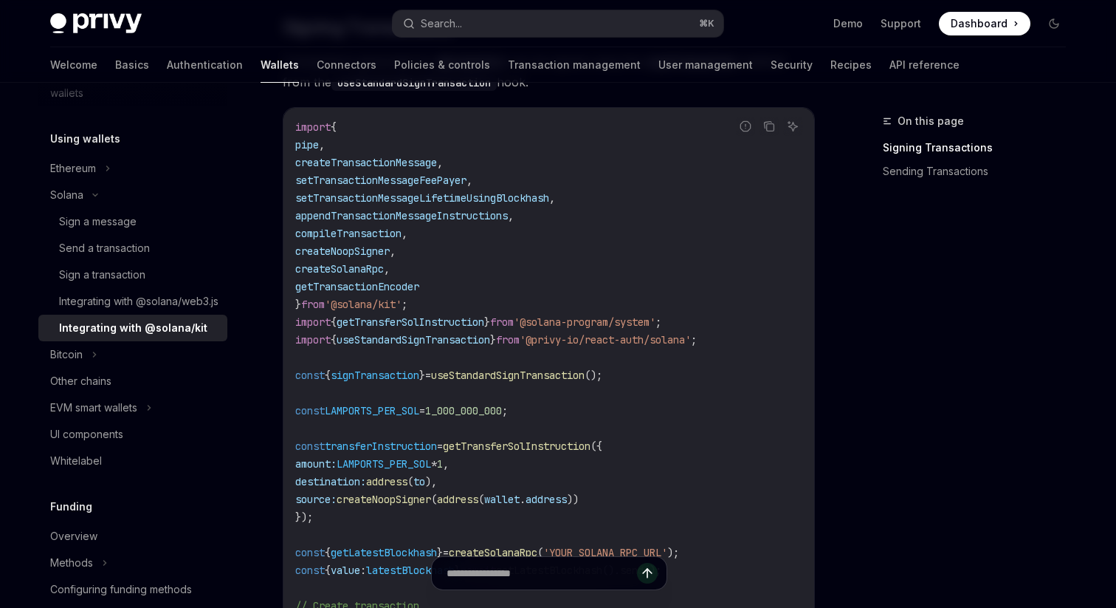
scroll to position [481, 0]
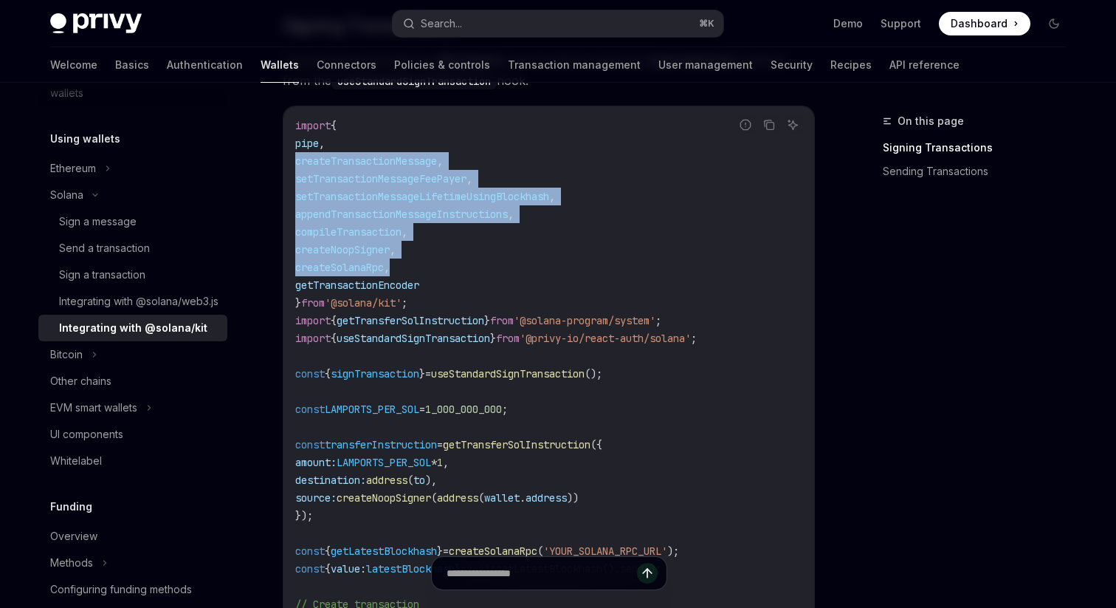
drag, startPoint x: 301, startPoint y: 160, endPoint x: 462, endPoint y: 259, distance: 189.6
click at [462, 259] on code "import { pipe , createTransactionMessage , setTransactionMessageFeePayer , setT…" at bounding box center [548, 489] width 507 height 744
click at [463, 259] on code "import { pipe , createTransactionMessage , setTransactionMessageFeePayer , setT…" at bounding box center [548, 489] width 507 height 744
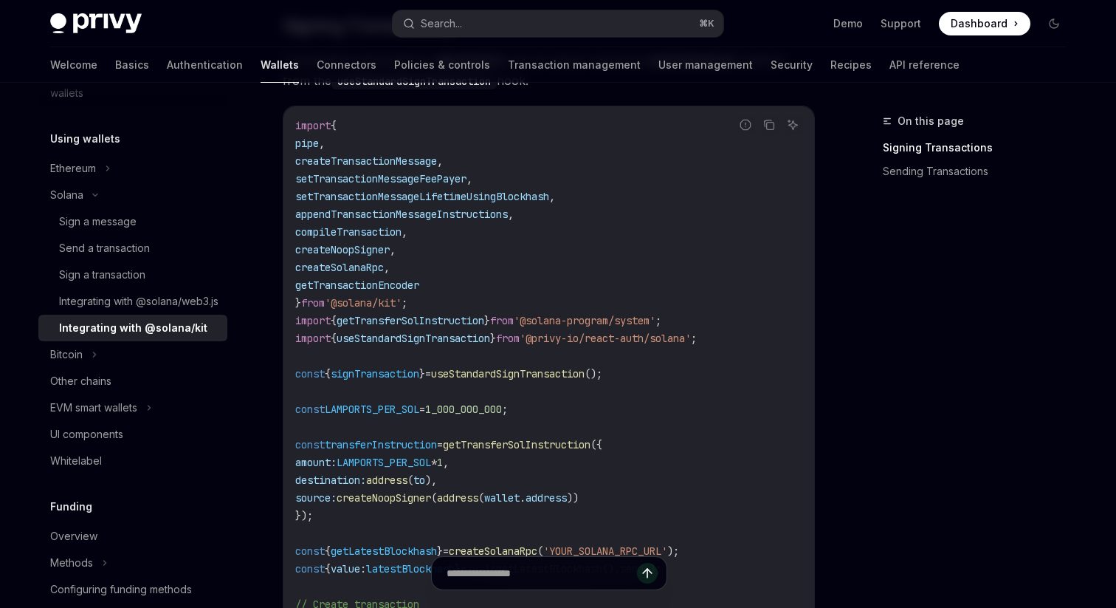
drag, startPoint x: 463, startPoint y: 277, endPoint x: 303, endPoint y: 151, distance: 204.0
click at [303, 151] on code "import { pipe , createTransactionMessage , setTransactionMessageFeePayer , setT…" at bounding box center [548, 489] width 507 height 744
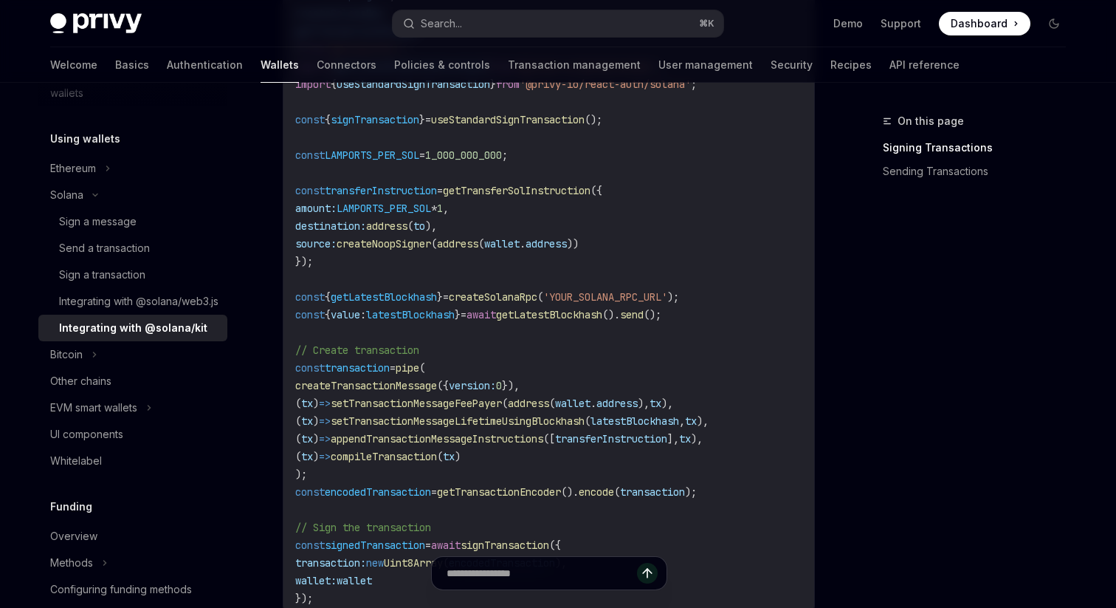
scroll to position [736, 0]
click at [387, 241] on span "createNoopSigner" at bounding box center [384, 242] width 95 height 13
click at [388, 247] on span "createNoopSigner" at bounding box center [384, 242] width 95 height 13
click at [388, 275] on code "import { pipe , createTransactionMessage , setTransactionMessageFeePayer , setT…" at bounding box center [548, 233] width 507 height 744
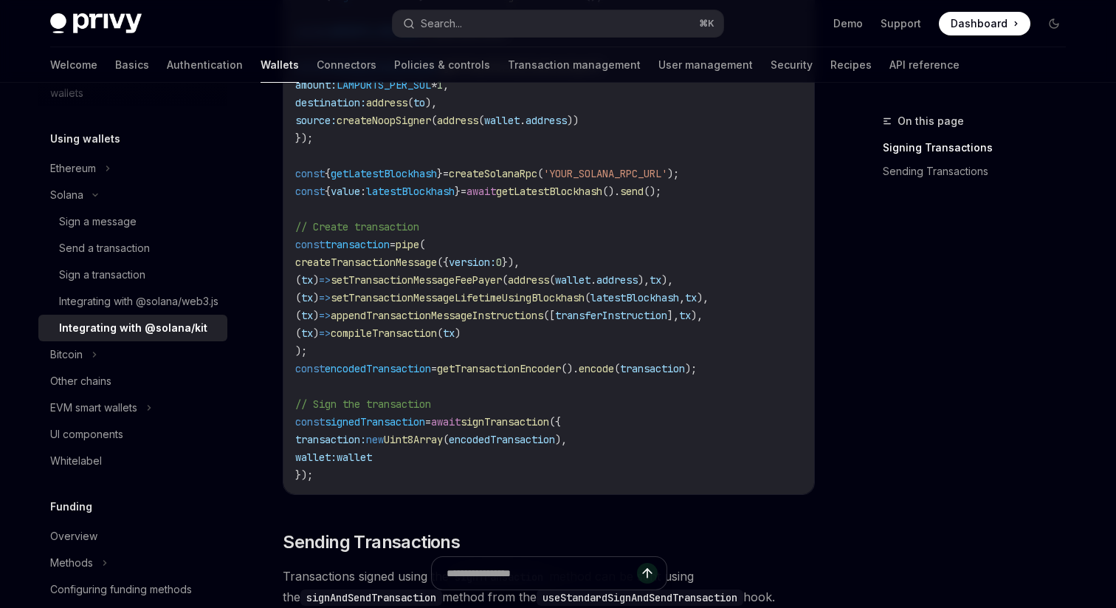
scroll to position [859, 0]
click at [386, 283] on span "setTransactionMessageFeePayer" at bounding box center [416, 278] width 171 height 13
click at [388, 315] on span "appendTransactionMessageInstructions" at bounding box center [437, 314] width 213 height 13
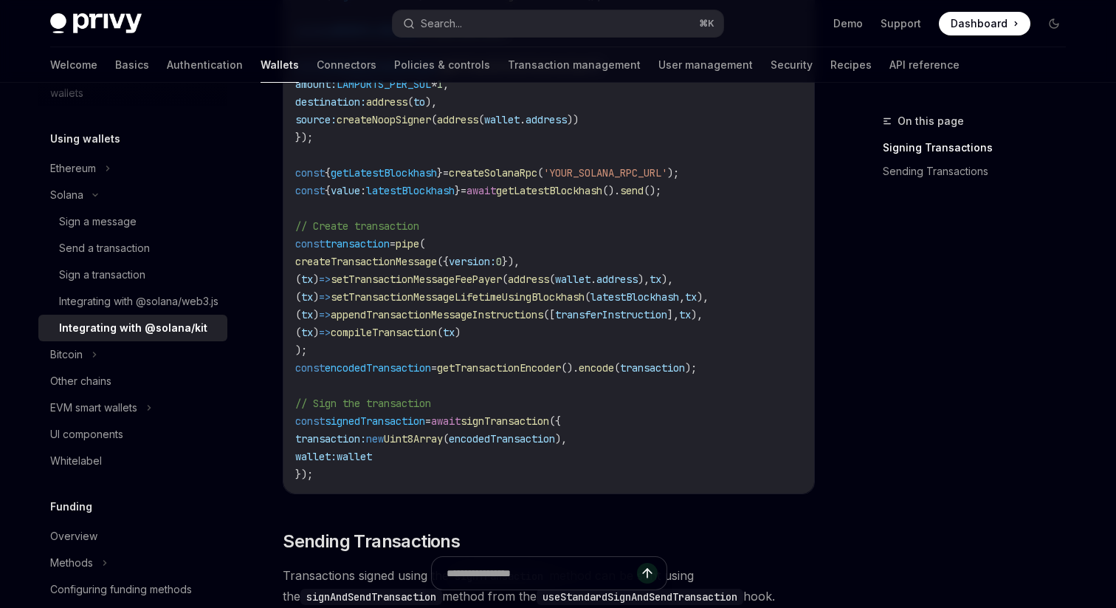
click at [388, 354] on code "import { pipe , createTransactionMessage , setTransactionMessageFeePayer , setT…" at bounding box center [548, 111] width 507 height 744
click at [469, 410] on code "import { pipe , createTransactionMessage , setTransactionMessageFeePayer , setT…" at bounding box center [548, 111] width 507 height 744
click at [536, 414] on span "signTransaction" at bounding box center [505, 420] width 89 height 13
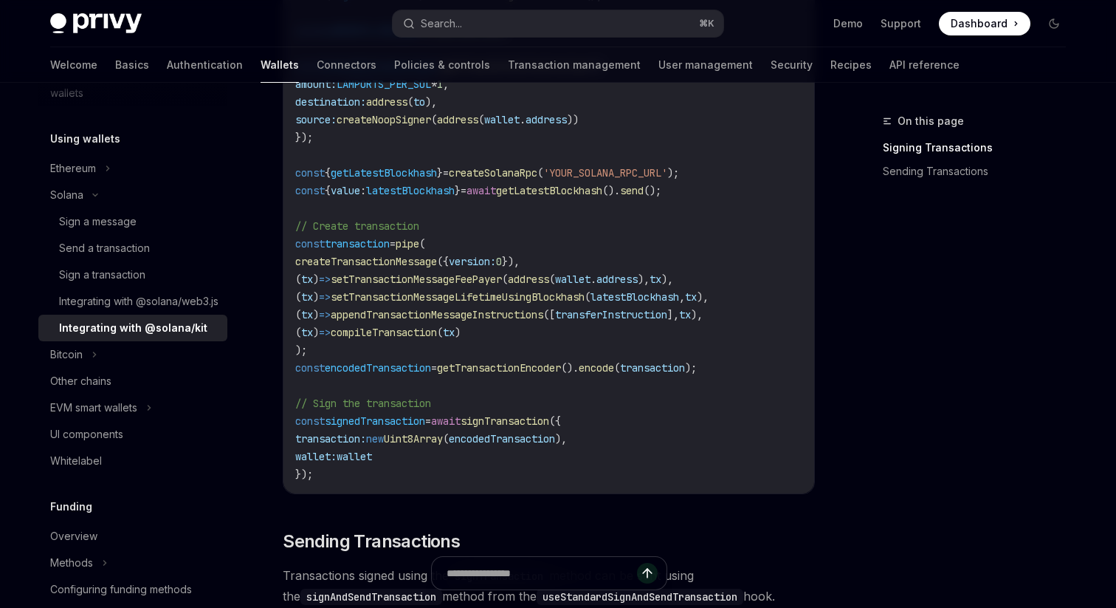
click at [532, 414] on span "signTransaction" at bounding box center [505, 420] width 89 height 13
click at [526, 430] on code "import { pipe , createTransactionMessage , setTransactionMessageFeePayer , setT…" at bounding box center [548, 111] width 507 height 744
click at [506, 368] on span "getTransactionEncoder" at bounding box center [499, 367] width 124 height 13
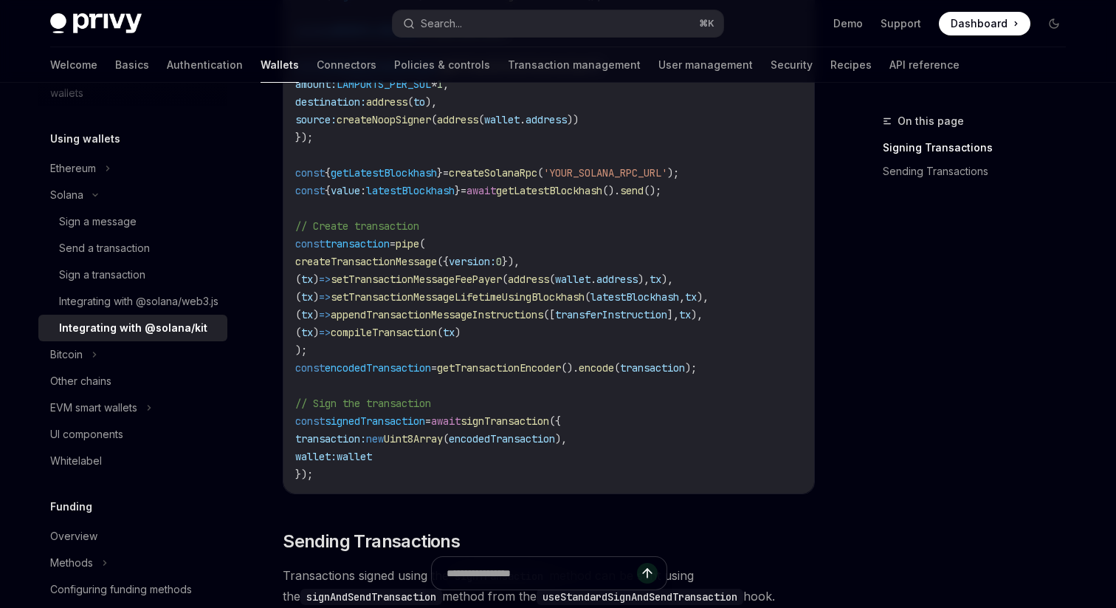
click at [506, 368] on span "getTransactionEncoder" at bounding box center [499, 367] width 124 height 13
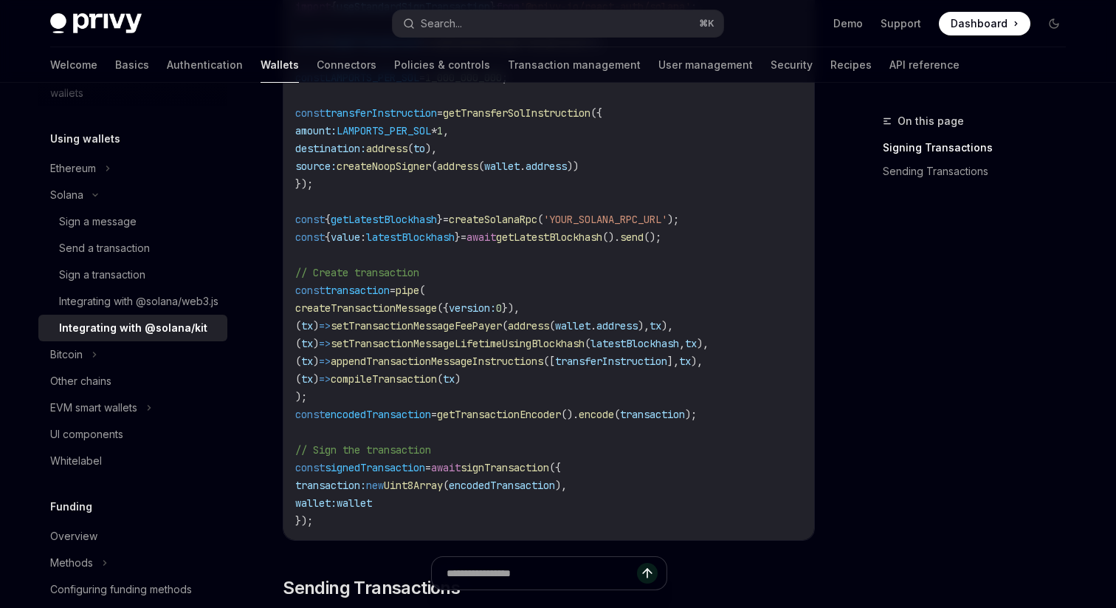
scroll to position [807, 0]
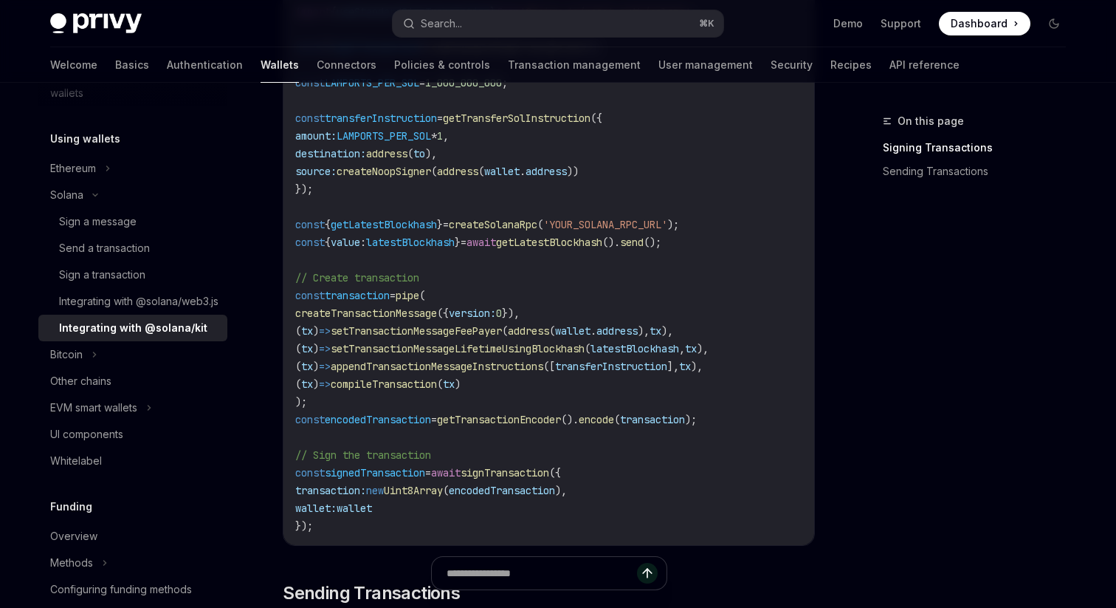
click at [446, 360] on span "appendTransactionMessageInstructions" at bounding box center [437, 366] width 213 height 13
click at [446, 368] on span "appendTransactionMessageInstructions" at bounding box center [437, 366] width 213 height 13
click at [442, 373] on code "import { pipe , createTransactionMessage , setTransactionMessageFeePayer , setT…" at bounding box center [548, 162] width 507 height 744
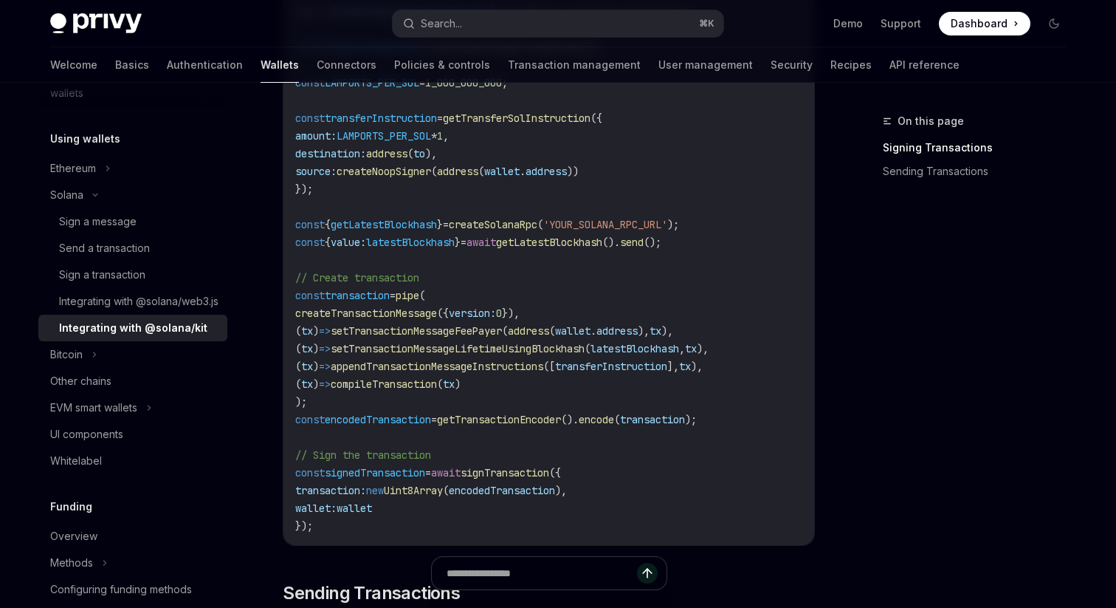
scroll to position [784, 0]
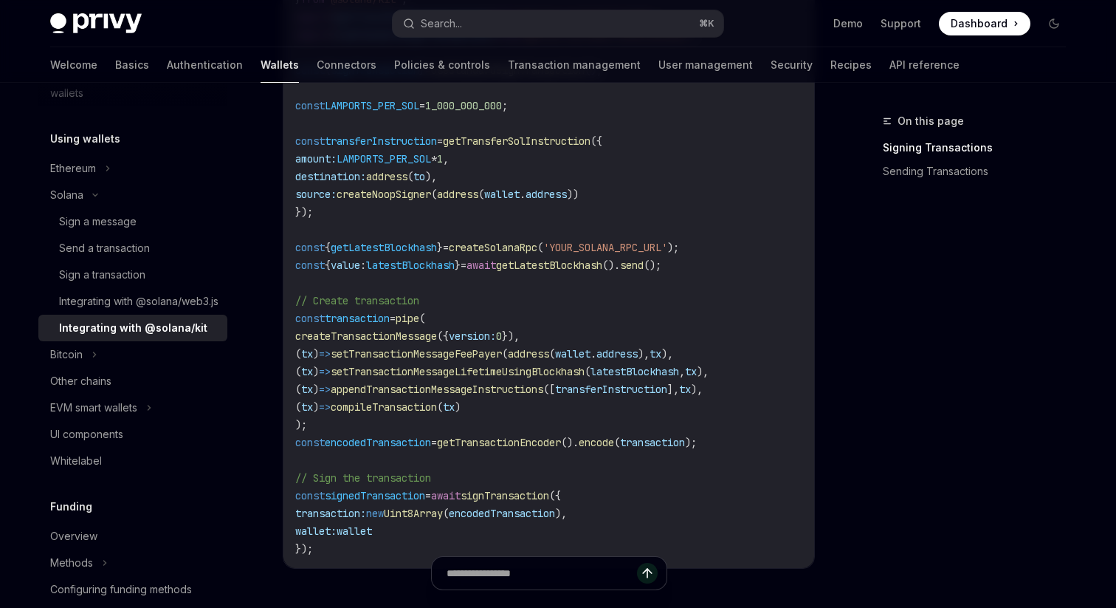
click at [419, 319] on span "pipe" at bounding box center [408, 318] width 24 height 13
drag, startPoint x: 359, startPoint y: 406, endPoint x: 522, endPoint y: 407, distance: 163.2
click at [520, 408] on code "import { pipe , createTransactionMessage , setTransactionMessageFeePayer , setT…" at bounding box center [548, 185] width 507 height 744
copy span "compileTransaction ( tx )"
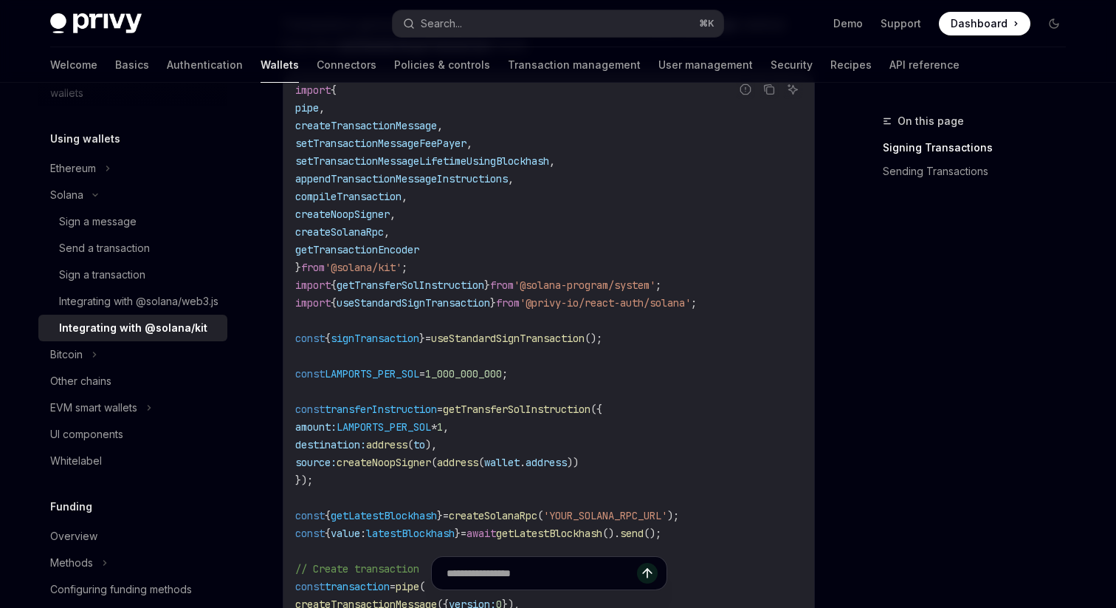
scroll to position [512, 0]
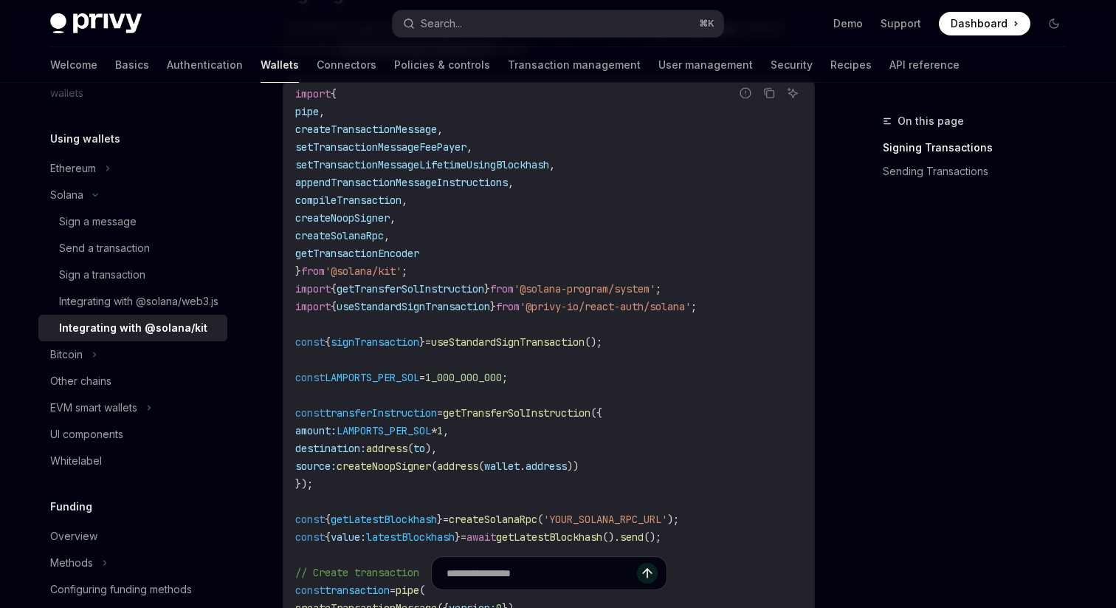
click at [354, 208] on code "import { pipe , createTransactionMessage , setTransactionMessageFeePayer , setT…" at bounding box center [548, 457] width 507 height 744
copy span "compileTransaction"
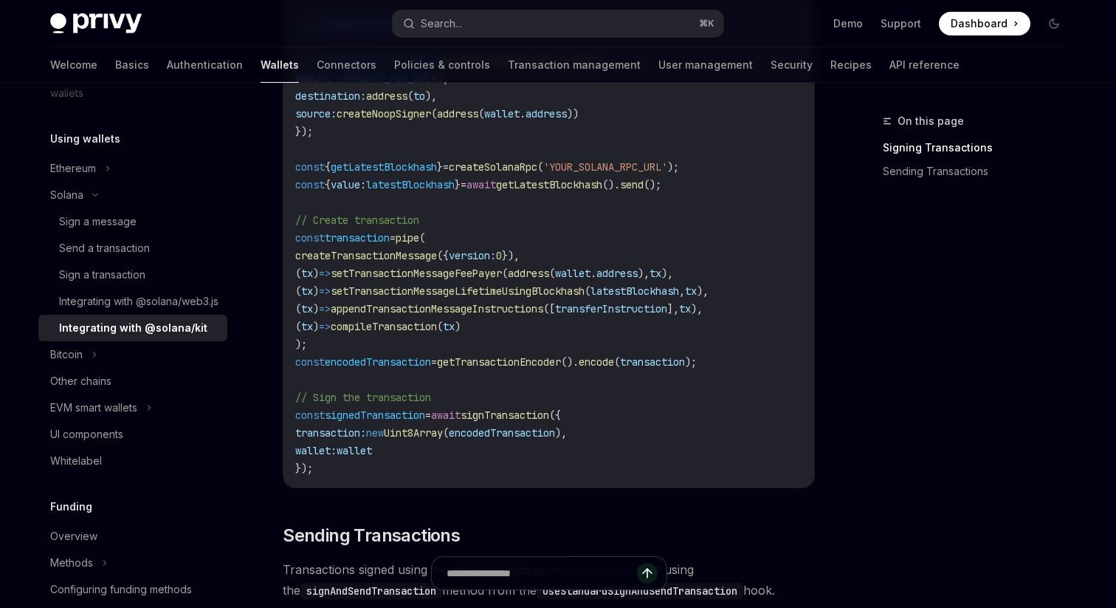
scroll to position [840, 0]
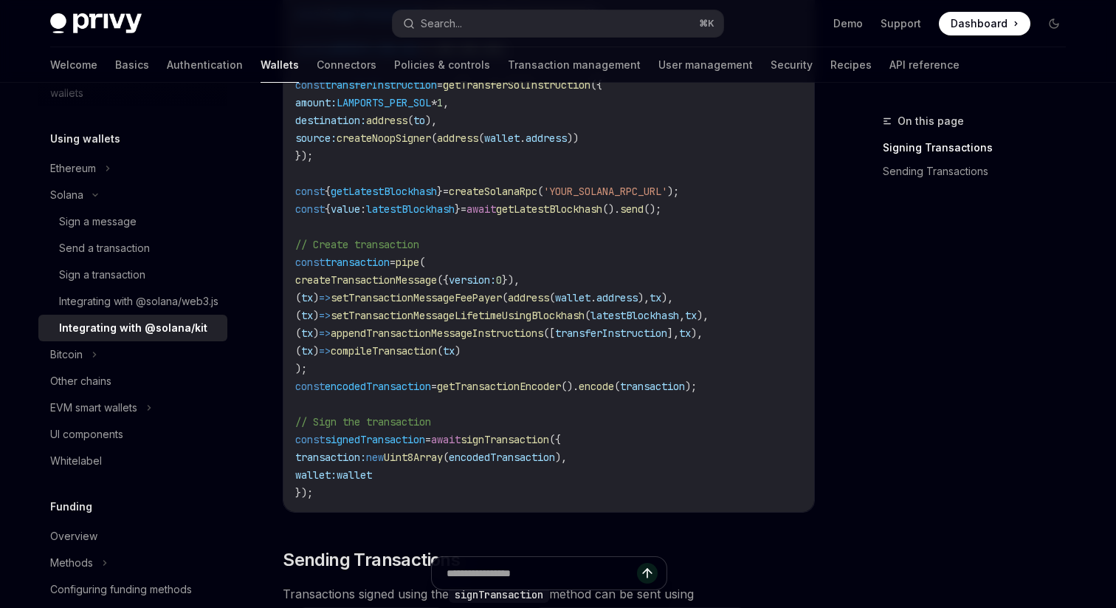
click at [467, 380] on span "getTransactionEncoder" at bounding box center [499, 386] width 124 height 13
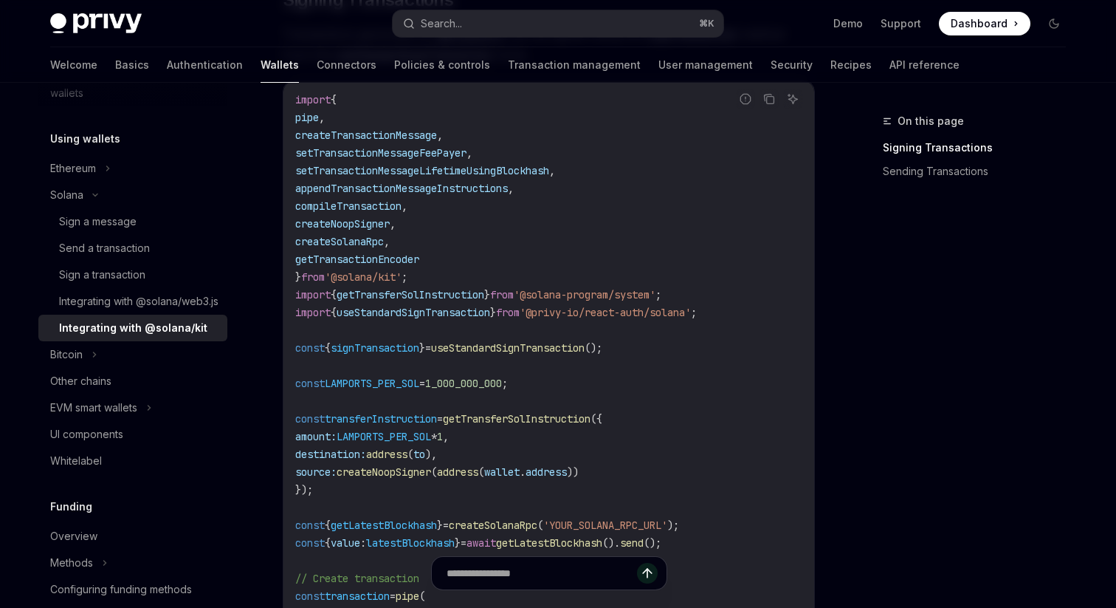
scroll to position [505, 0]
copy span "getTransactionEncoder"
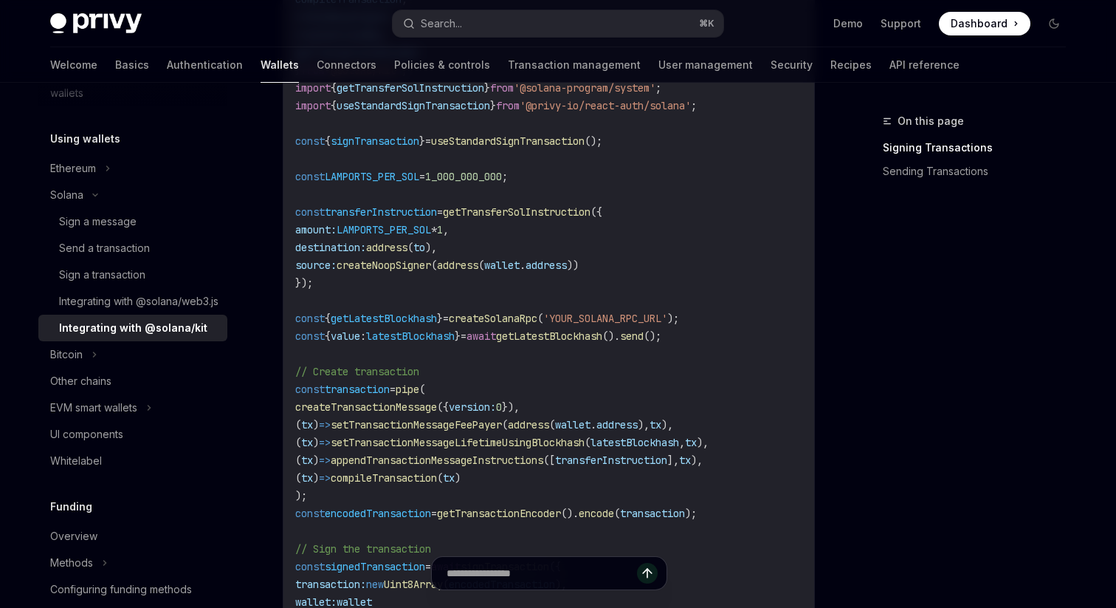
scroll to position [767, 0]
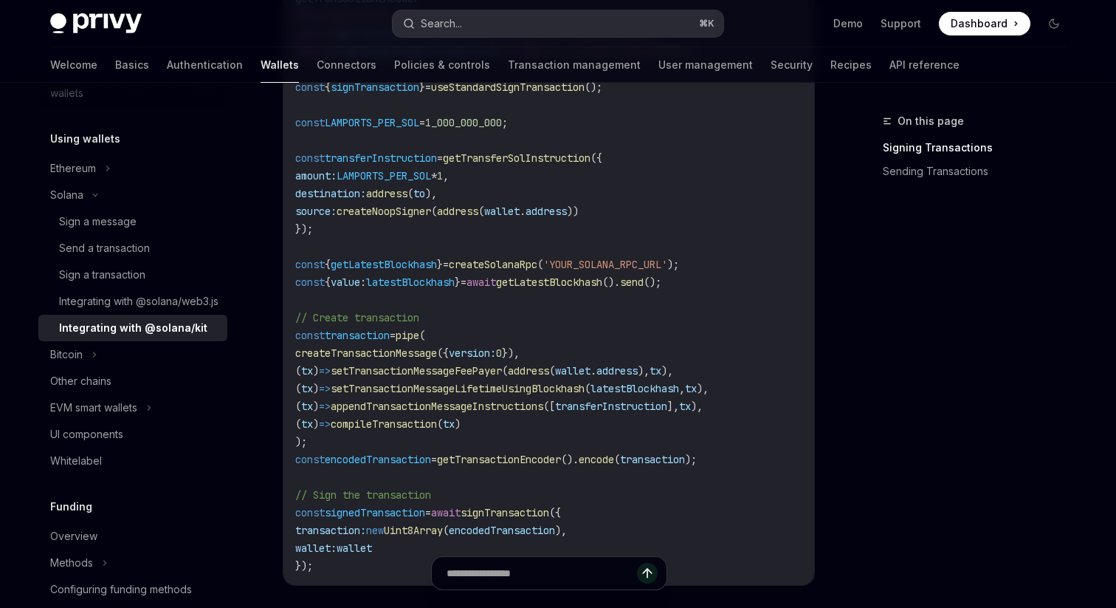
click at [469, 35] on button "Search... ⌘ K" at bounding box center [558, 23] width 331 height 27
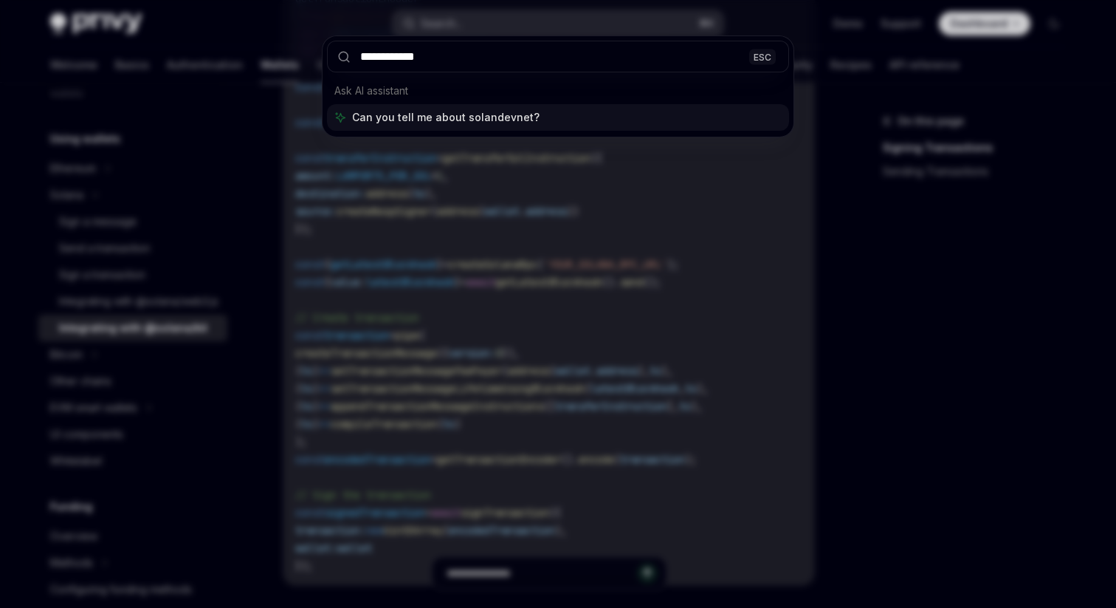
type input "**********"
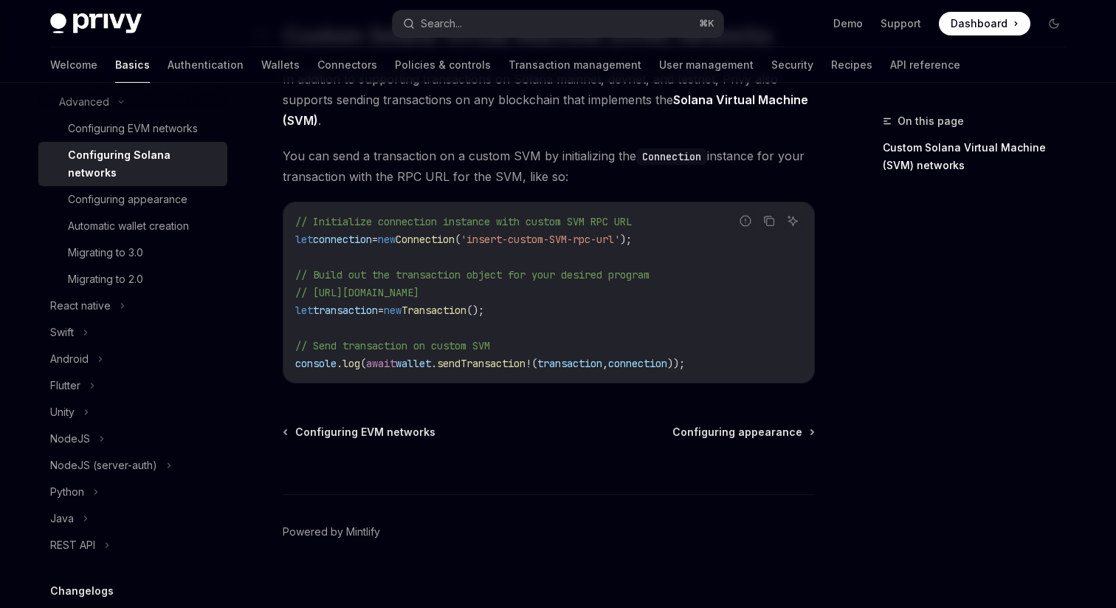
scroll to position [770, 0]
click at [487, 358] on code "// Initialize connection instance with custom SVM RPC URL let connection = new …" at bounding box center [548, 291] width 507 height 159
click at [487, 369] on span "sendTransaction" at bounding box center [481, 362] width 89 height 13
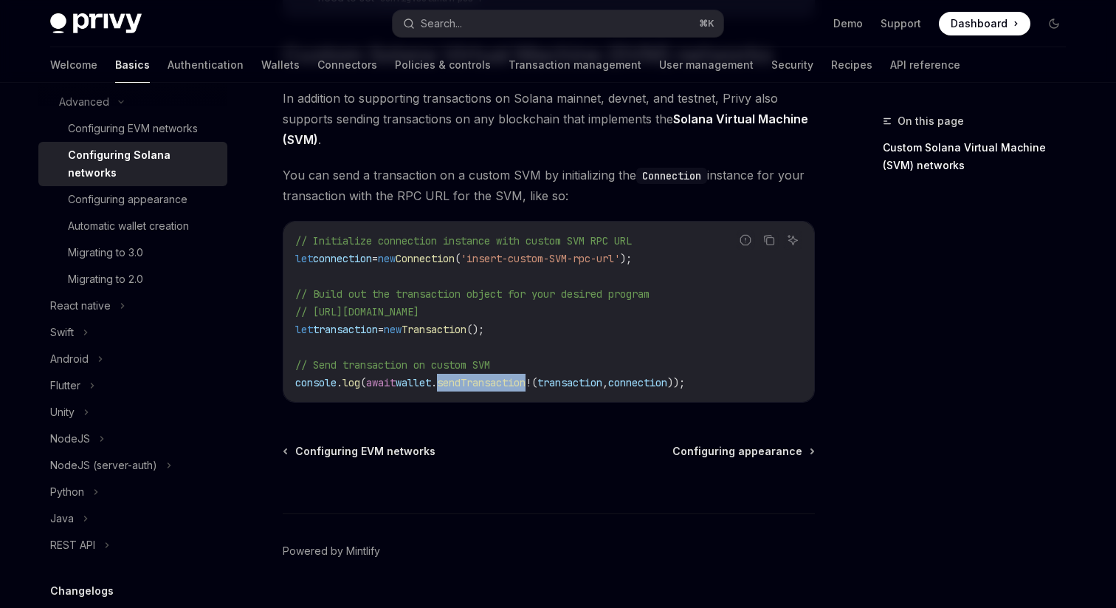
scroll to position [788, 0]
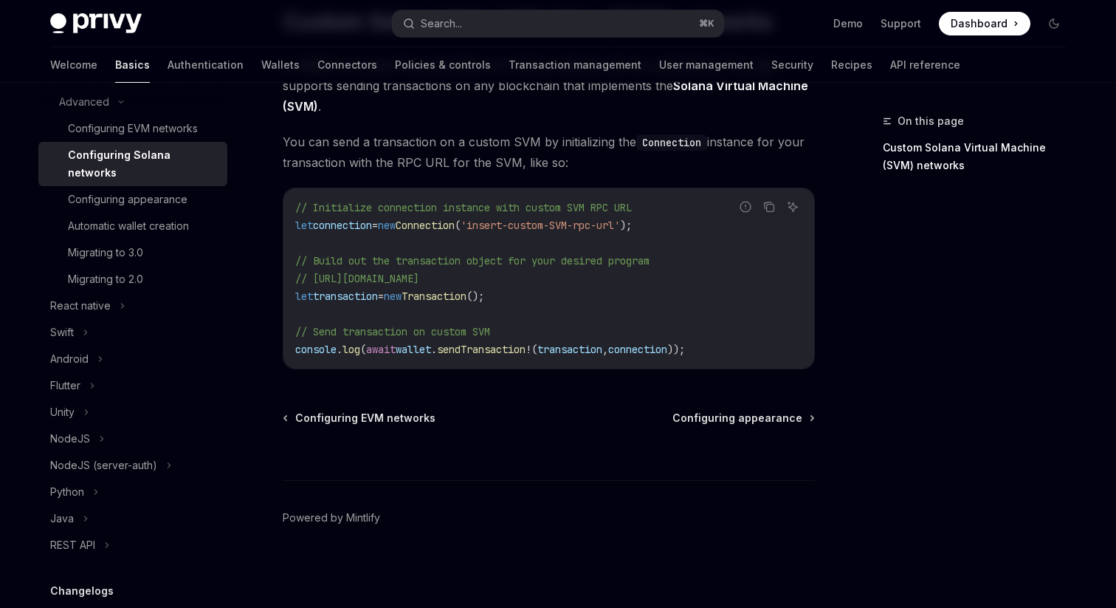
click at [569, 351] on span "transaction" at bounding box center [570, 349] width 65 height 13
click at [53, 239] on link "Migrating to 3.0" at bounding box center [132, 252] width 189 height 27
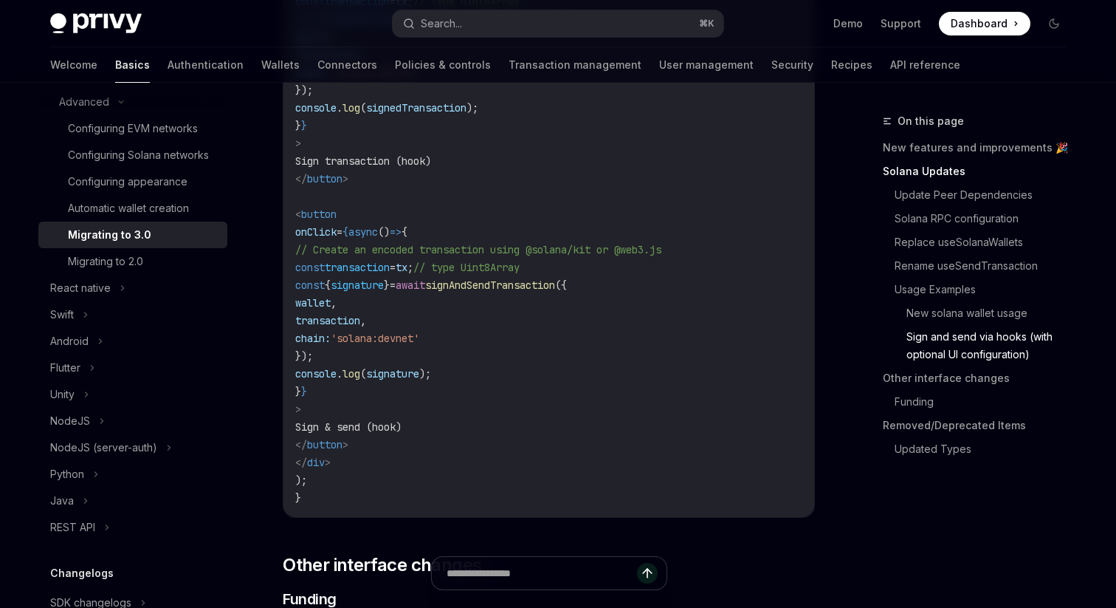
scroll to position [3914, 0]
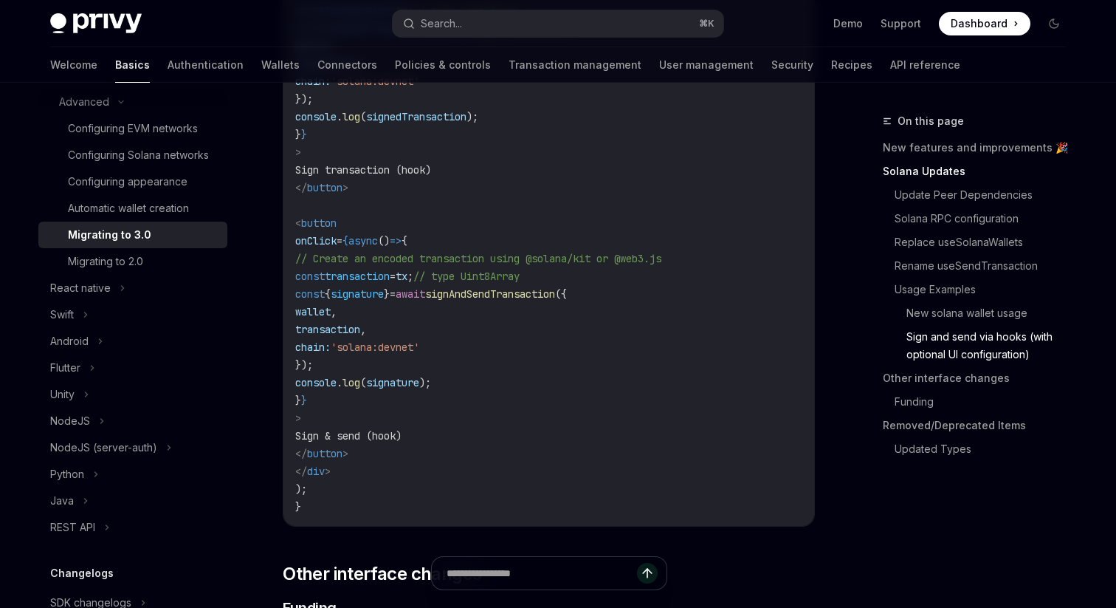
click at [360, 336] on span "transaction" at bounding box center [327, 329] width 65 height 13
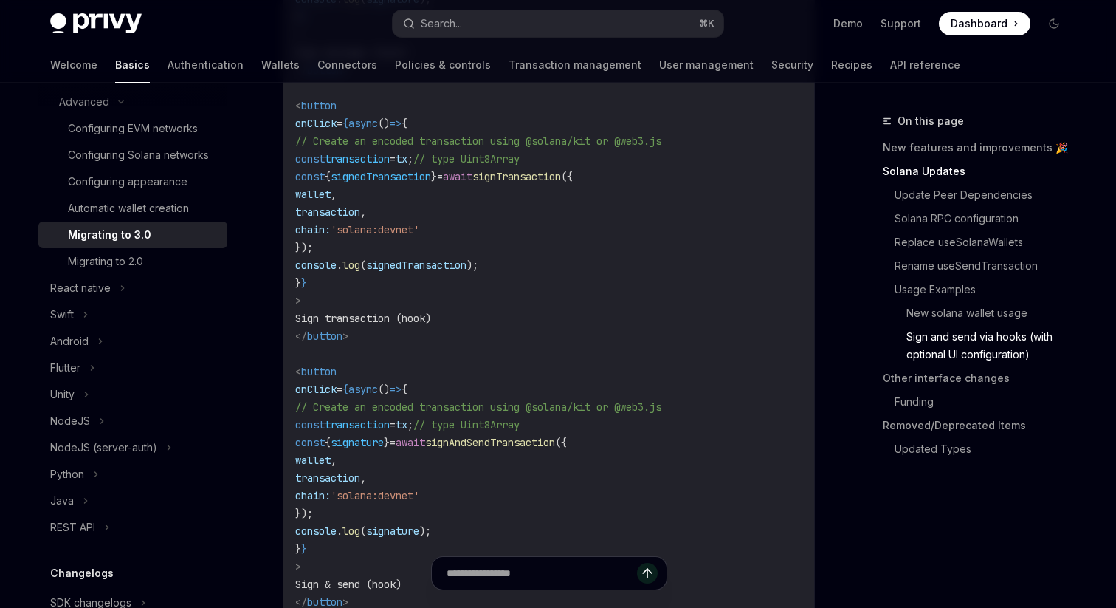
scroll to position [3762, 0]
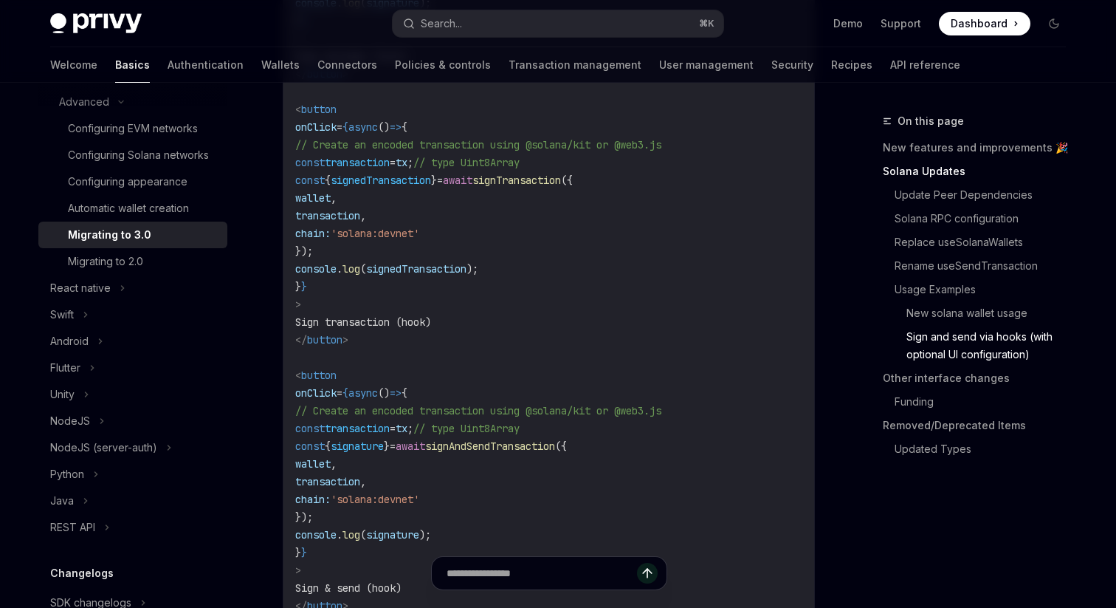
click at [462, 322] on code "import { useWallets , useSignMessage , useSignTransaction , useSignAndSendTrans…" at bounding box center [548, 100] width 507 height 1134
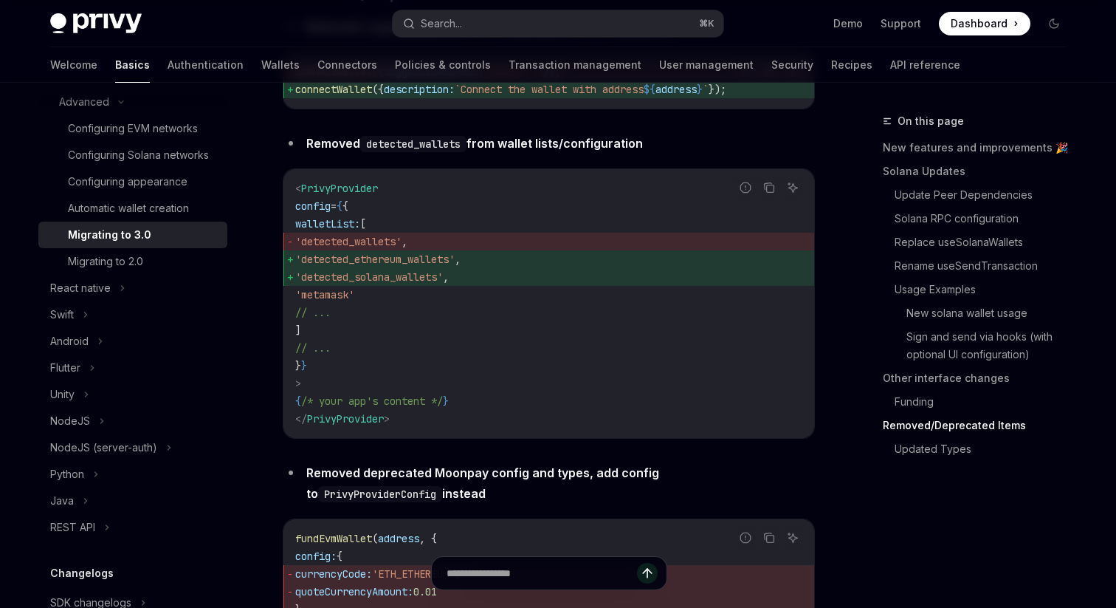
scroll to position [4987, 0]
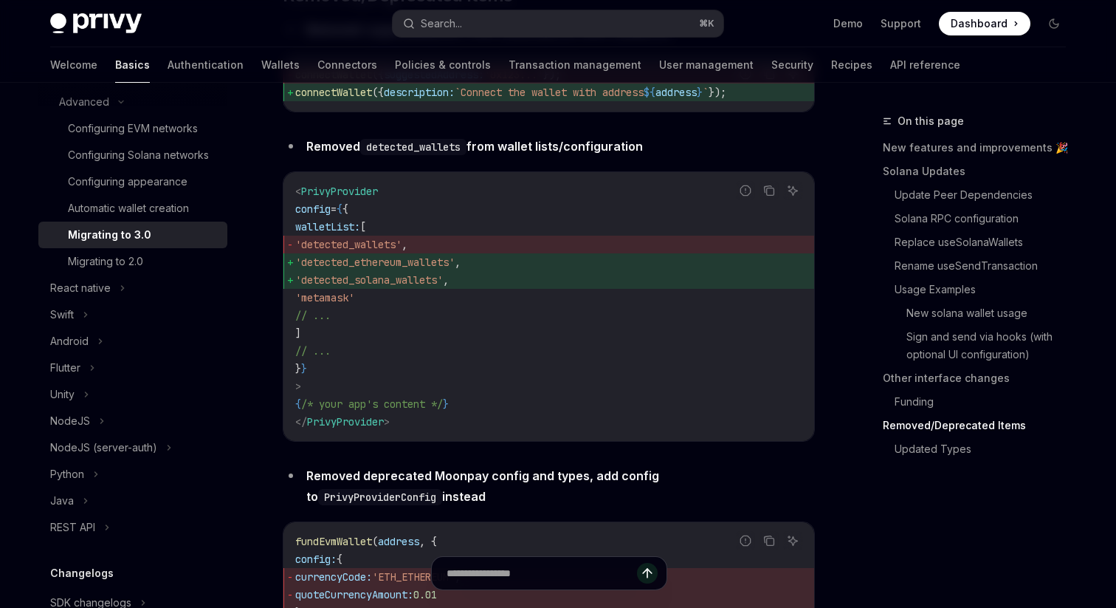
click at [407, 277] on code "< PrivyProvider config = { { walletList: [ 'detected_wallets' , 'detected_ether…" at bounding box center [548, 306] width 507 height 248
click at [405, 253] on span "'detected_wallets' ," at bounding box center [548, 245] width 507 height 18
copy span "detected_wallets"
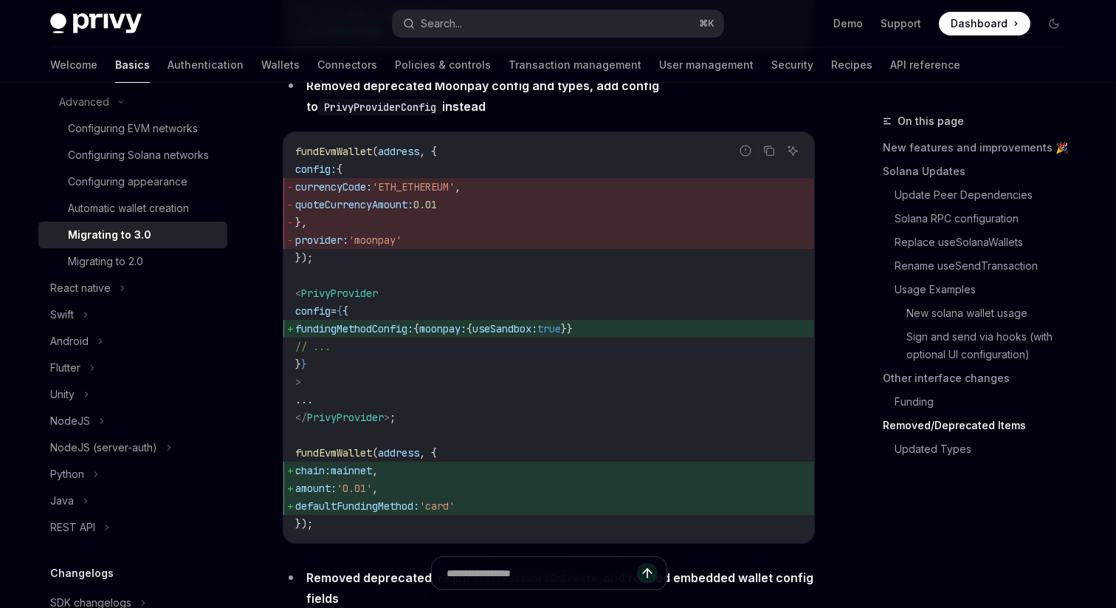
scroll to position [5391, 0]
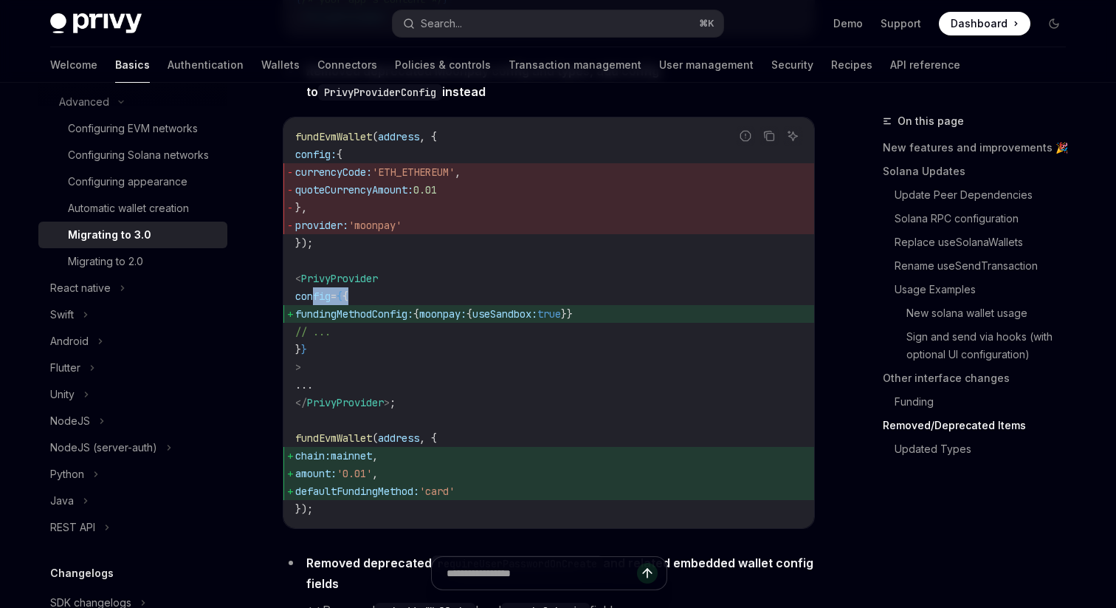
drag, startPoint x: 315, startPoint y: 353, endPoint x: 422, endPoint y: 353, distance: 107.1
click at [419, 353] on code "fundEvmWallet ( address , { config: { currencyCode: 'ETH_ETHEREUM' , quoteCurre…" at bounding box center [548, 323] width 507 height 390
click at [422, 353] on code "fundEvmWallet ( address , { config: { currencyCode: 'ETH_ETHEREUM' , quoteCurre…" at bounding box center [548, 323] width 507 height 390
click at [374, 320] on span "fundingMethodConfig:" at bounding box center [354, 313] width 118 height 13
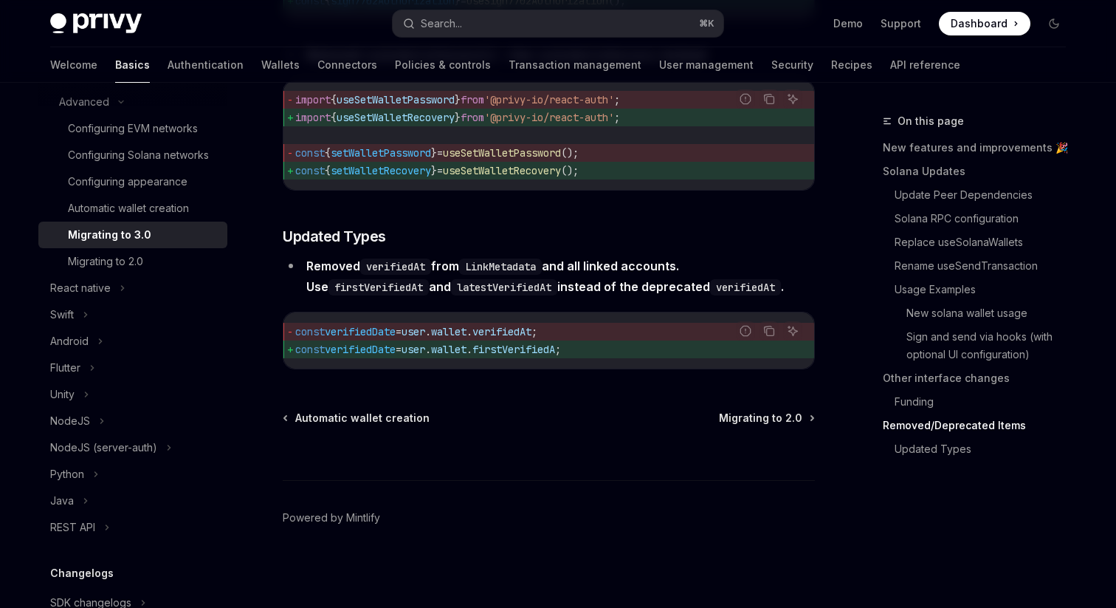
scroll to position [6599, 0]
click at [504, 177] on span "useSetWalletRecovery" at bounding box center [502, 170] width 118 height 13
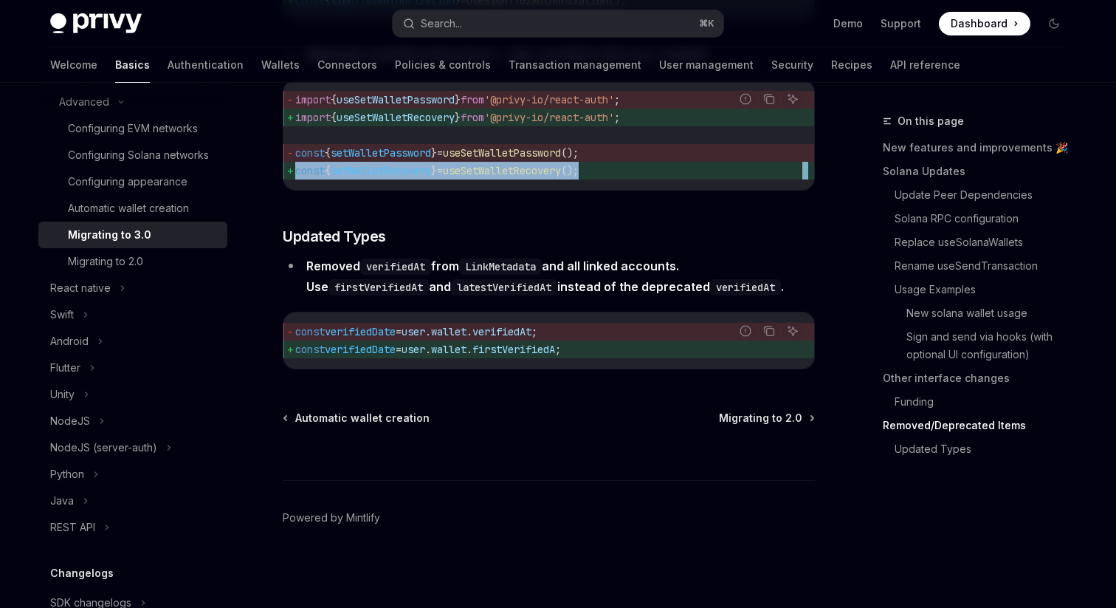
click at [504, 177] on span "useSetWalletRecovery" at bounding box center [502, 170] width 118 height 13
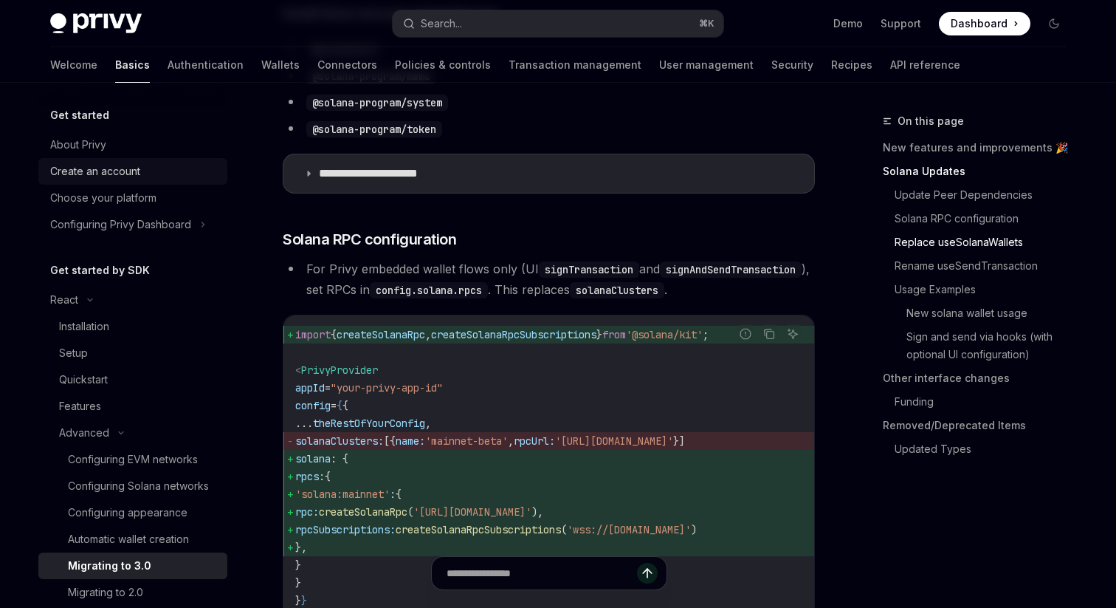
scroll to position [390, 0]
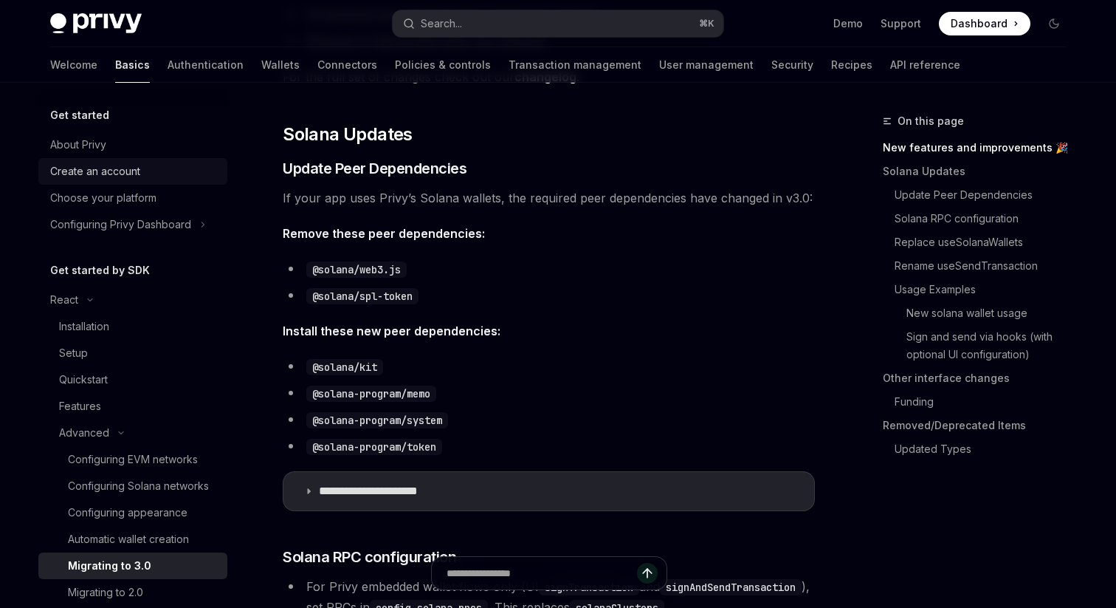
click at [86, 174] on div "Create an account" at bounding box center [95, 171] width 90 height 18
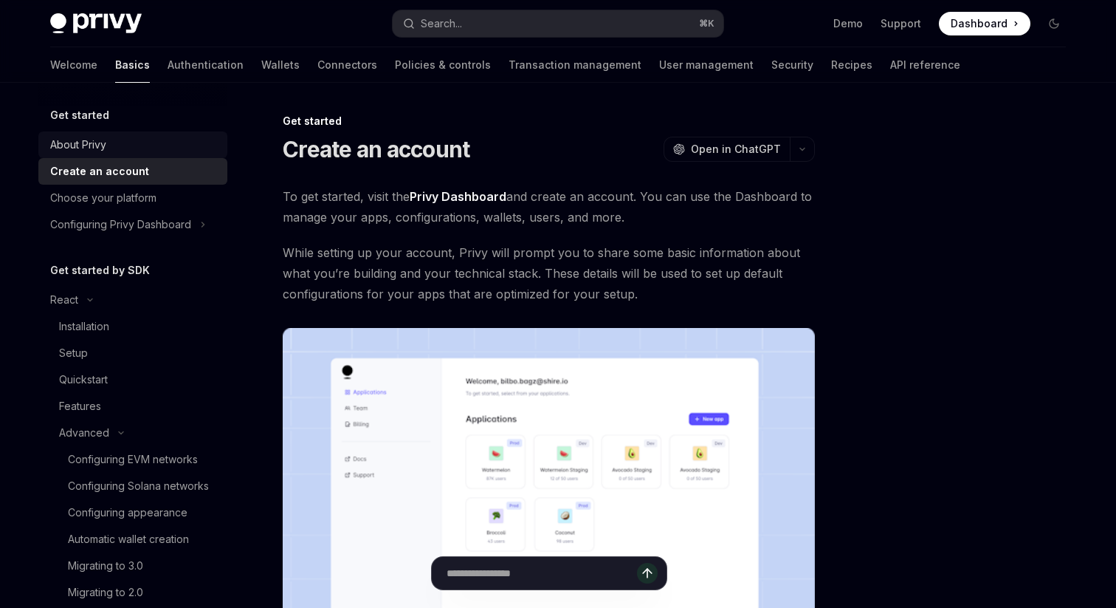
click at [74, 138] on div "About Privy" at bounding box center [78, 145] width 56 height 18
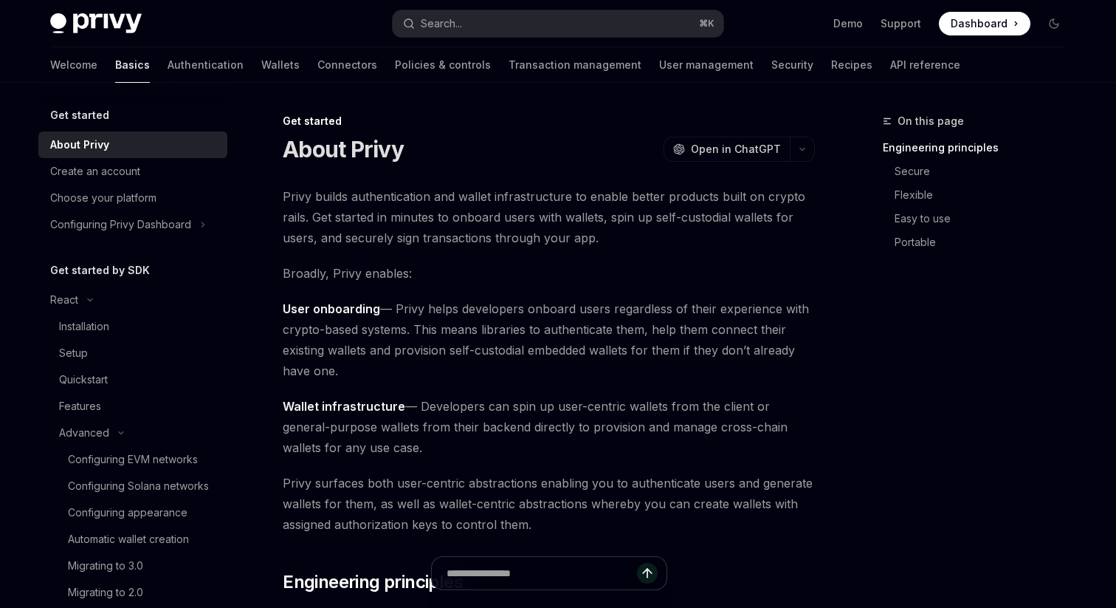
click at [78, 120] on h5 "Get started" at bounding box center [79, 115] width 59 height 18
click at [83, 320] on div "Installation" at bounding box center [84, 326] width 50 height 18
type textarea "*"
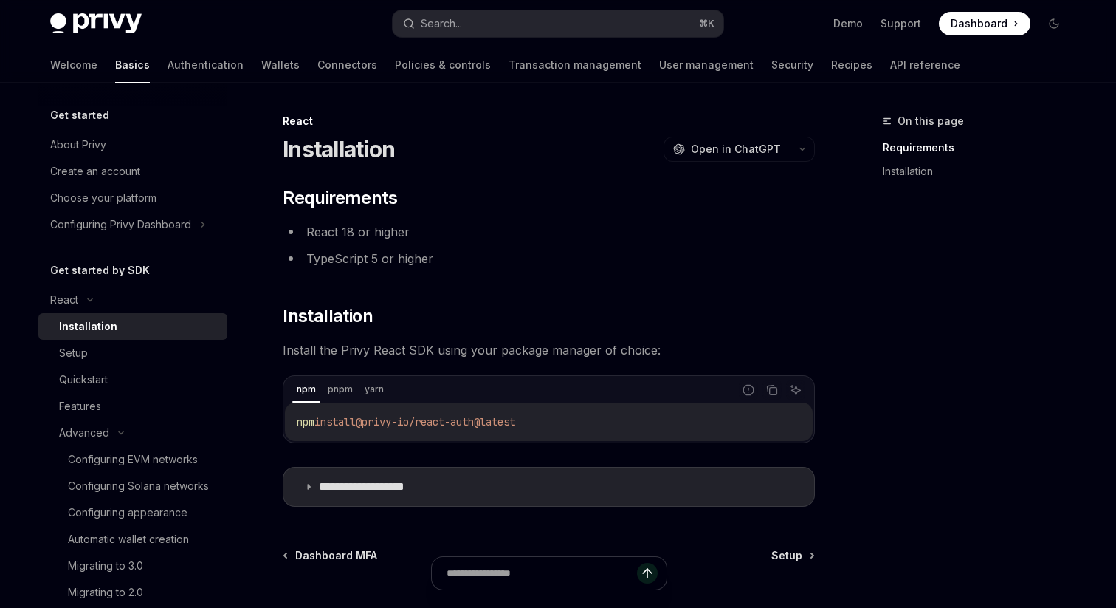
scroll to position [137, 0]
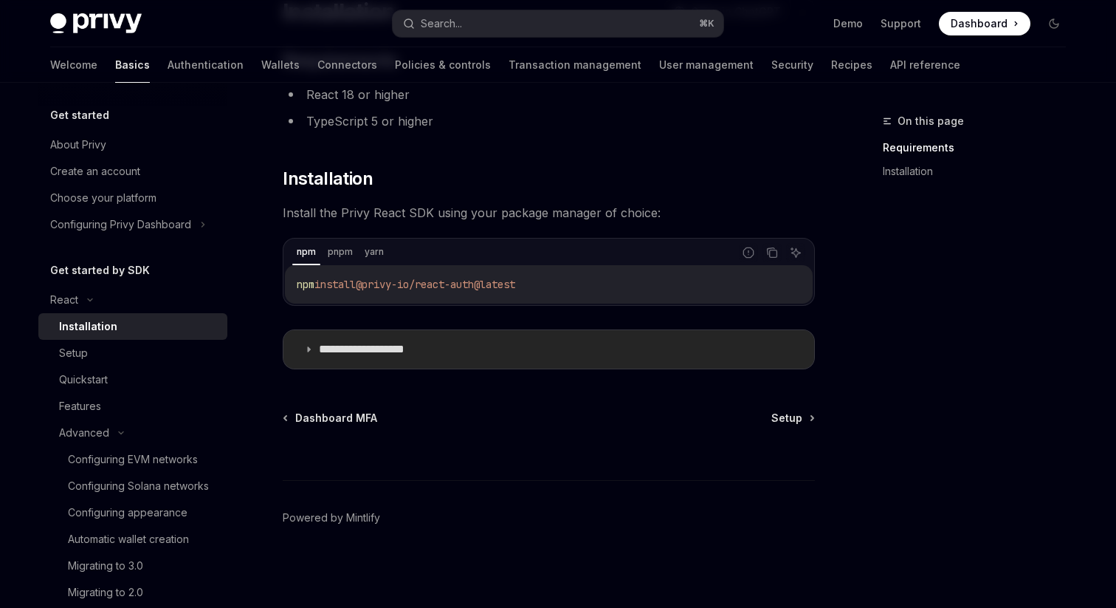
click at [375, 343] on p "**********" at bounding box center [379, 349] width 121 height 15
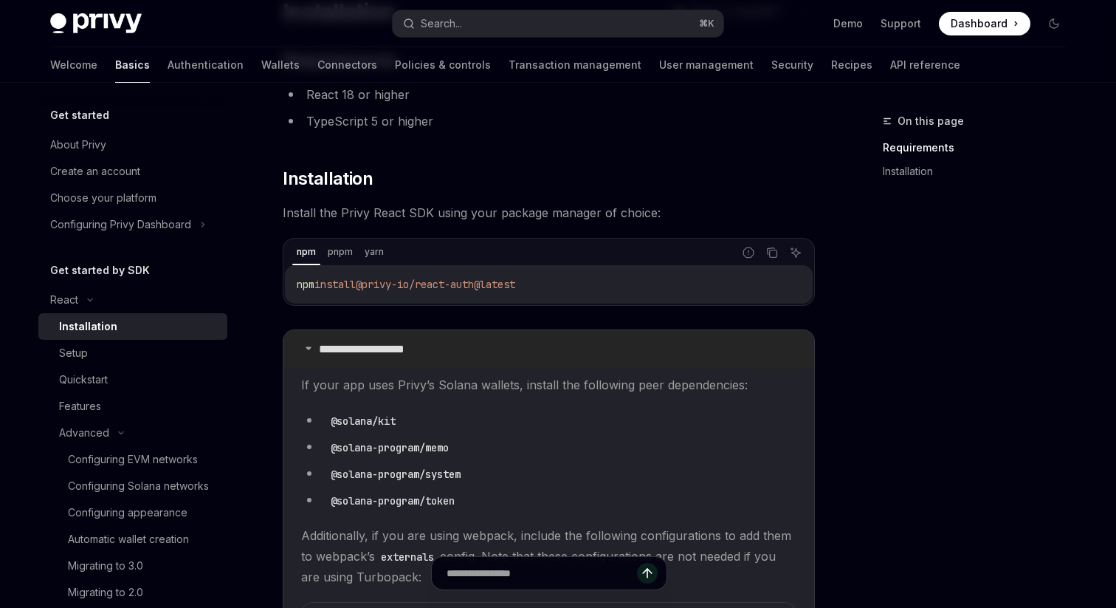
scroll to position [287, 0]
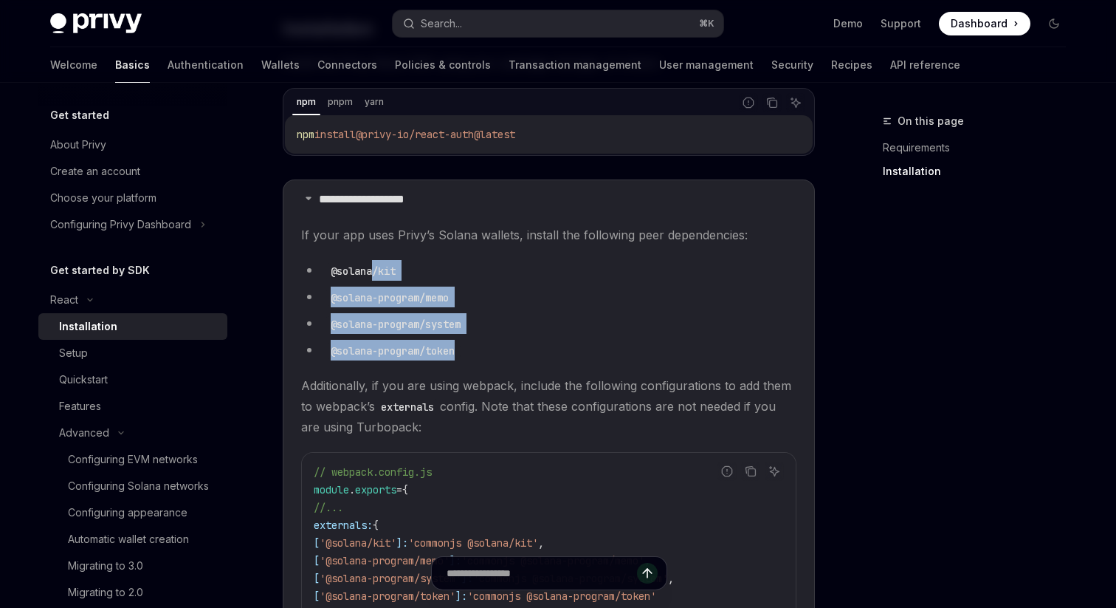
drag, startPoint x: 484, startPoint y: 342, endPoint x: 374, endPoint y: 271, distance: 131.5
click at [374, 271] on ul "@solana/kit @solana-program/memo @solana-program/system @solana-program/token" at bounding box center [548, 310] width 495 height 100
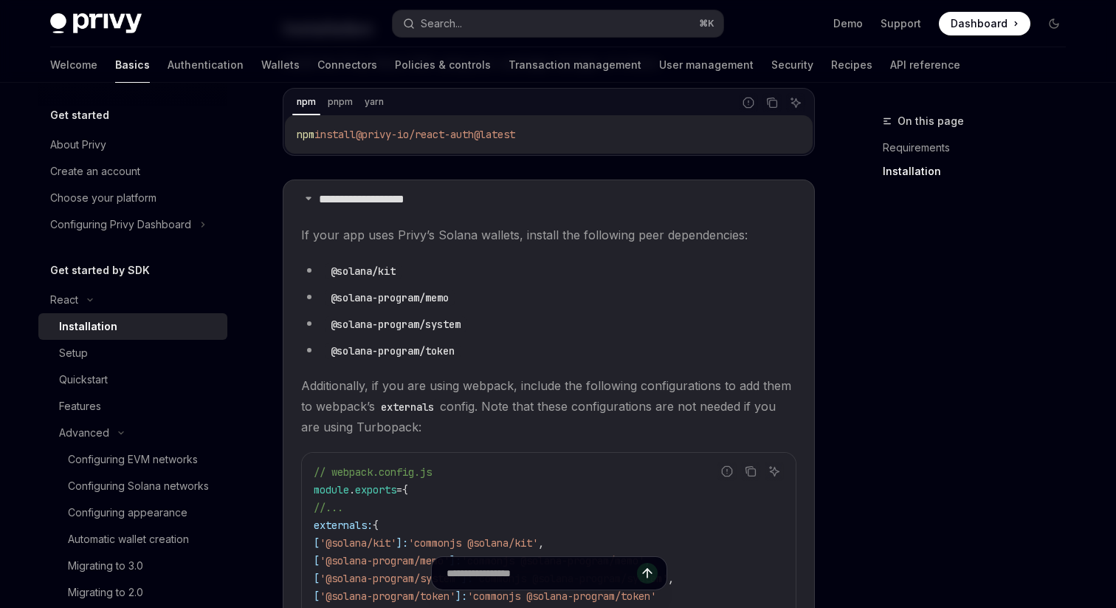
click at [509, 323] on li "@solana-program/system" at bounding box center [548, 323] width 495 height 21
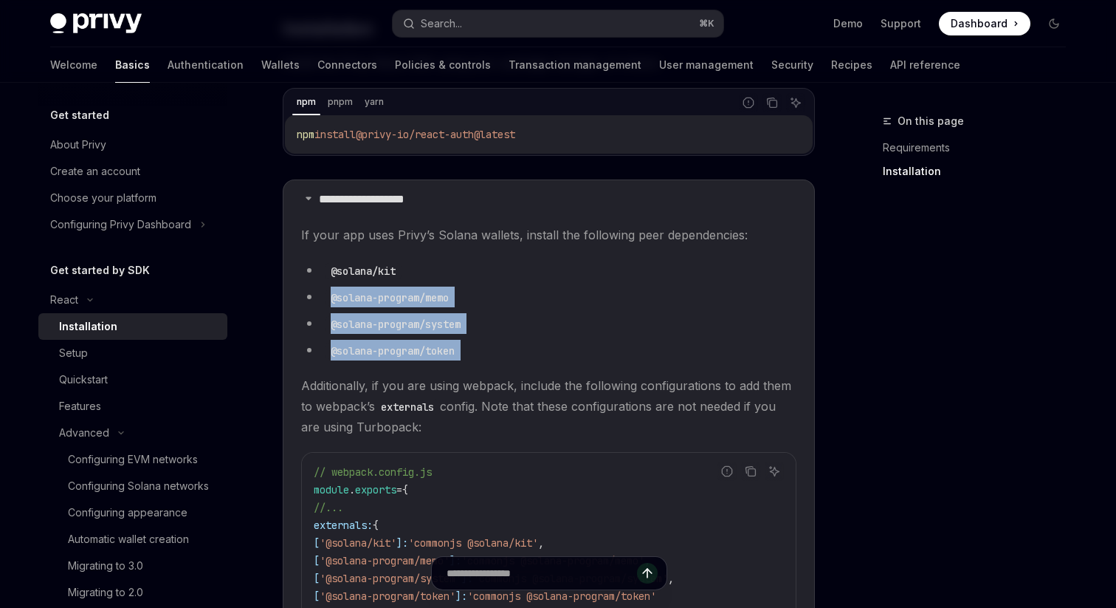
drag, startPoint x: 477, startPoint y: 360, endPoint x: 366, endPoint y: 284, distance: 133.9
click at [366, 285] on children "If your app uses Privy’s Solana wallets, install the following peer dependencie…" at bounding box center [548, 555] width 495 height 663
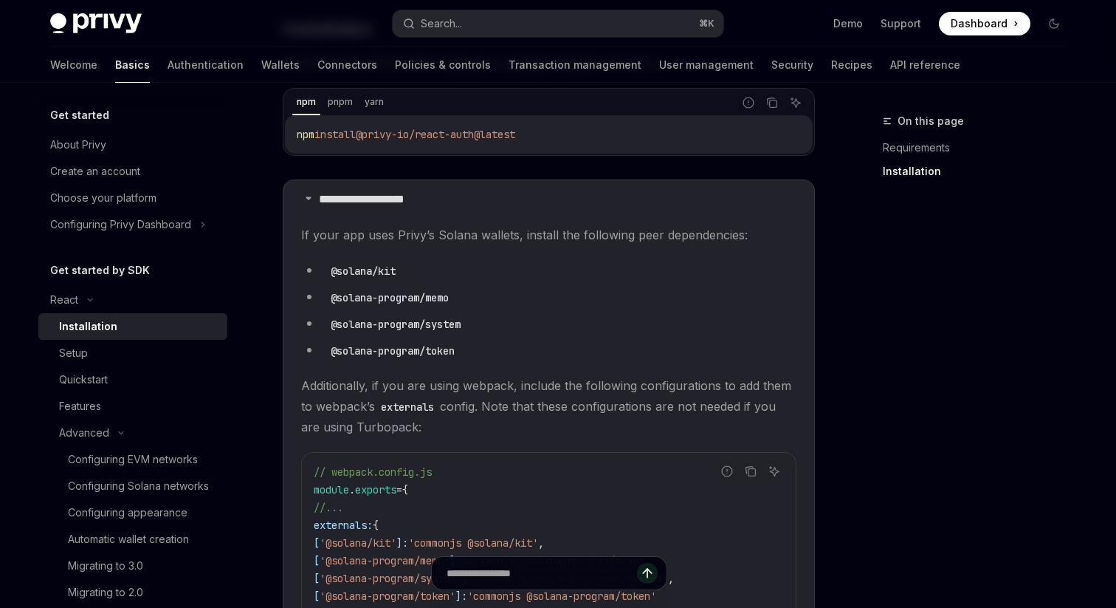
click at [471, 366] on children "If your app uses Privy’s Solana wallets, install the following peer dependencie…" at bounding box center [548, 555] width 495 height 663
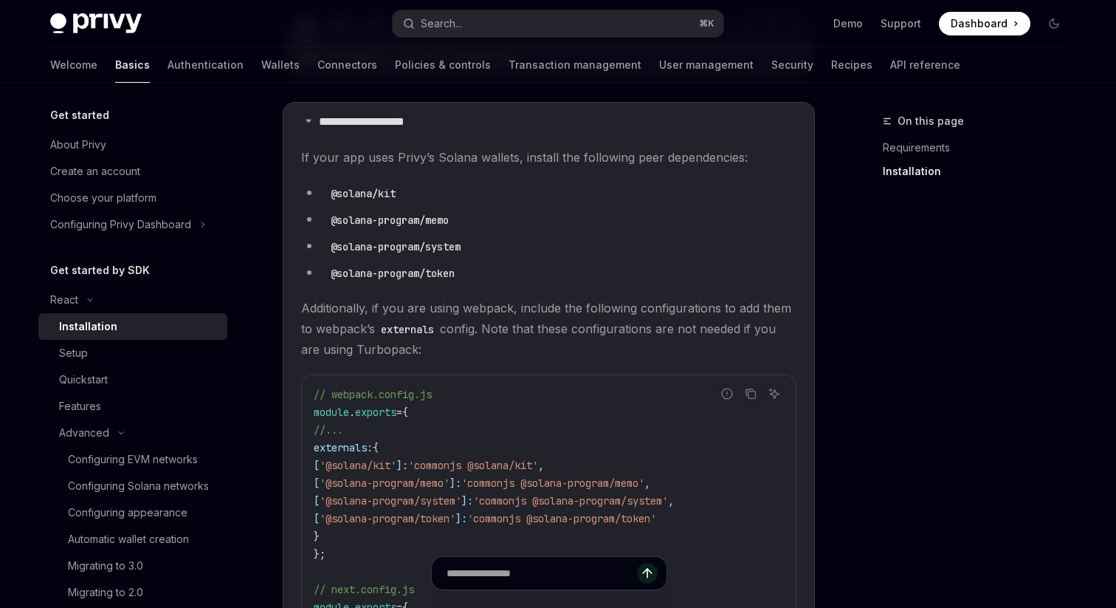
scroll to position [368, 0]
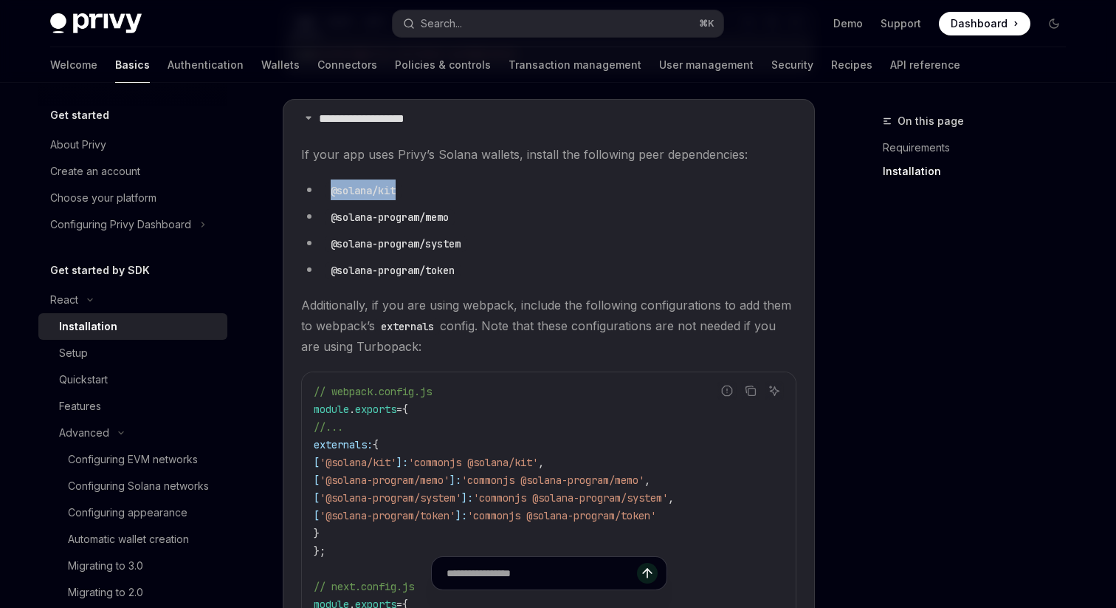
drag, startPoint x: 431, startPoint y: 193, endPoint x: 318, endPoint y: 190, distance: 113.0
click at [319, 191] on li "@solana/kit" at bounding box center [548, 189] width 495 height 21
copy code "@solana/kit"
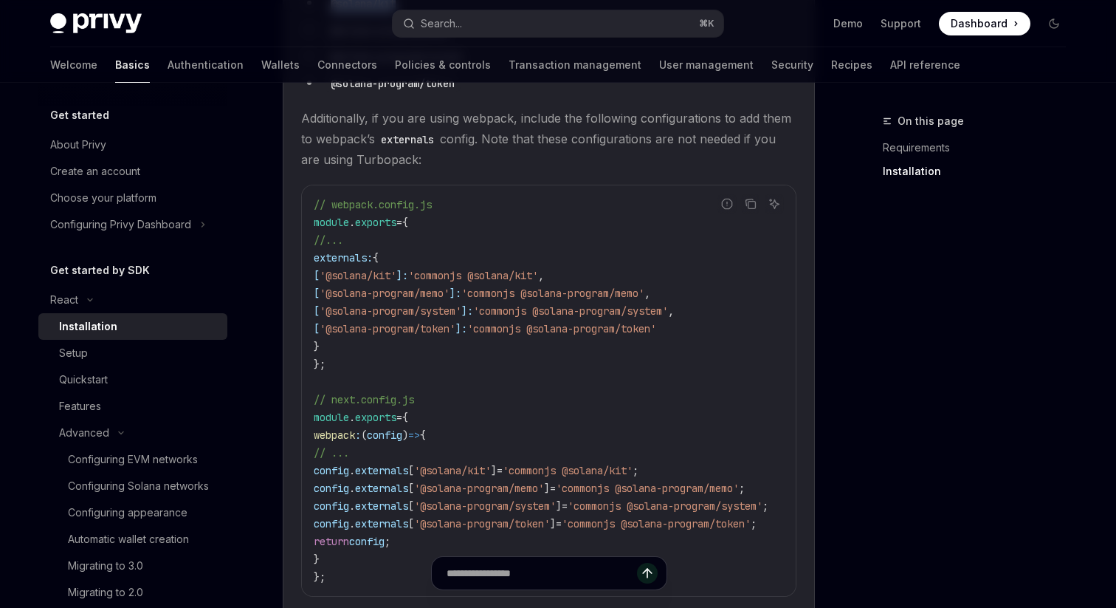
scroll to position [616, 0]
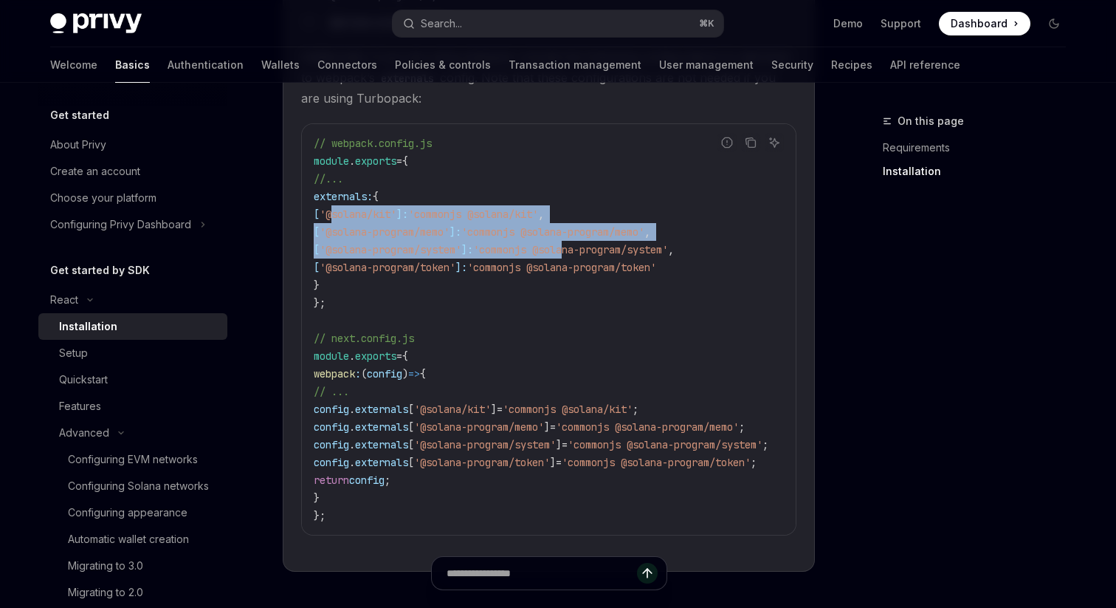
drag, startPoint x: 560, startPoint y: 251, endPoint x: 602, endPoint y: 254, distance: 42.2
click at [599, 254] on code "// webpack.config.js module . exports = { //... externals: { [ '@solana/kit' ]:…" at bounding box center [559, 329] width 490 height 390
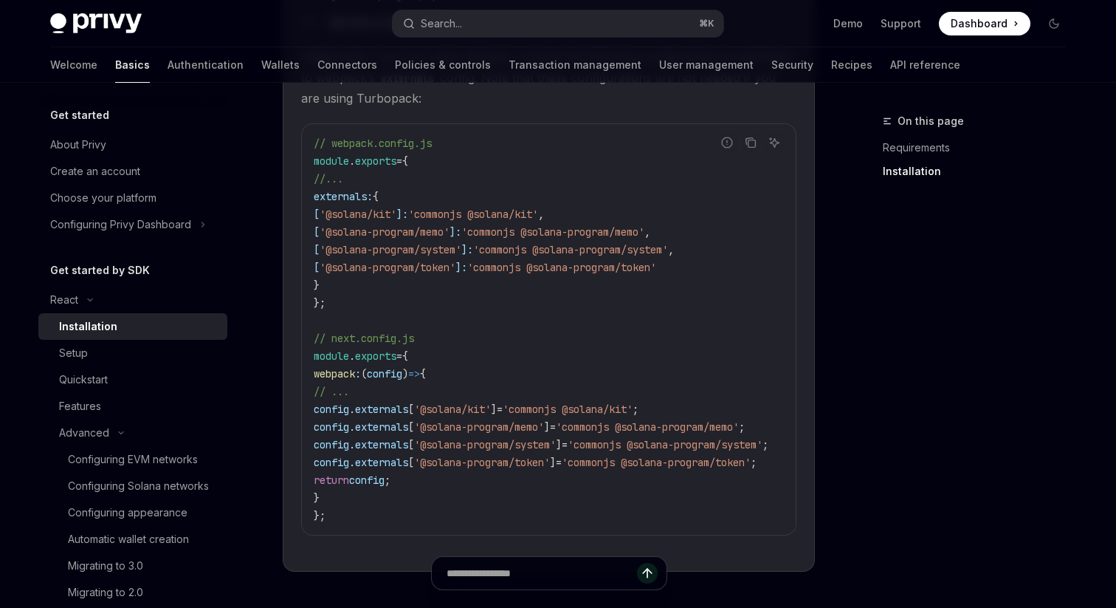
click at [602, 254] on span "'commonjs @solana-program/system'" at bounding box center [570, 249] width 195 height 13
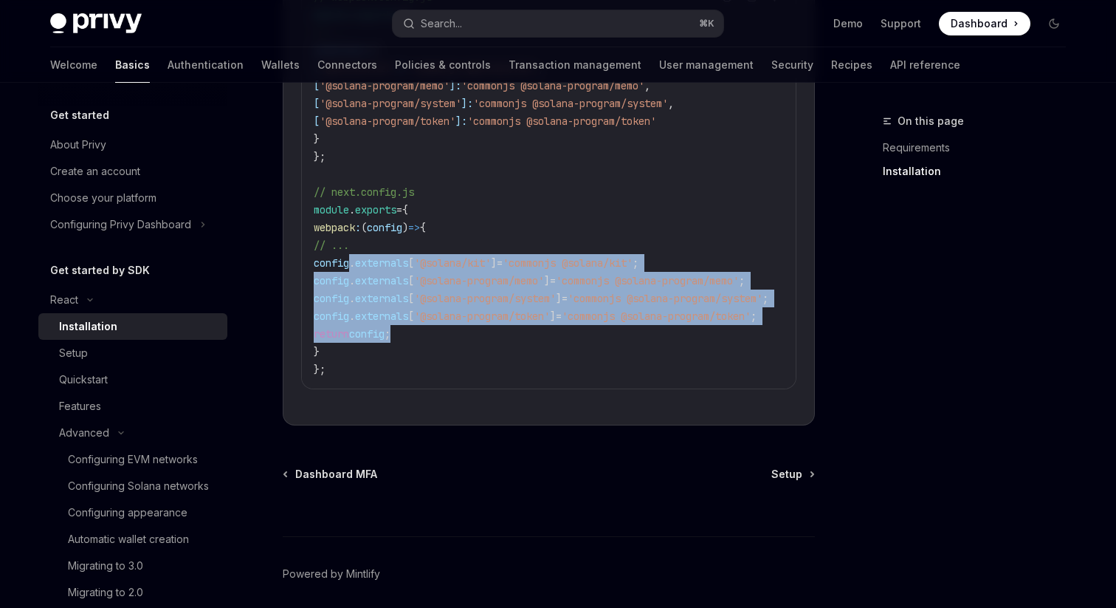
drag, startPoint x: 410, startPoint y: 282, endPoint x: 563, endPoint y: 340, distance: 164.0
click at [563, 340] on code "// webpack.config.js module . exports = { //... externals: { [ '@solana/kit' ]:…" at bounding box center [559, 183] width 490 height 390
click at [567, 340] on code "// webpack.config.js module . exports = { //... externals: { [ '@solana/kit' ]:…" at bounding box center [559, 183] width 490 height 390
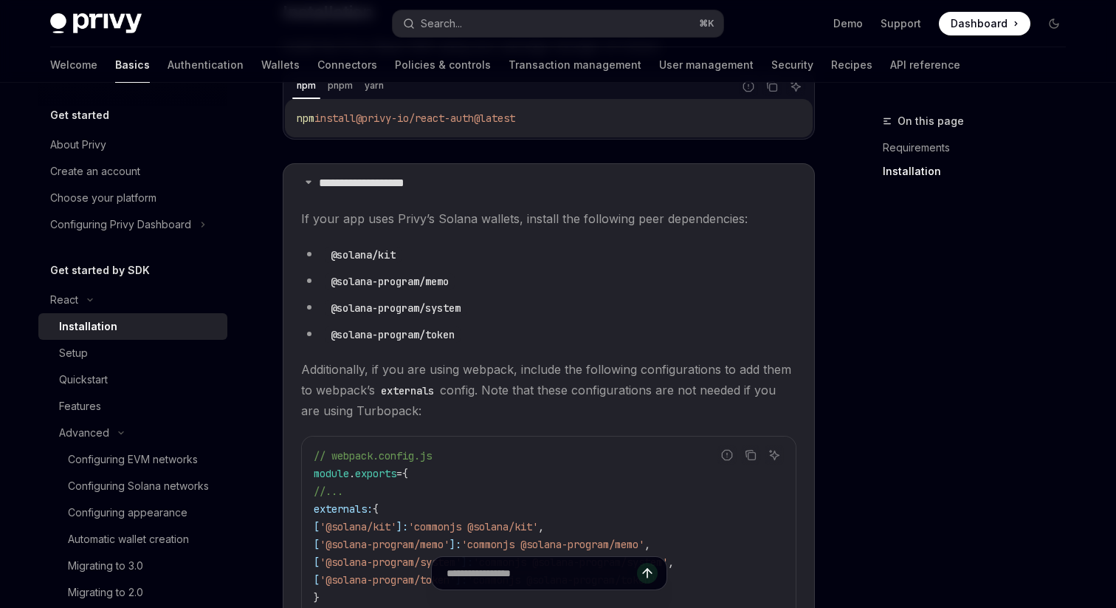
scroll to position [0, 0]
